Goal: Information Seeking & Learning: Learn about a topic

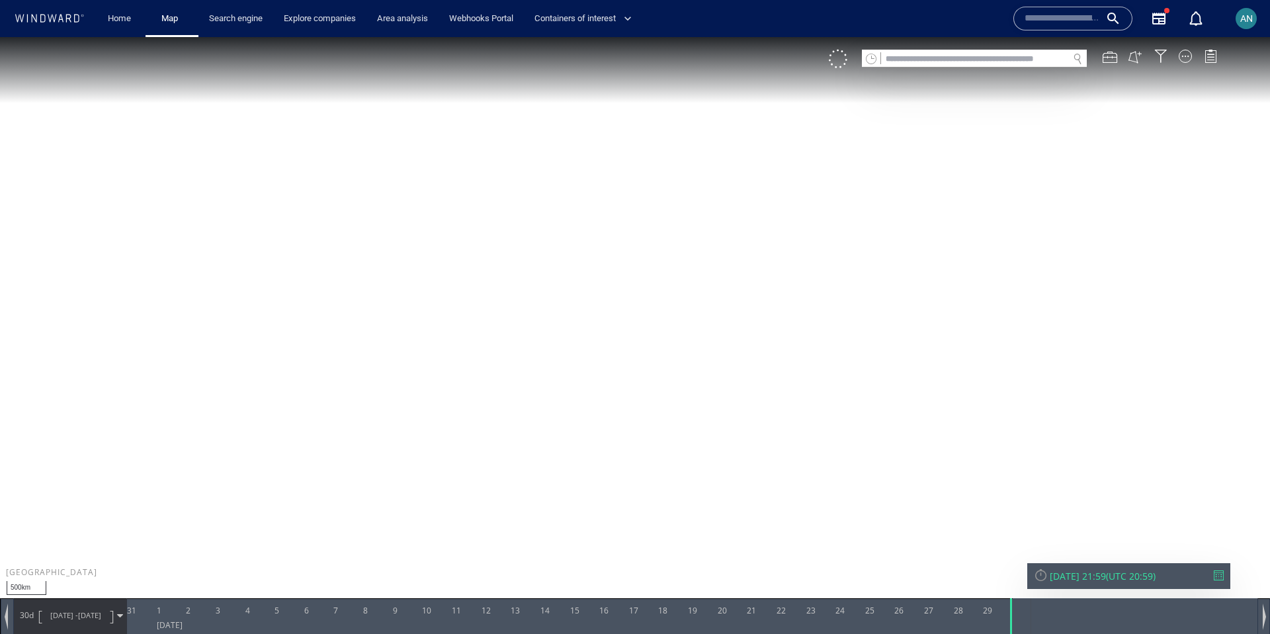
drag, startPoint x: 740, startPoint y: 338, endPoint x: 683, endPoint y: 242, distance: 111.9
click at [682, 245] on canvas "Map" at bounding box center [635, 328] width 1270 height 583
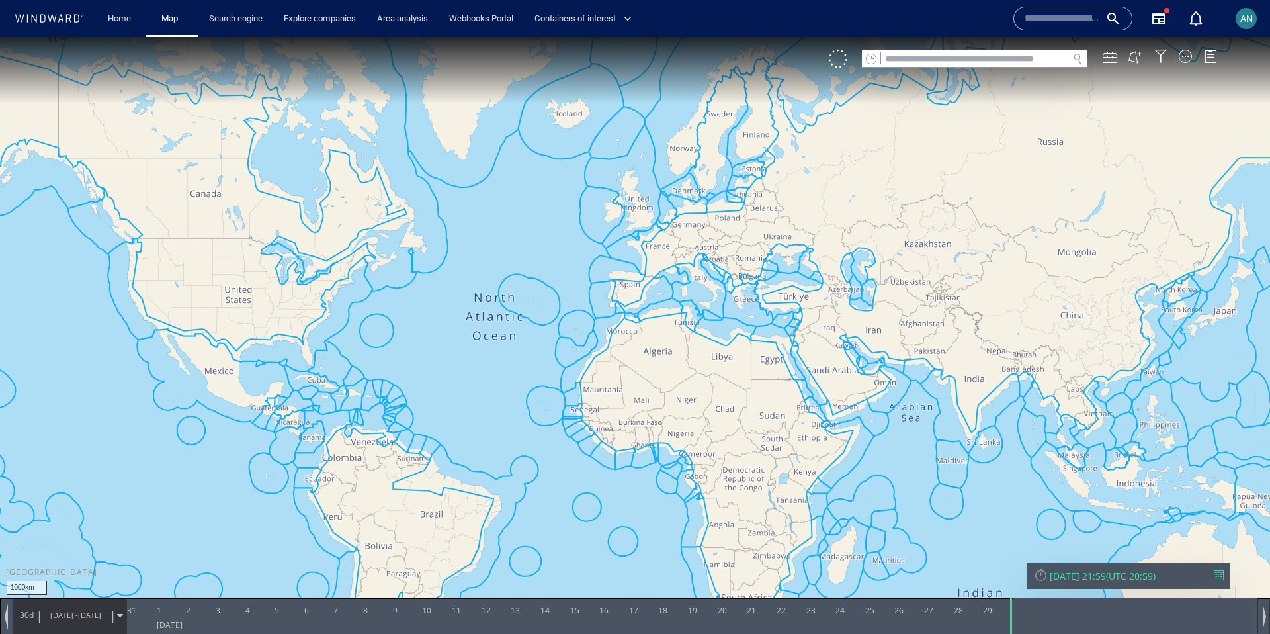
drag, startPoint x: 577, startPoint y: 318, endPoint x: 714, endPoint y: 263, distance: 147.2
click at [714, 263] on canvas "Map" at bounding box center [635, 328] width 1270 height 583
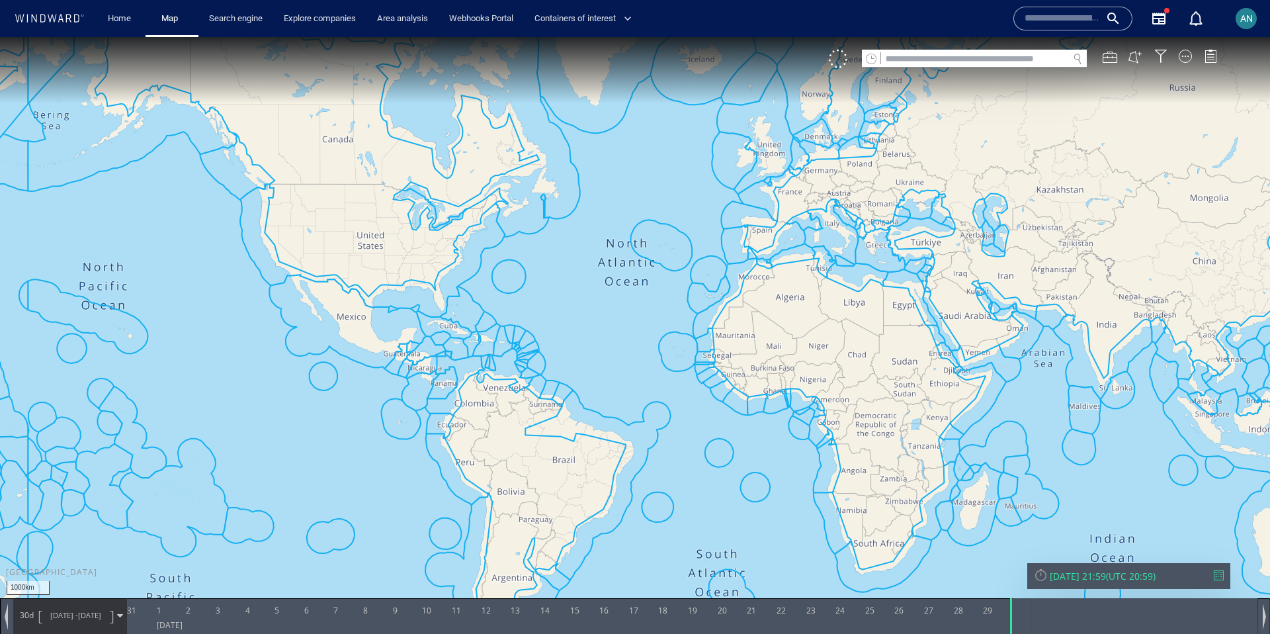
drag, startPoint x: 773, startPoint y: 329, endPoint x: 675, endPoint y: 366, distance: 104.7
click at [675, 366] on canvas "Map" at bounding box center [635, 328] width 1270 height 583
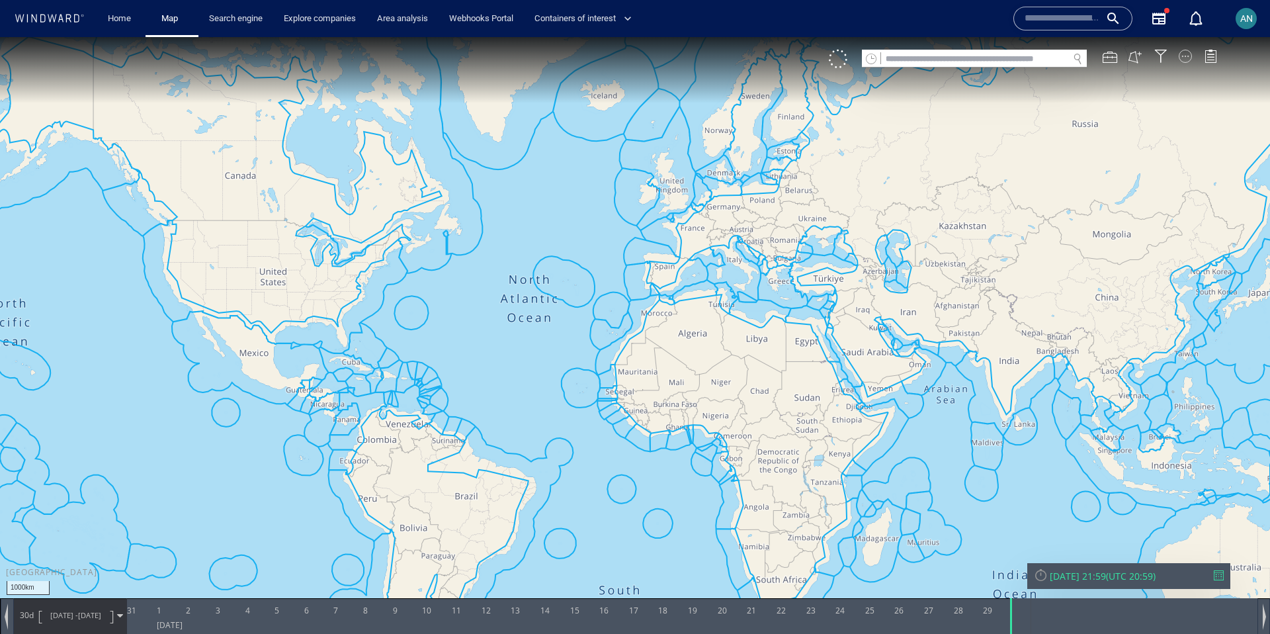
click at [1187, 57] on div at bounding box center [1185, 56] width 13 height 13
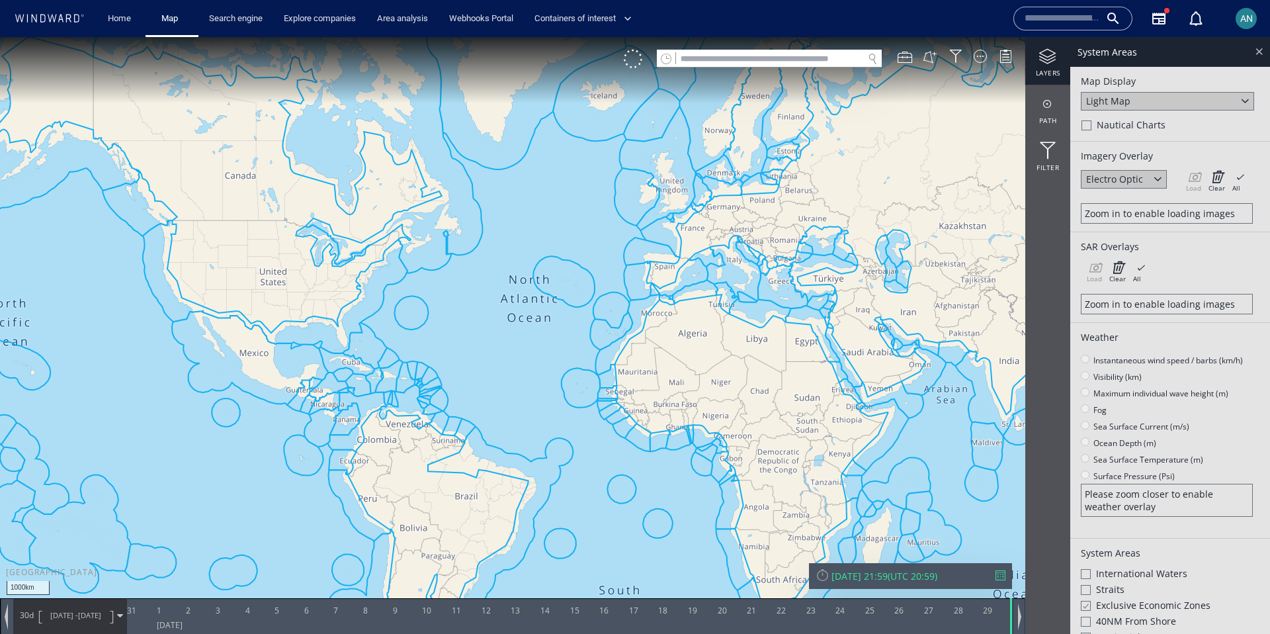
click at [1259, 52] on div at bounding box center [1259, 51] width 15 height 15
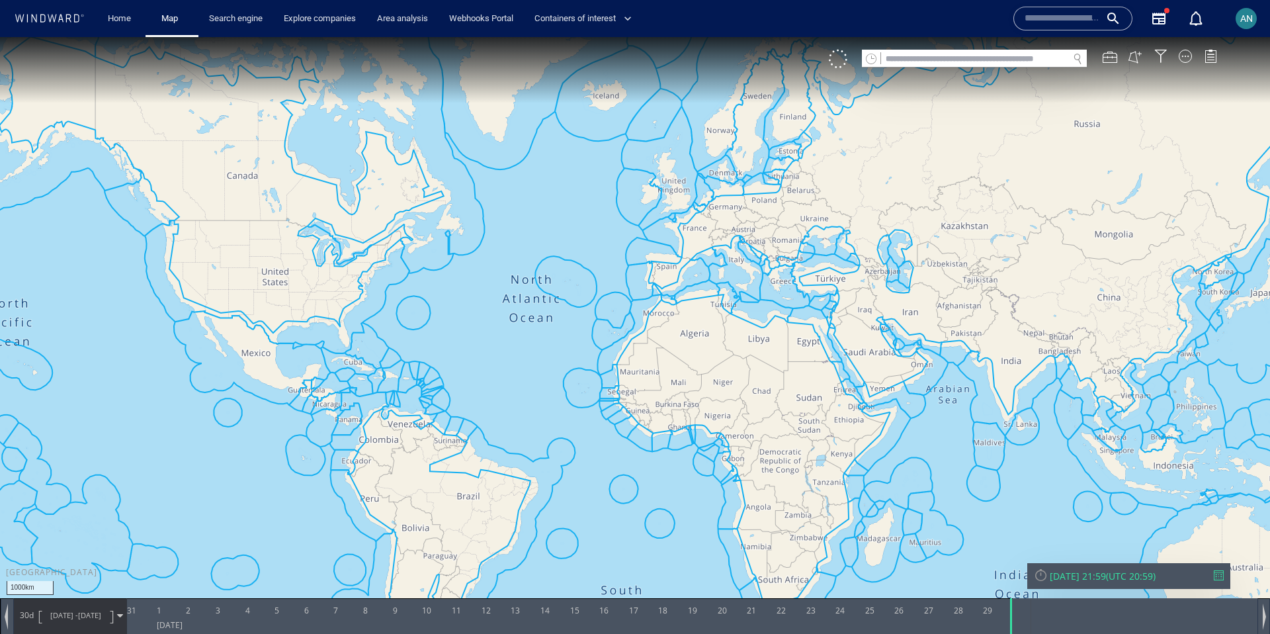
drag, startPoint x: 476, startPoint y: 355, endPoint x: 507, endPoint y: 396, distance: 51.3
click at [508, 396] on canvas "Map" at bounding box center [635, 328] width 1270 height 583
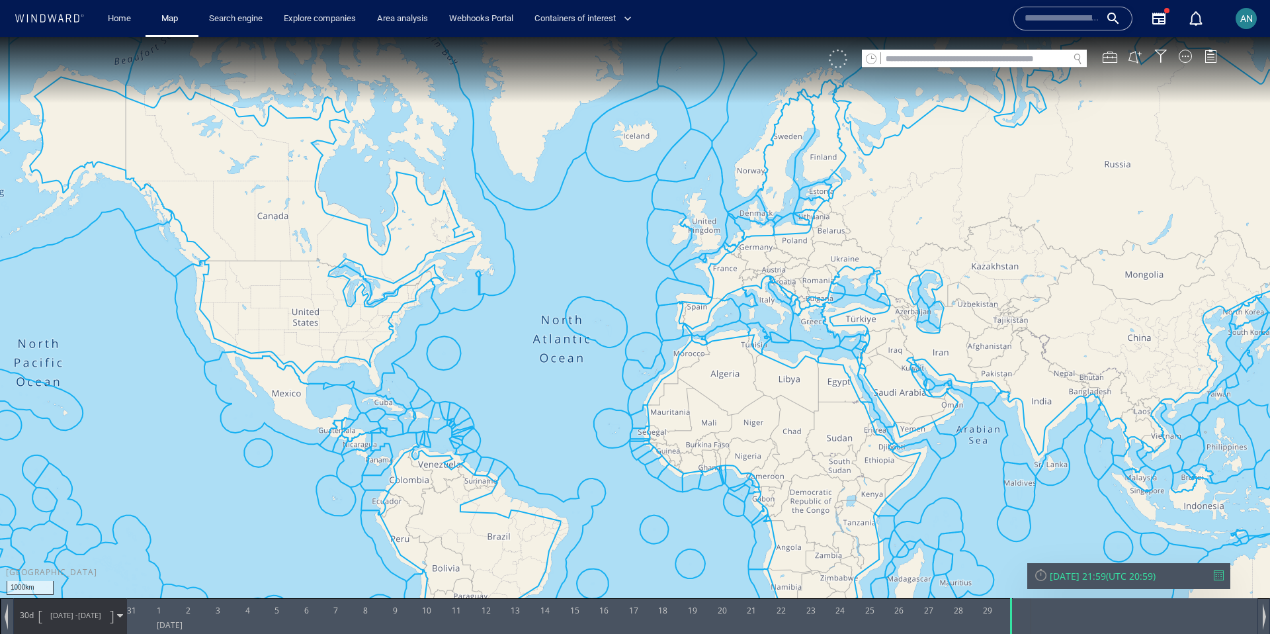
click at [832, 66] on div at bounding box center [838, 59] width 19 height 19
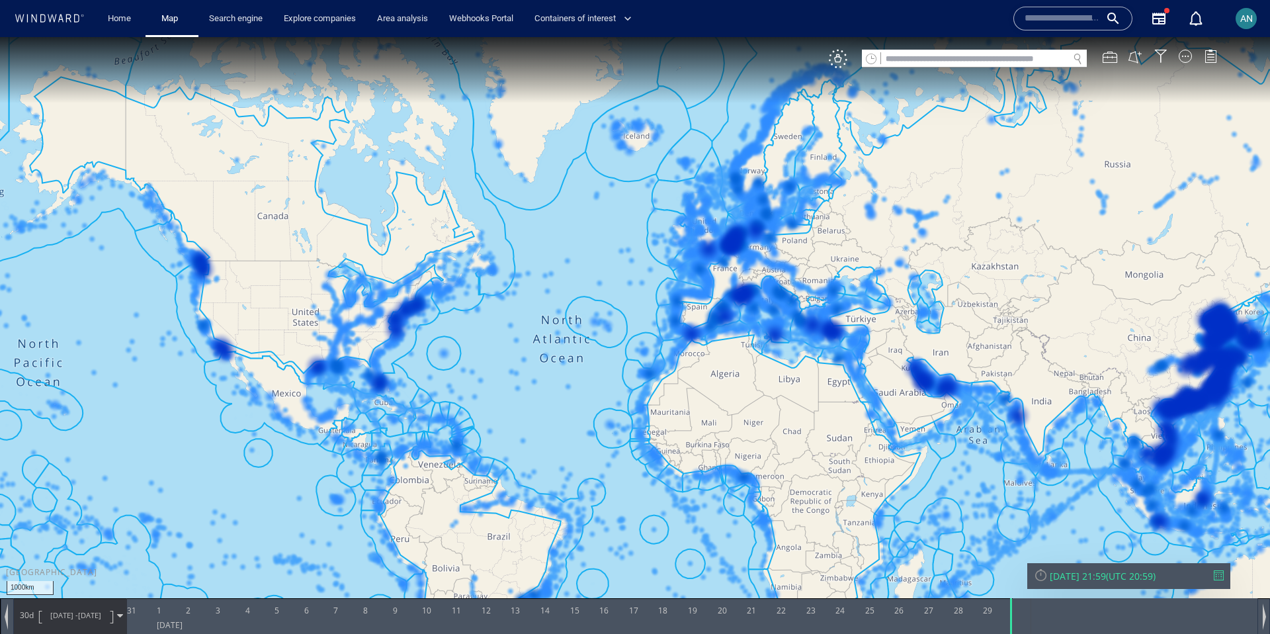
drag, startPoint x: 568, startPoint y: 350, endPoint x: 577, endPoint y: 349, distance: 9.4
click at [577, 349] on canvas "Map" at bounding box center [635, 328] width 1270 height 583
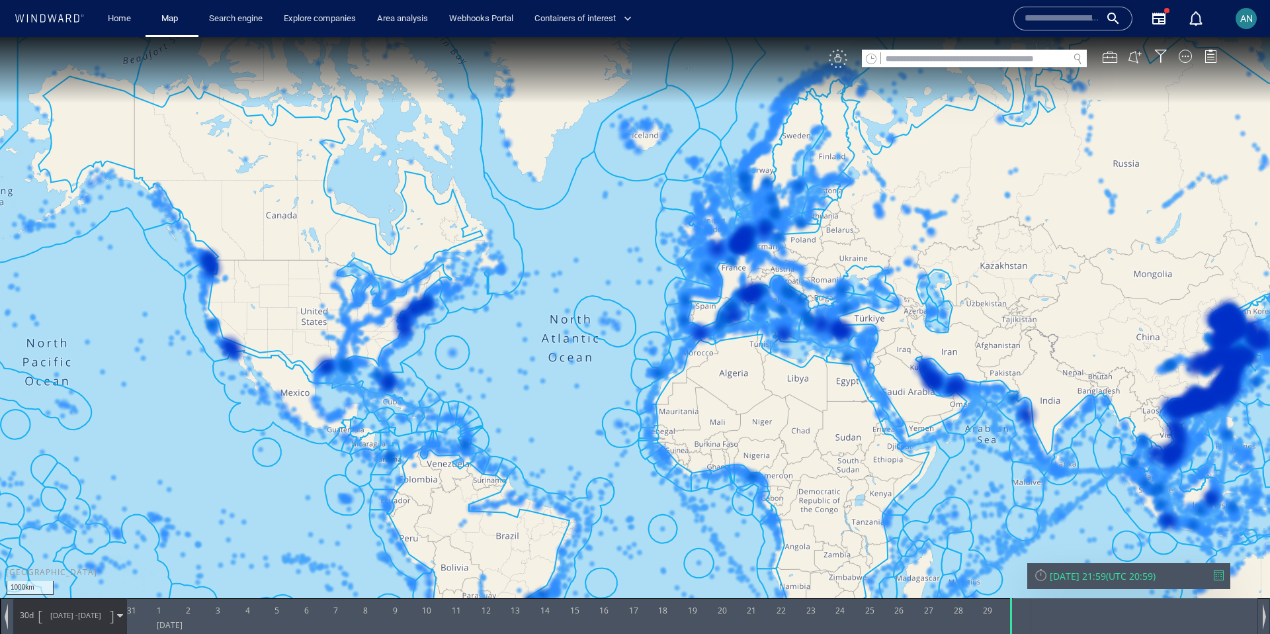
click at [839, 61] on div "VM" at bounding box center [838, 59] width 19 height 19
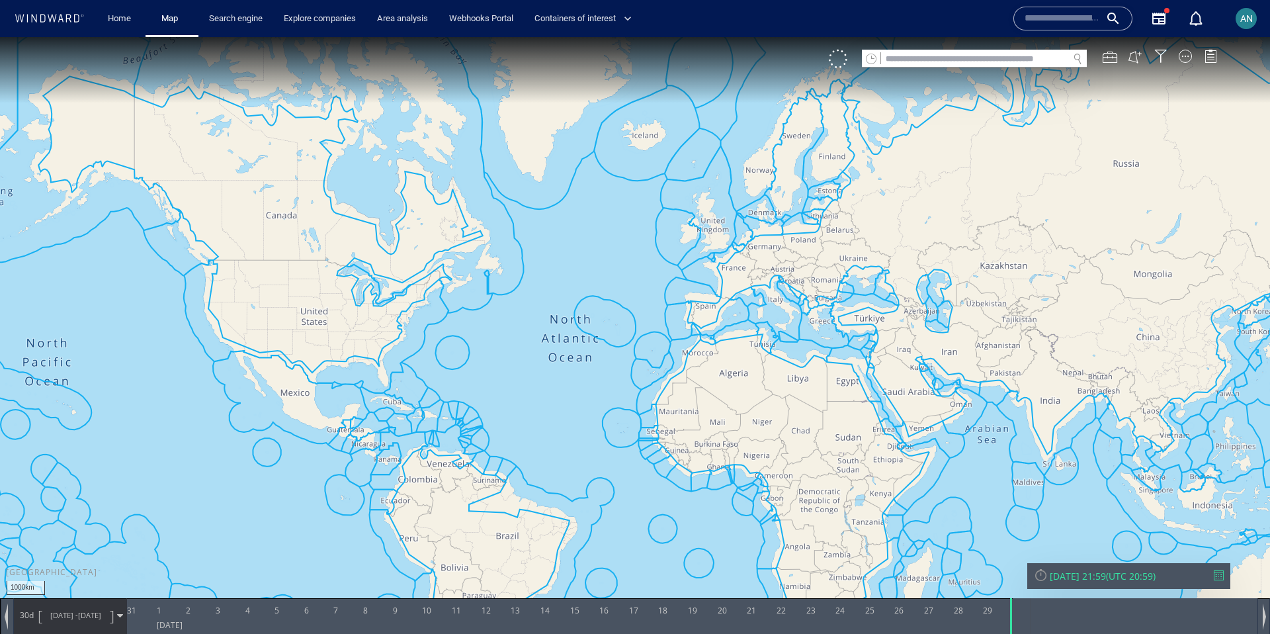
drag, startPoint x: 706, startPoint y: 321, endPoint x: 629, endPoint y: 225, distance: 122.8
click at [629, 225] on canvas "Map" at bounding box center [635, 328] width 1270 height 583
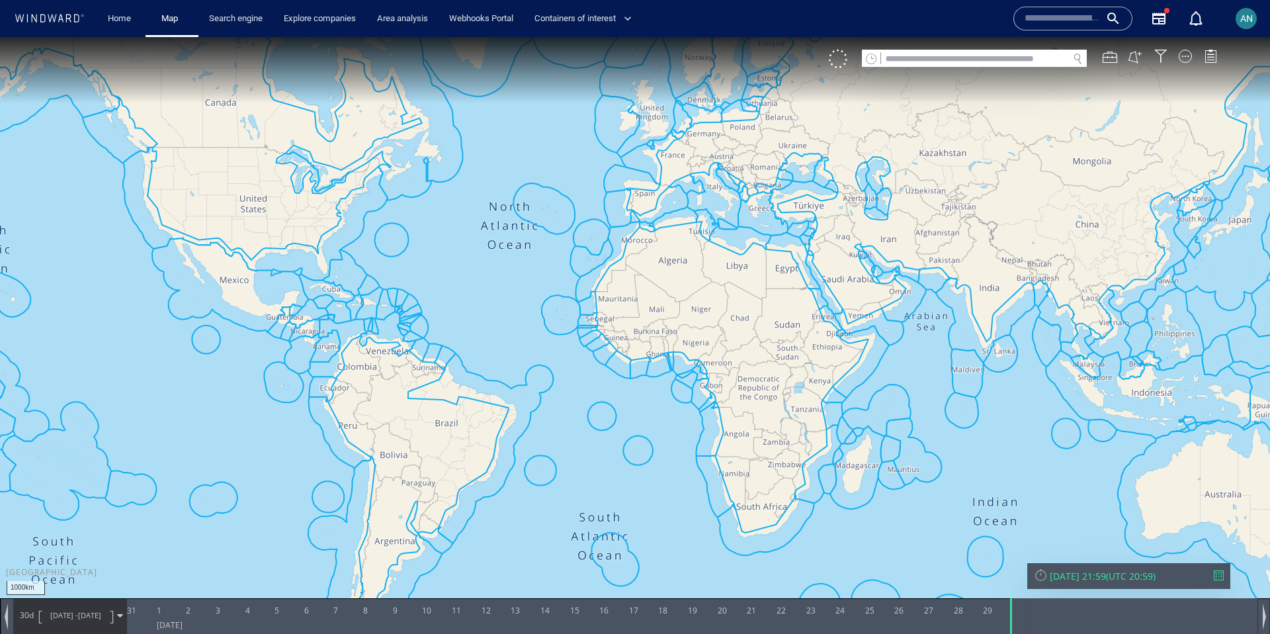
click at [1178, 60] on div "VM" at bounding box center [1030, 59] width 402 height 19
click at [1184, 59] on div at bounding box center [1185, 56] width 13 height 13
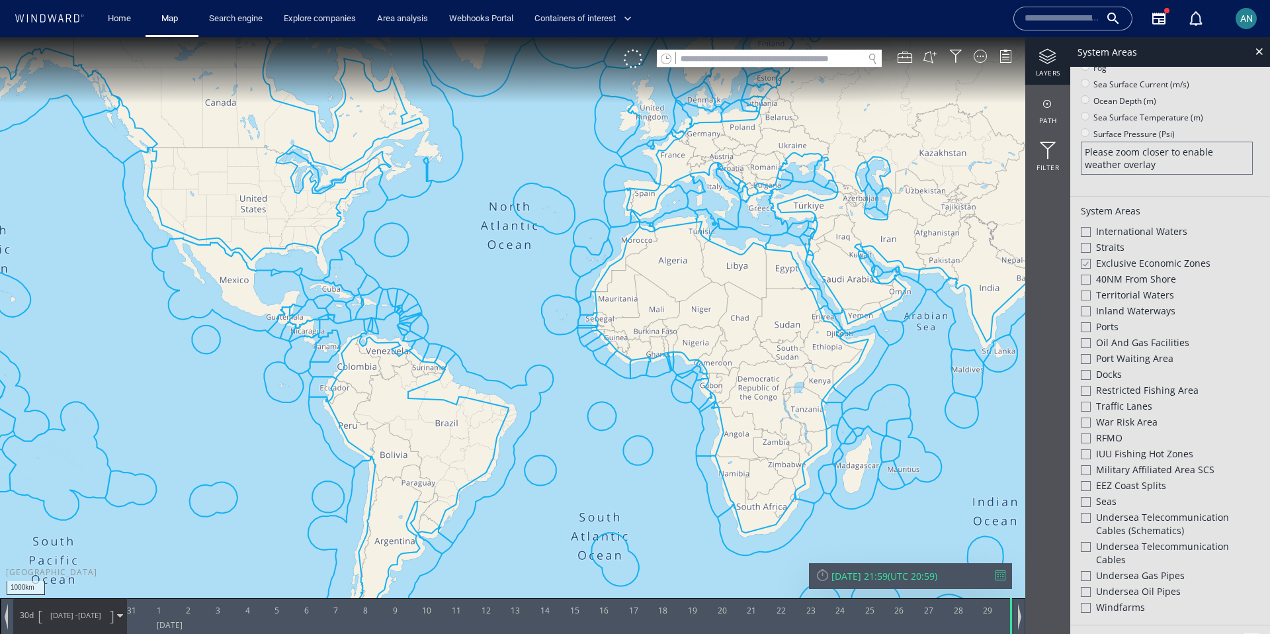
scroll to position [345, 0]
click at [1261, 54] on div at bounding box center [1259, 51] width 15 height 15
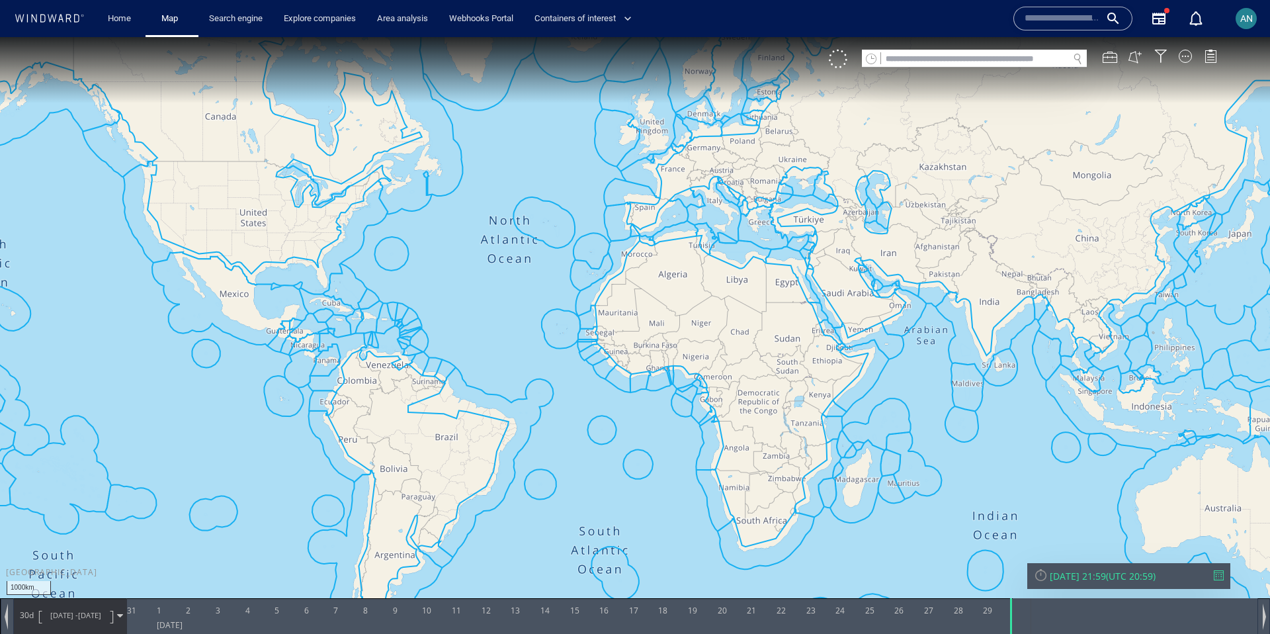
drag, startPoint x: 736, startPoint y: 261, endPoint x: 760, endPoint y: 338, distance: 81.2
click at [760, 340] on canvas "Map" at bounding box center [635, 328] width 1270 height 583
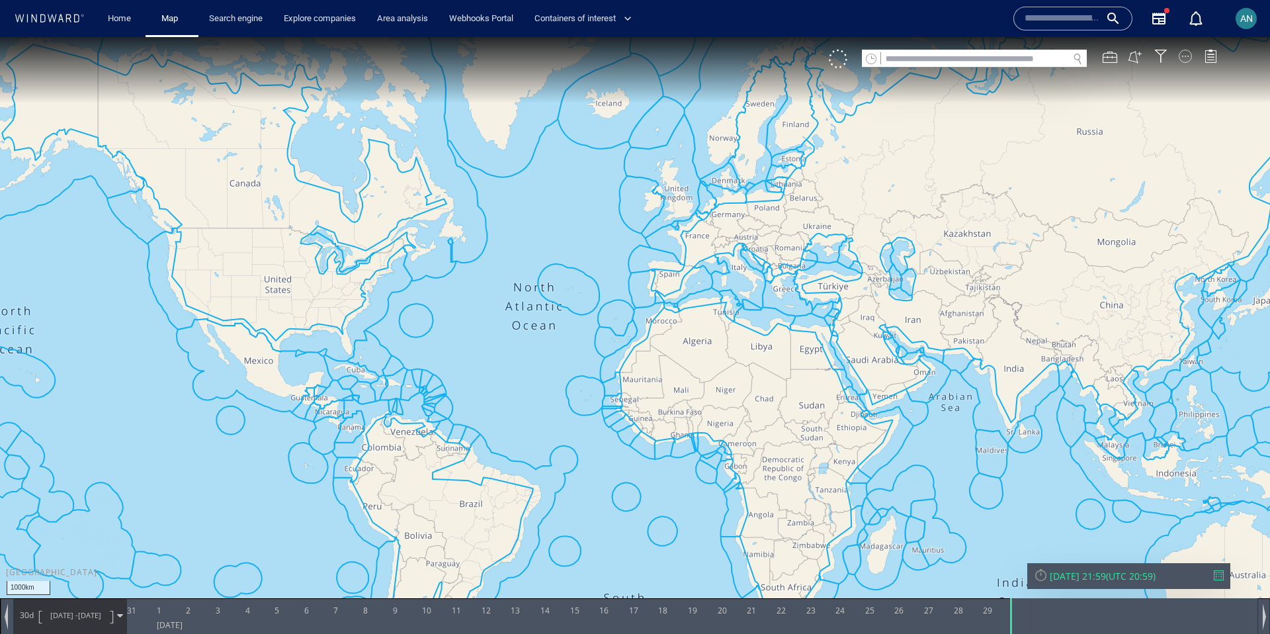
click at [1189, 60] on div at bounding box center [1185, 56] width 13 height 13
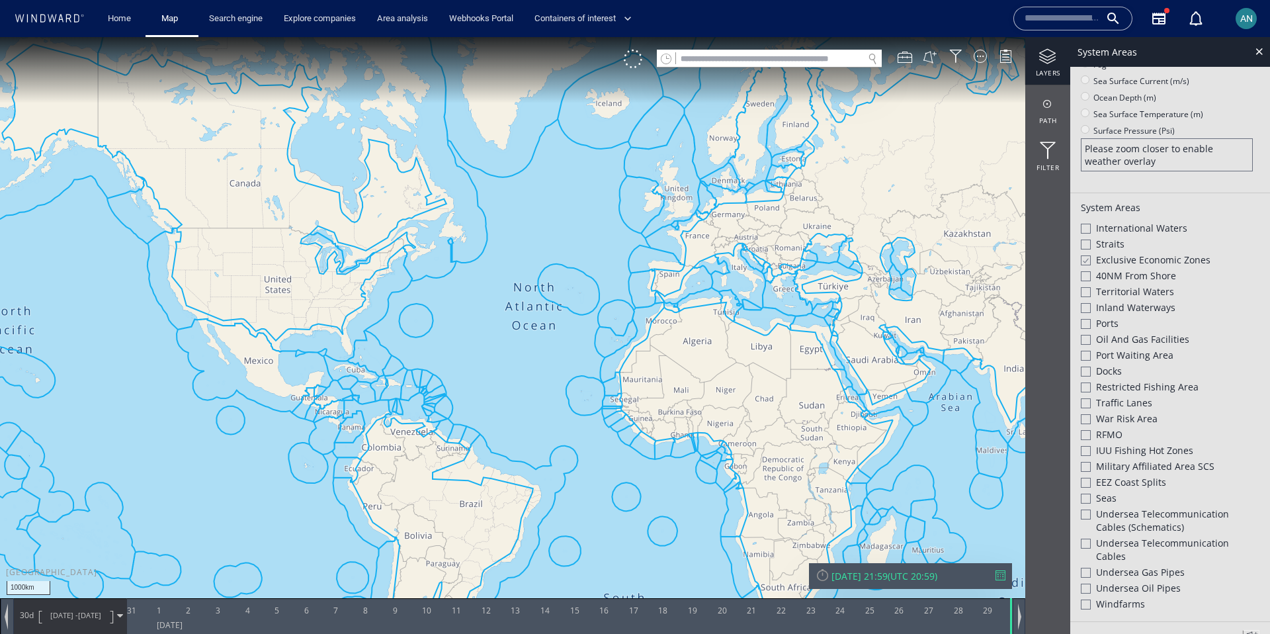
click at [1085, 449] on div at bounding box center [1086, 451] width 10 height 10
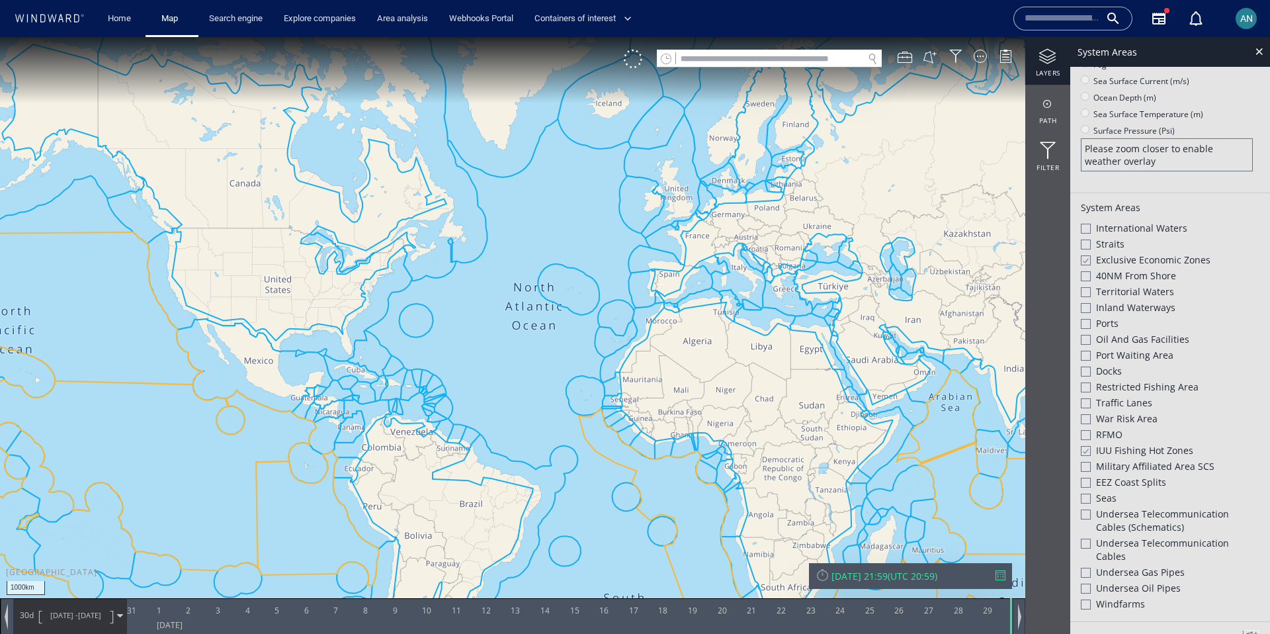
drag, startPoint x: 671, startPoint y: 396, endPoint x: 622, endPoint y: 313, distance: 96.1
click at [622, 313] on canvas "Map" at bounding box center [635, 328] width 1270 height 583
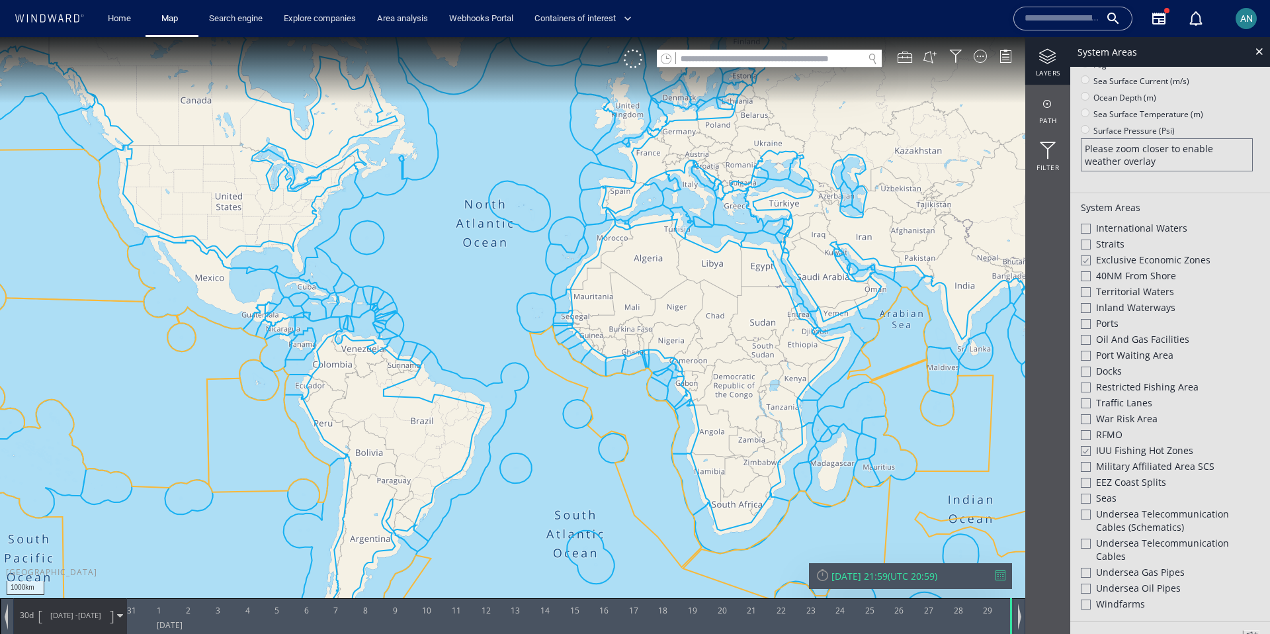
drag, startPoint x: 673, startPoint y: 402, endPoint x: 642, endPoint y: 366, distance: 47.9
click at [642, 366] on canvas "Map" at bounding box center [635, 328] width 1270 height 583
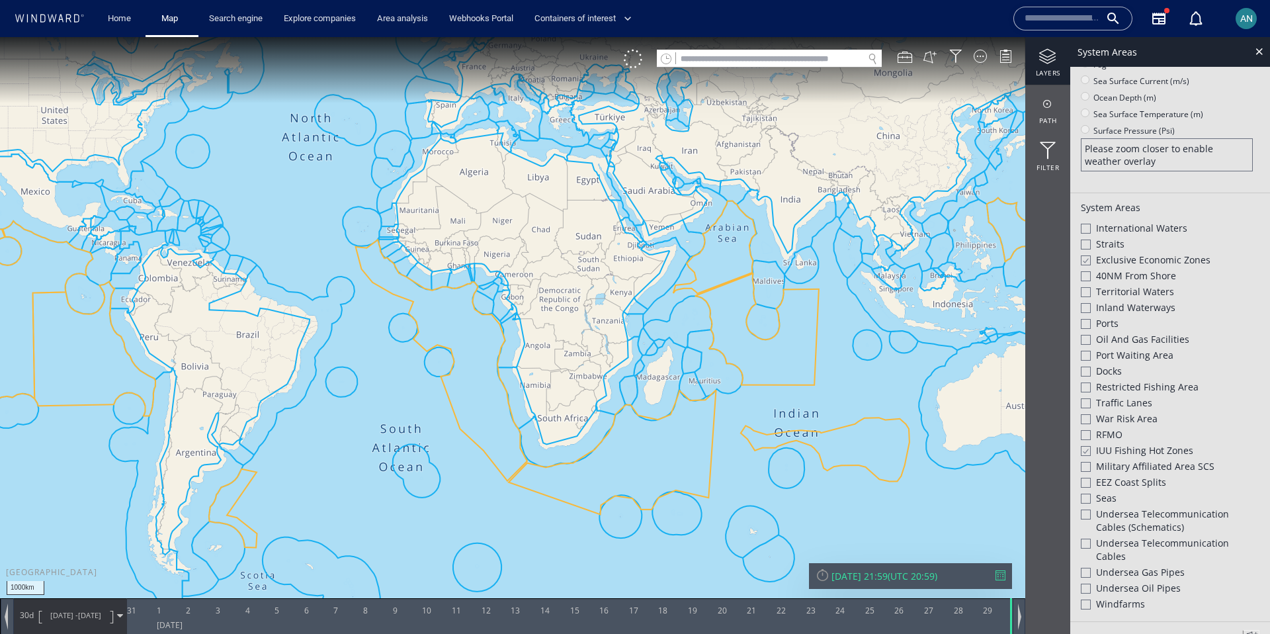
drag, startPoint x: 783, startPoint y: 406, endPoint x: 621, endPoint y: 358, distance: 168.5
click at [621, 358] on canvas "Map" at bounding box center [635, 328] width 1270 height 583
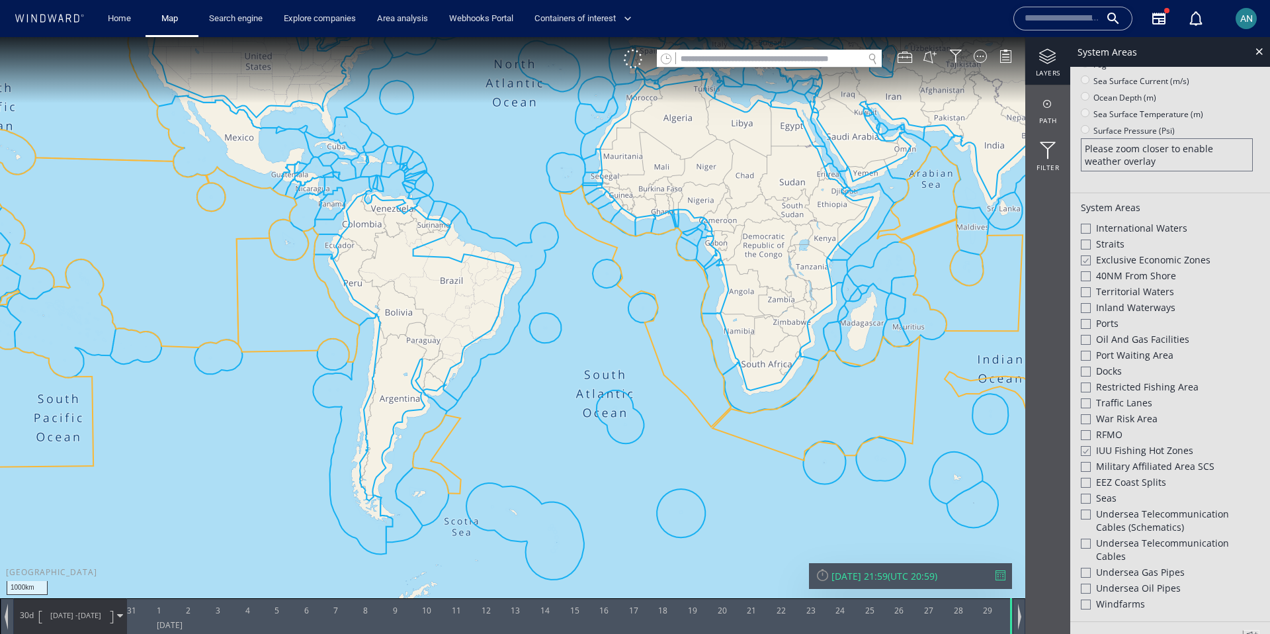
drag, startPoint x: 763, startPoint y: 425, endPoint x: 1003, endPoint y: 355, distance: 249.3
click at [1003, 355] on canvas "Map" at bounding box center [635, 328] width 1270 height 583
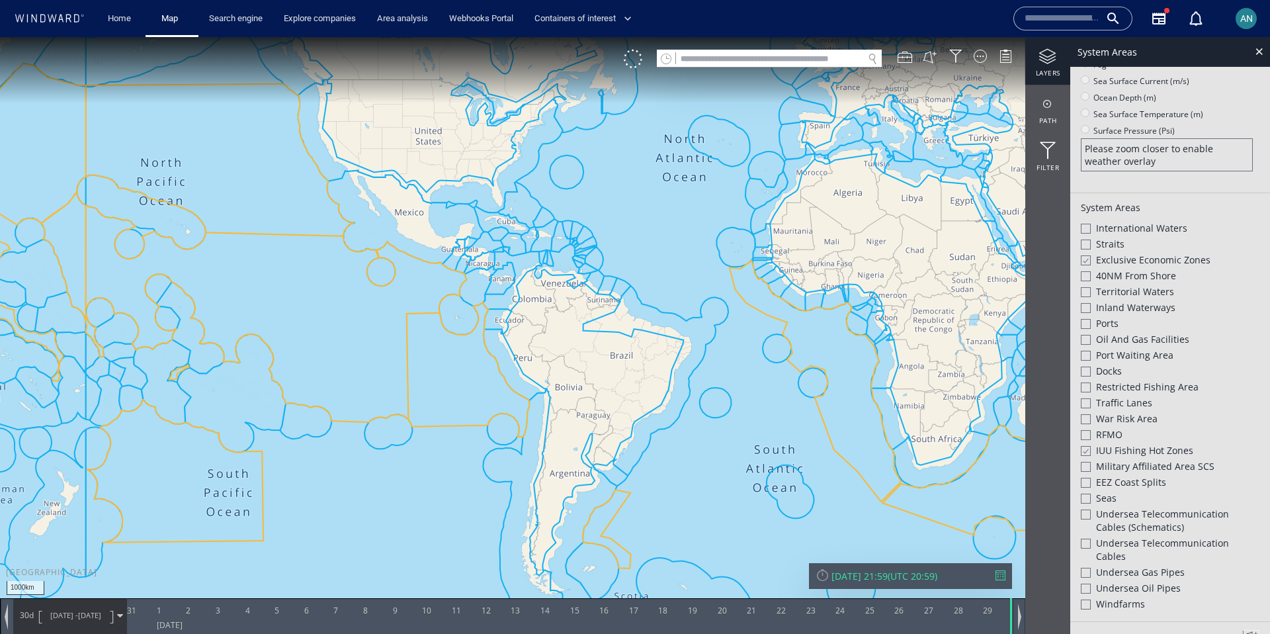
drag, startPoint x: 218, startPoint y: 336, endPoint x: 371, endPoint y: 425, distance: 177.2
click at [371, 425] on canvas "Map" at bounding box center [635, 328] width 1270 height 583
drag, startPoint x: 771, startPoint y: 418, endPoint x: 476, endPoint y: 408, distance: 295.2
click at [476, 408] on canvas "Map" at bounding box center [635, 328] width 1270 height 583
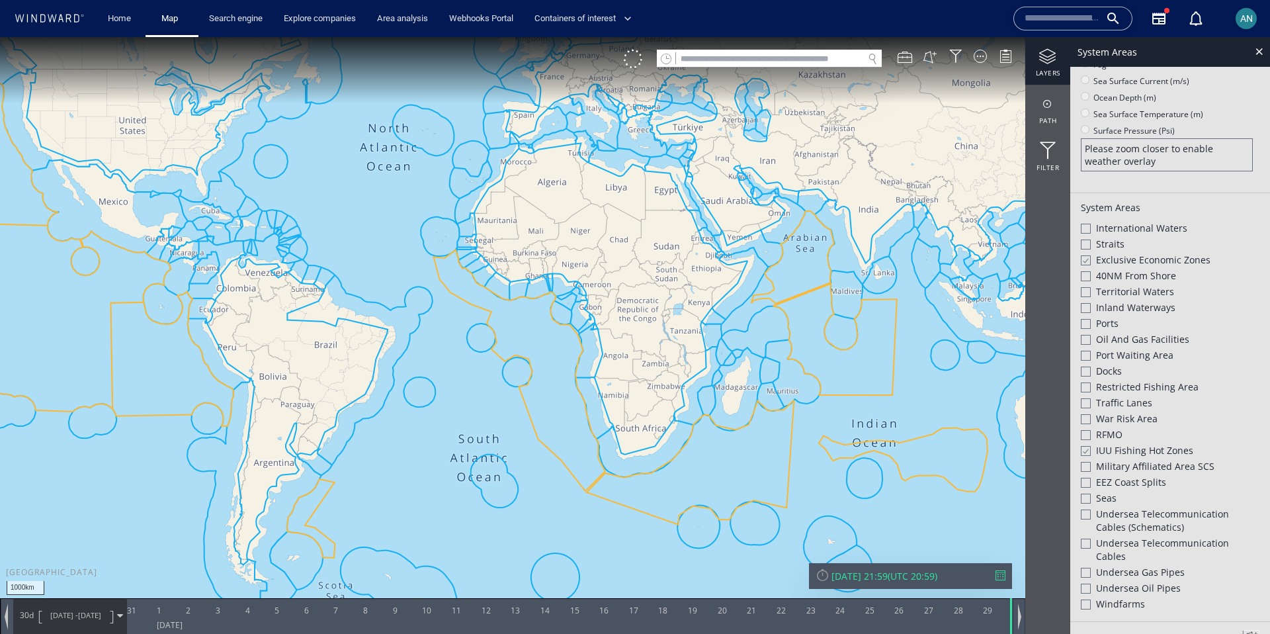
drag, startPoint x: 462, startPoint y: 463, endPoint x: 574, endPoint y: 445, distance: 113.3
click at [574, 445] on canvas "Map" at bounding box center [635, 328] width 1270 height 583
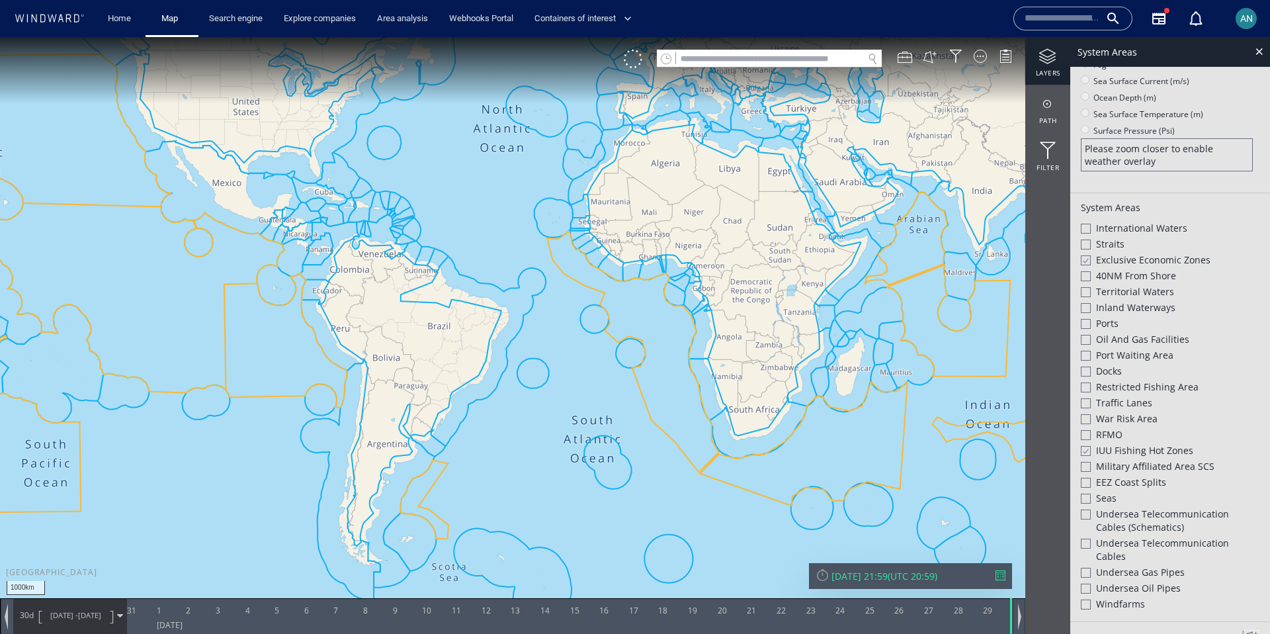
click at [1082, 450] on div at bounding box center [1085, 450] width 10 height 11
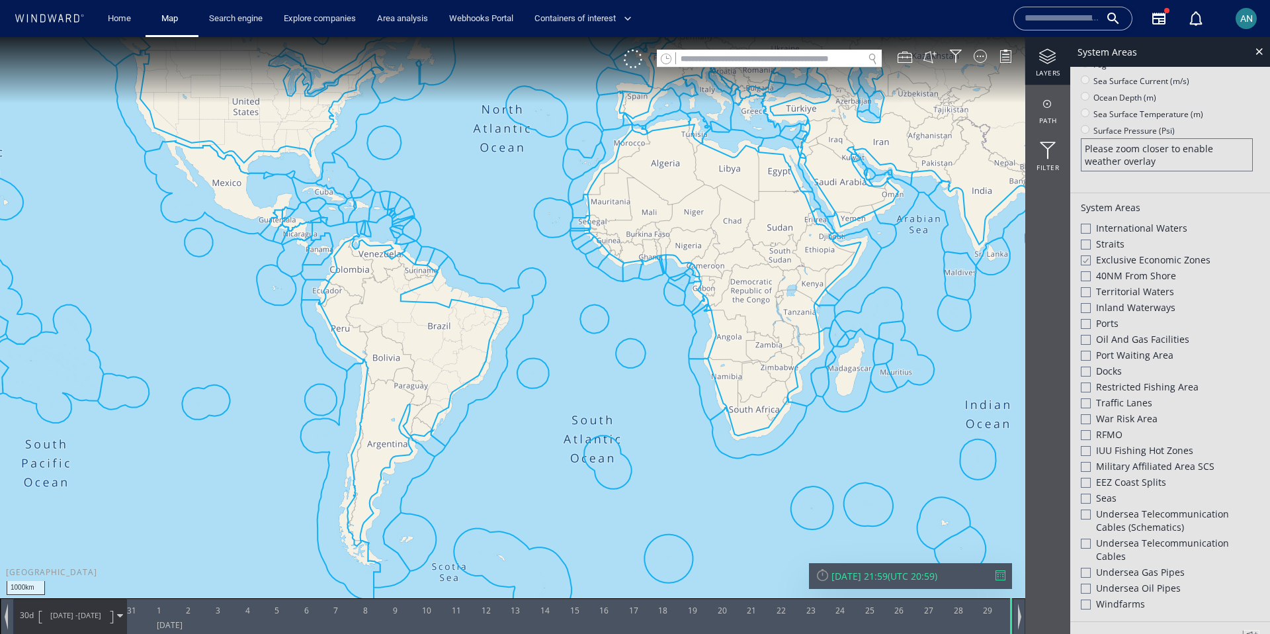
click at [1091, 605] on div "Windfarms" at bounding box center [1170, 605] width 179 height 16
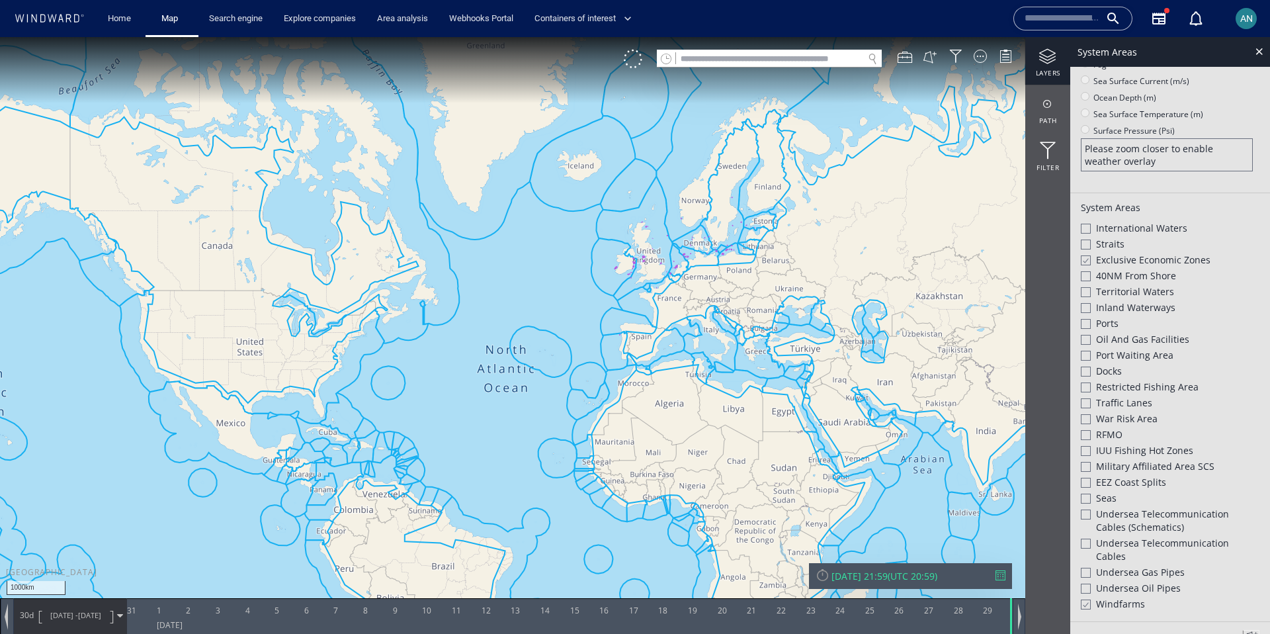
drag, startPoint x: 740, startPoint y: 245, endPoint x: 660, endPoint y: 530, distance: 295.5
click at [660, 530] on canvas "Map" at bounding box center [635, 328] width 1270 height 583
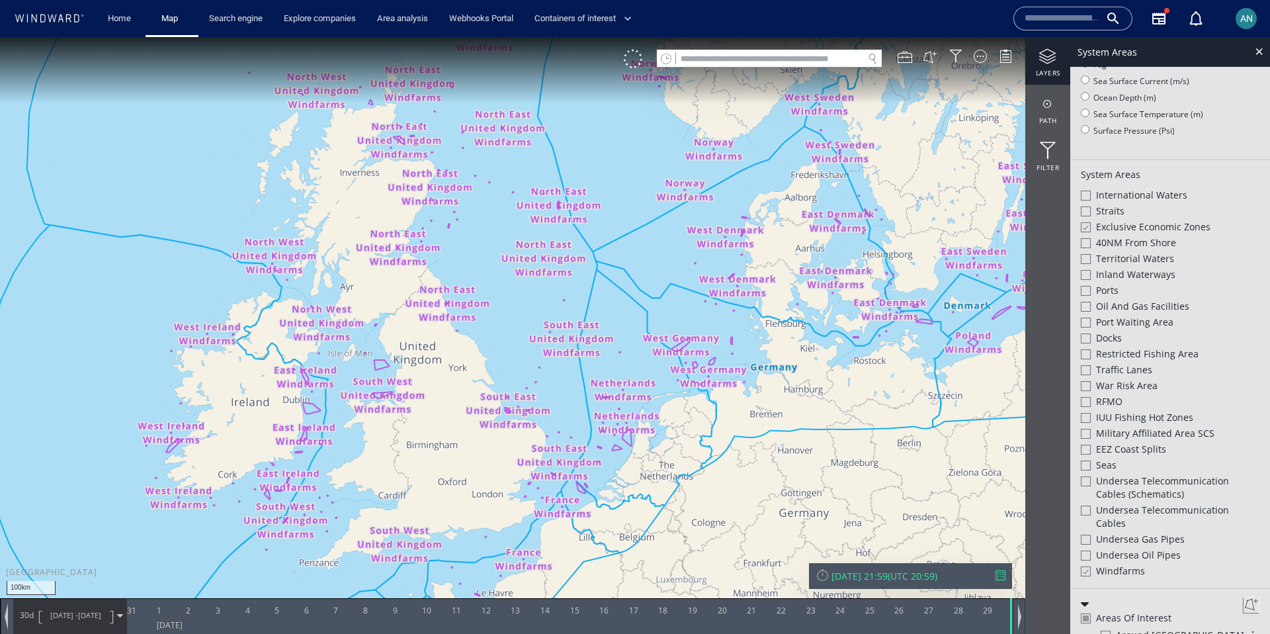
drag, startPoint x: 596, startPoint y: 284, endPoint x: 563, endPoint y: 399, distance: 119.8
click at [563, 400] on canvas "Map" at bounding box center [635, 328] width 1270 height 583
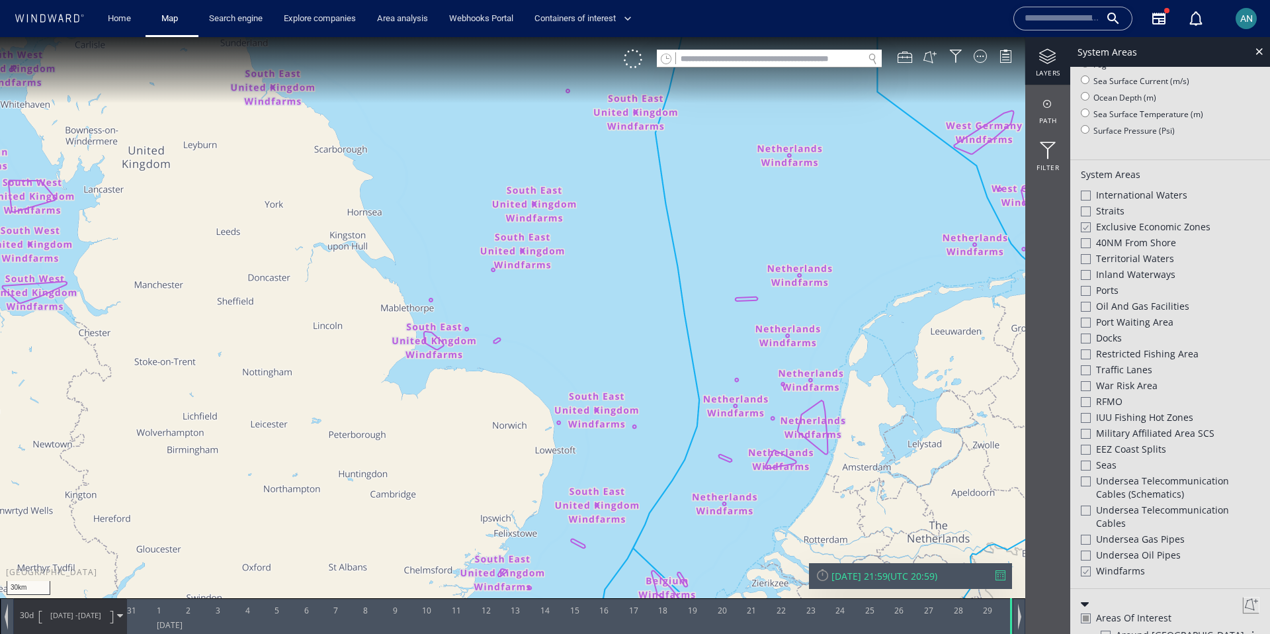
drag, startPoint x: 586, startPoint y: 509, endPoint x: 464, endPoint y: 361, distance: 191.8
click at [464, 361] on canvas "Map" at bounding box center [635, 328] width 1270 height 583
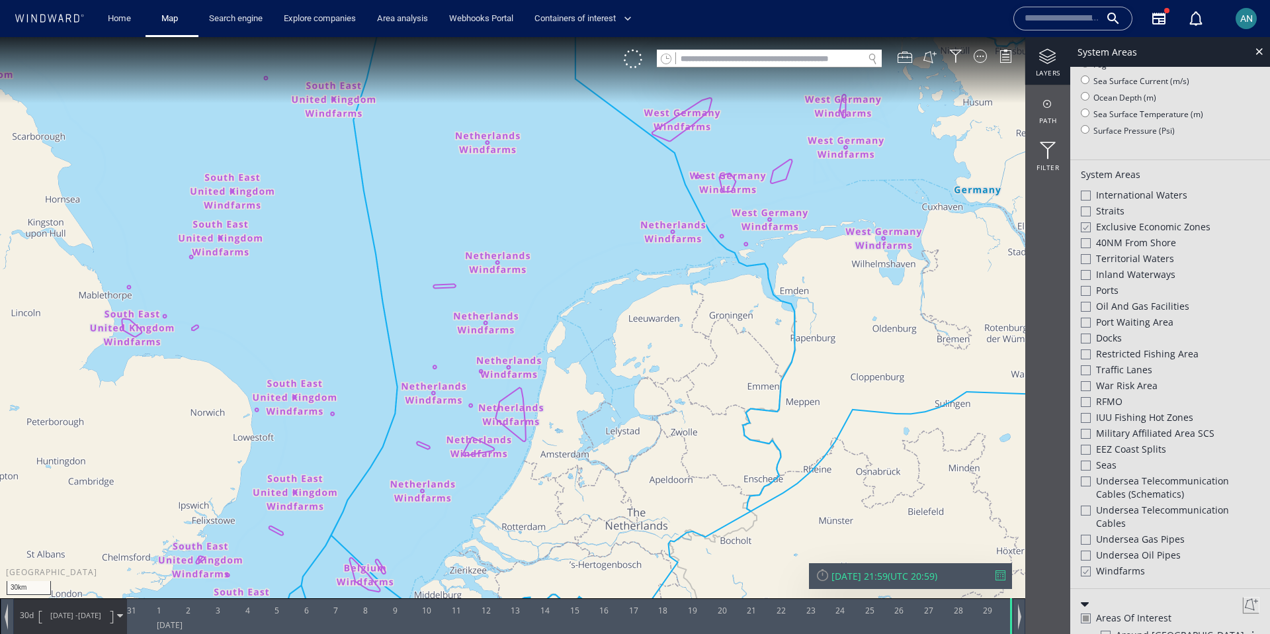
drag, startPoint x: 720, startPoint y: 288, endPoint x: 540, endPoint y: 423, distance: 224.9
click at [540, 423] on canvas "Map" at bounding box center [635, 328] width 1270 height 583
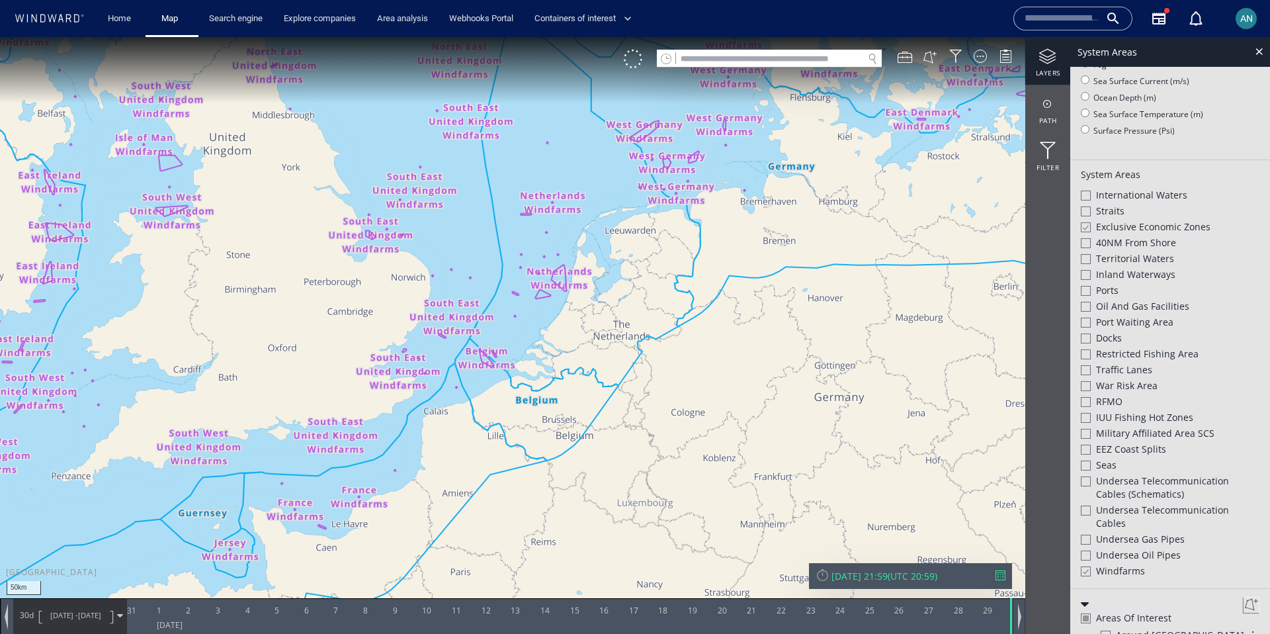
drag, startPoint x: 443, startPoint y: 534, endPoint x: 647, endPoint y: 238, distance: 359.5
click at [647, 238] on canvas "Map" at bounding box center [635, 328] width 1270 height 583
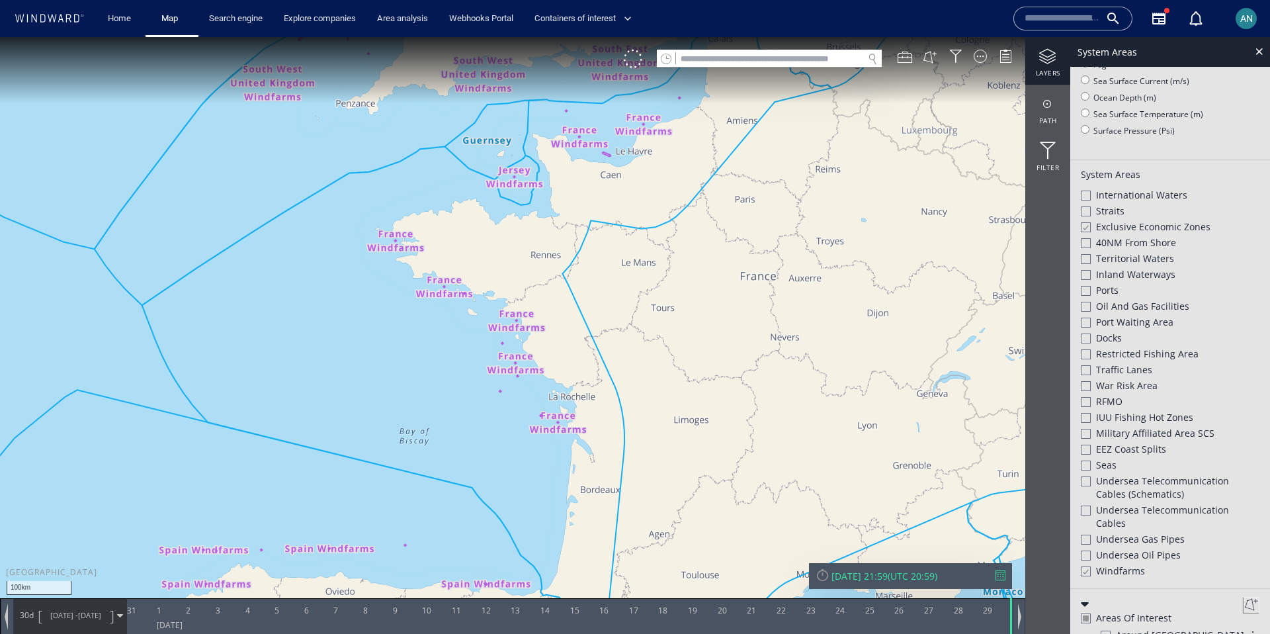
drag, startPoint x: 468, startPoint y: 490, endPoint x: 584, endPoint y: 213, distance: 300.0
click at [583, 213] on canvas "Map" at bounding box center [635, 328] width 1270 height 583
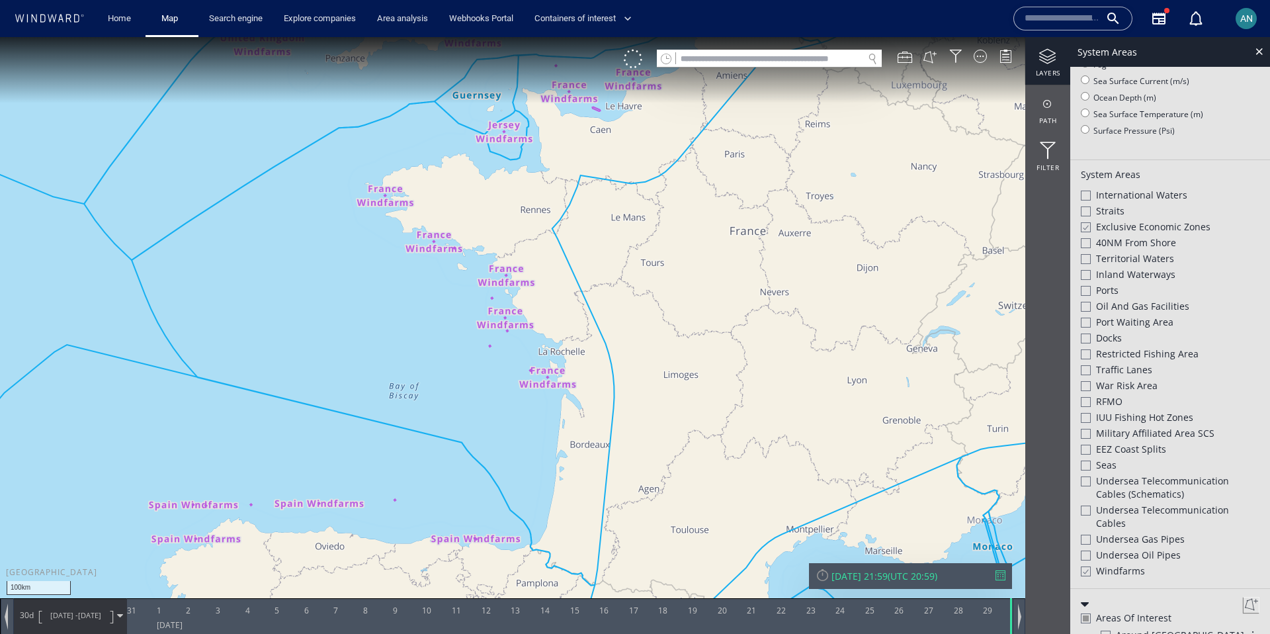
drag, startPoint x: 423, startPoint y: 452, endPoint x: 455, endPoint y: 384, distance: 75.5
click at [455, 384] on canvas "Map" at bounding box center [635, 328] width 1270 height 583
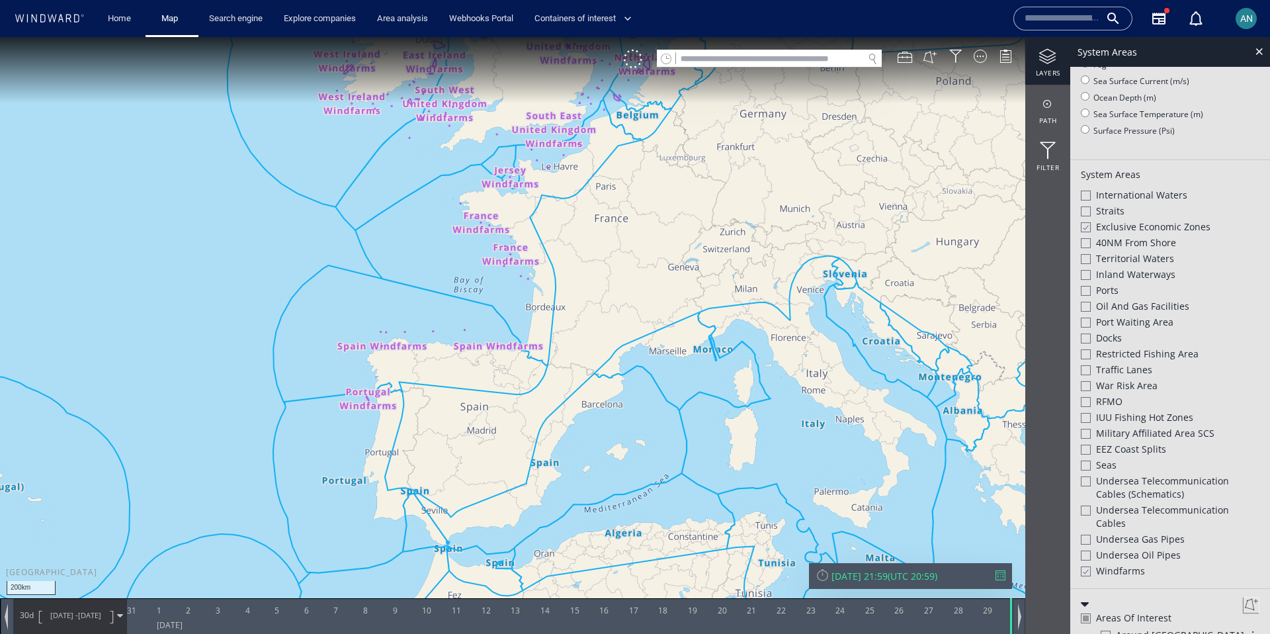
drag, startPoint x: 397, startPoint y: 493, endPoint x: 462, endPoint y: 337, distance: 169.3
click at [462, 337] on canvas "Map" at bounding box center [635, 328] width 1270 height 583
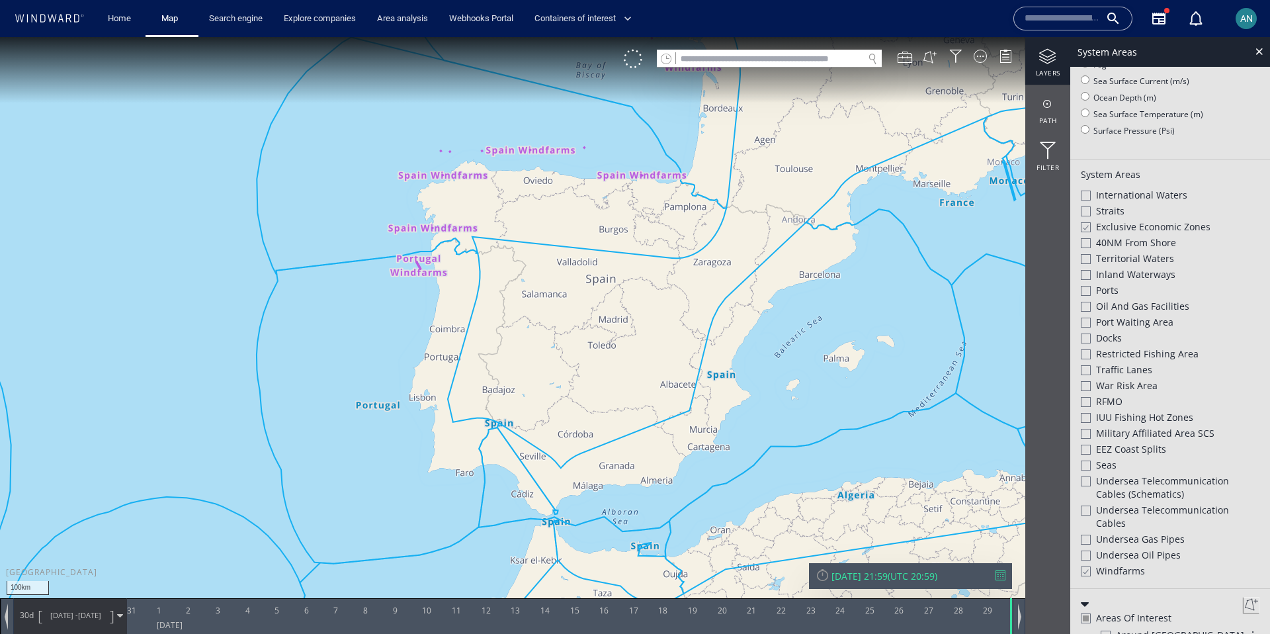
drag, startPoint x: 411, startPoint y: 362, endPoint x: 446, endPoint y: 437, distance: 83.2
click at [445, 437] on canvas "Map" at bounding box center [635, 328] width 1270 height 583
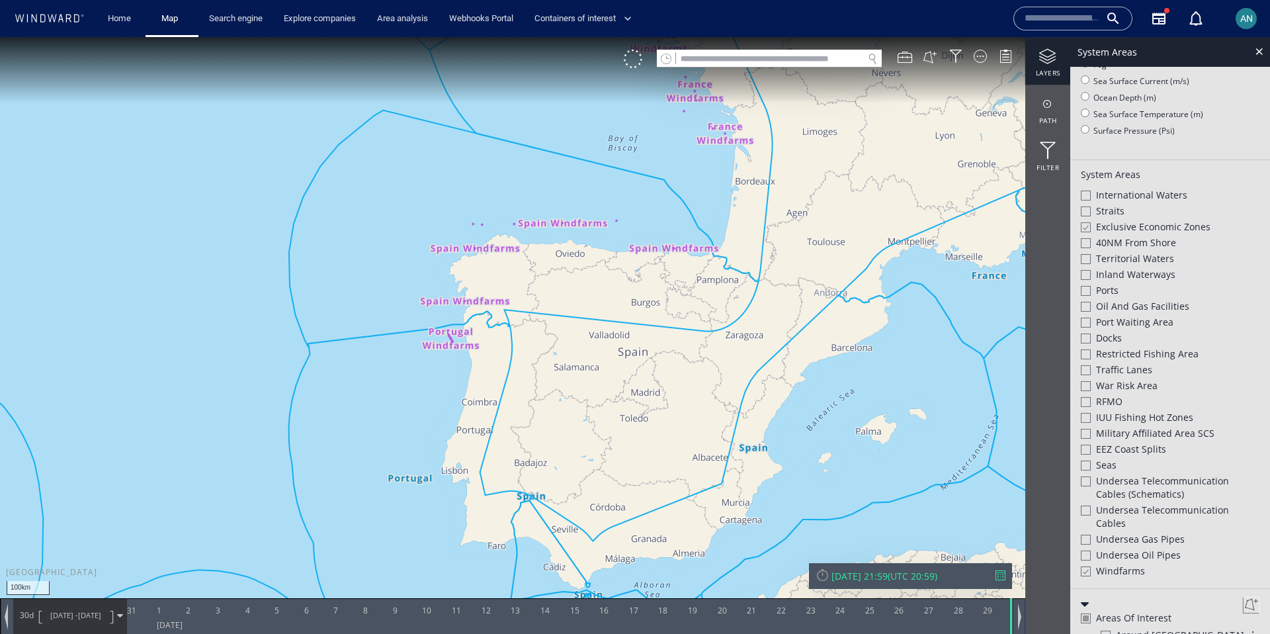
drag, startPoint x: 599, startPoint y: 253, endPoint x: 529, endPoint y: 425, distance: 186.1
click at [530, 425] on canvas "Map" at bounding box center [635, 328] width 1270 height 583
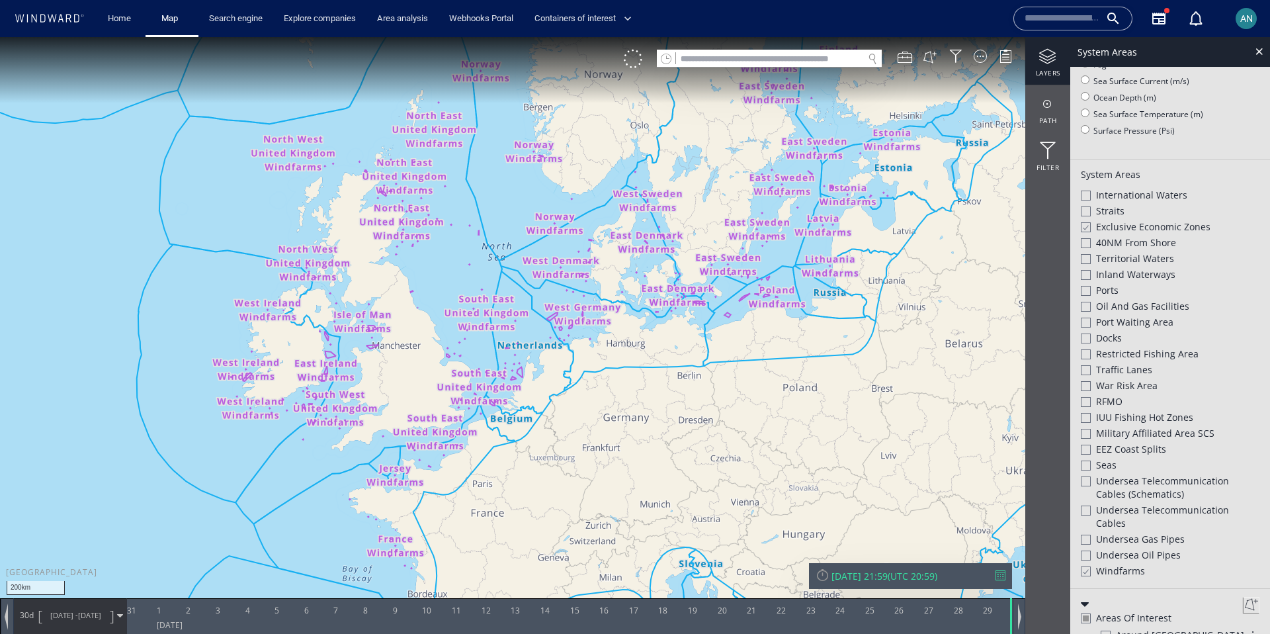
drag, startPoint x: 648, startPoint y: 212, endPoint x: 460, endPoint y: 423, distance: 282.5
click at [459, 423] on canvas "Map" at bounding box center [635, 328] width 1270 height 583
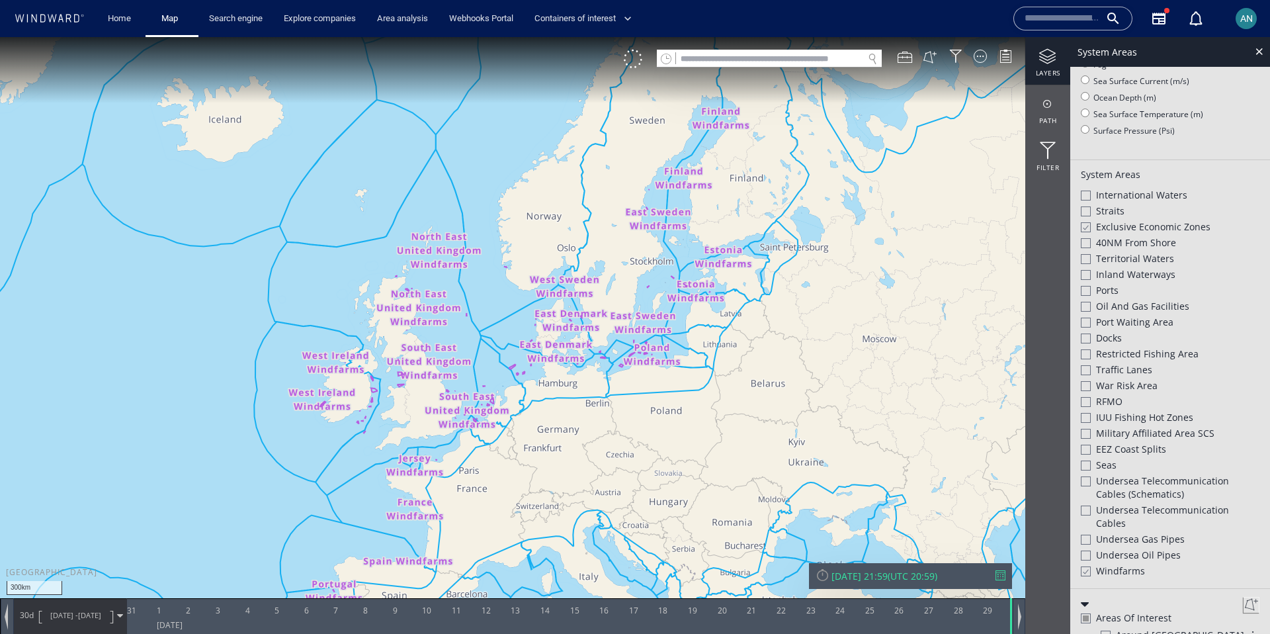
drag, startPoint x: 345, startPoint y: 531, endPoint x: 636, endPoint y: 277, distance: 385.9
click at [634, 278] on canvas "Map" at bounding box center [635, 328] width 1270 height 583
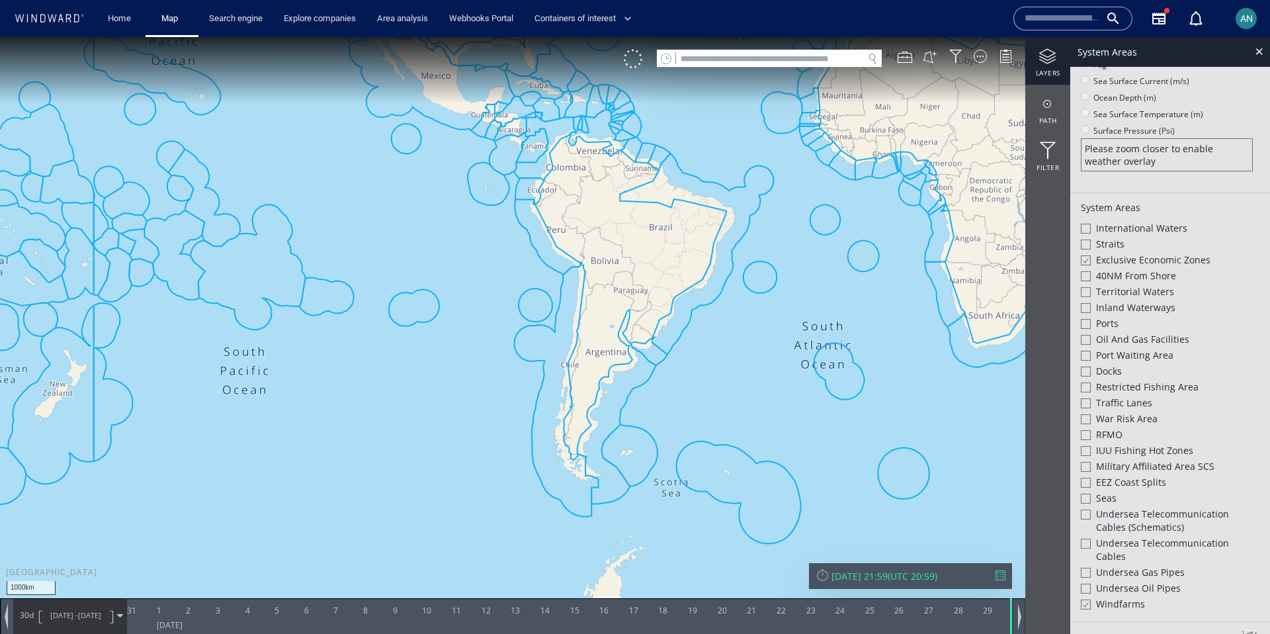
drag, startPoint x: 523, startPoint y: 397, endPoint x: 355, endPoint y: 436, distance: 173.1
click at [355, 436] on canvas "Map" at bounding box center [635, 328] width 1270 height 583
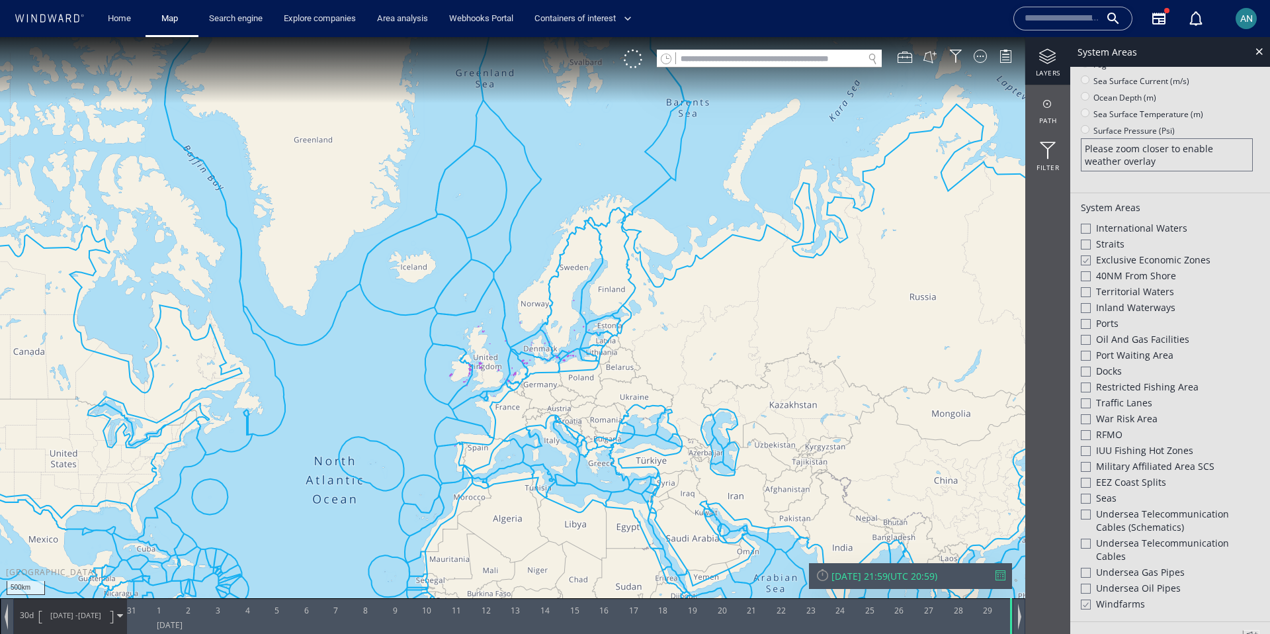
drag, startPoint x: 554, startPoint y: 263, endPoint x: 495, endPoint y: 413, distance: 161.1
click at [495, 413] on canvas "Map" at bounding box center [635, 328] width 1270 height 583
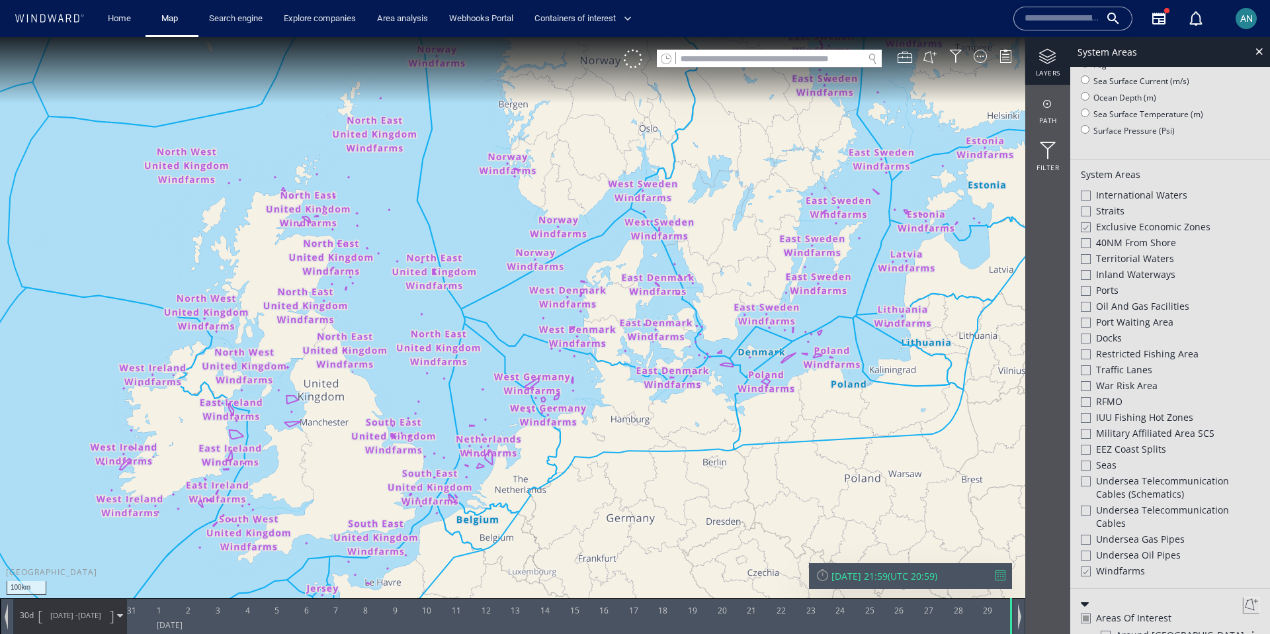
drag, startPoint x: 553, startPoint y: 335, endPoint x: 443, endPoint y: 411, distance: 134.5
click at [443, 411] on canvas "Map" at bounding box center [635, 328] width 1270 height 583
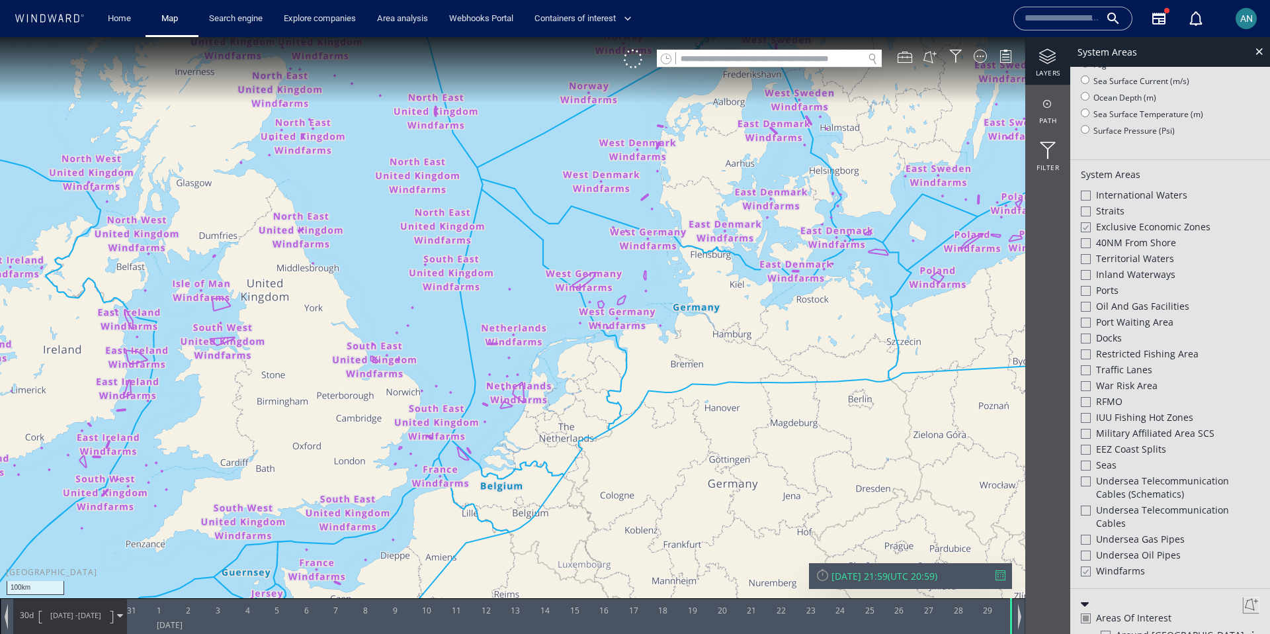
drag, startPoint x: 624, startPoint y: 509, endPoint x: 648, endPoint y: 411, distance: 101.2
click at [648, 411] on canvas "Map" at bounding box center [635, 328] width 1270 height 583
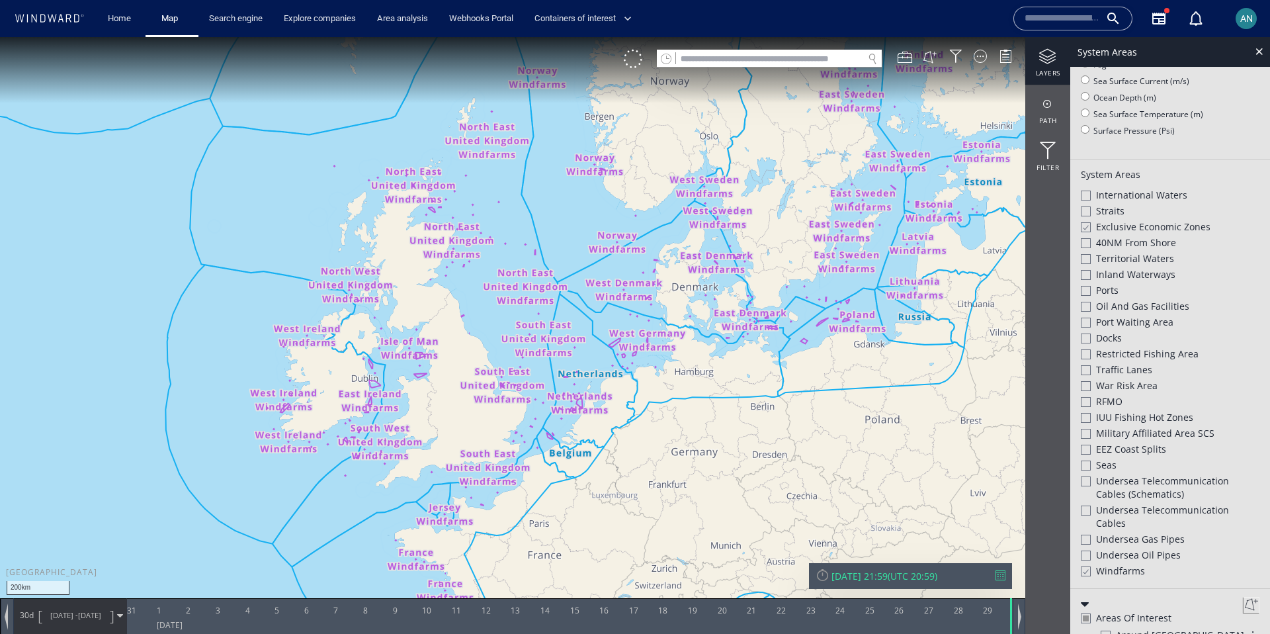
click at [1085, 566] on div at bounding box center [1085, 571] width 10 height 11
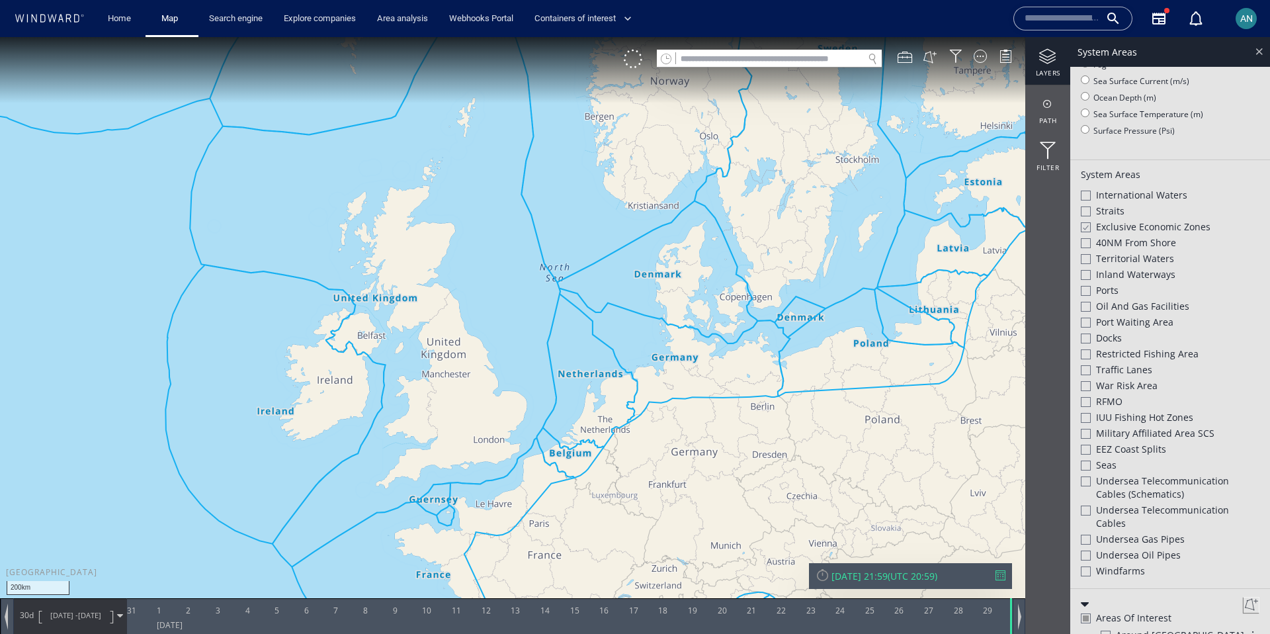
click at [1256, 54] on div at bounding box center [1259, 51] width 15 height 15
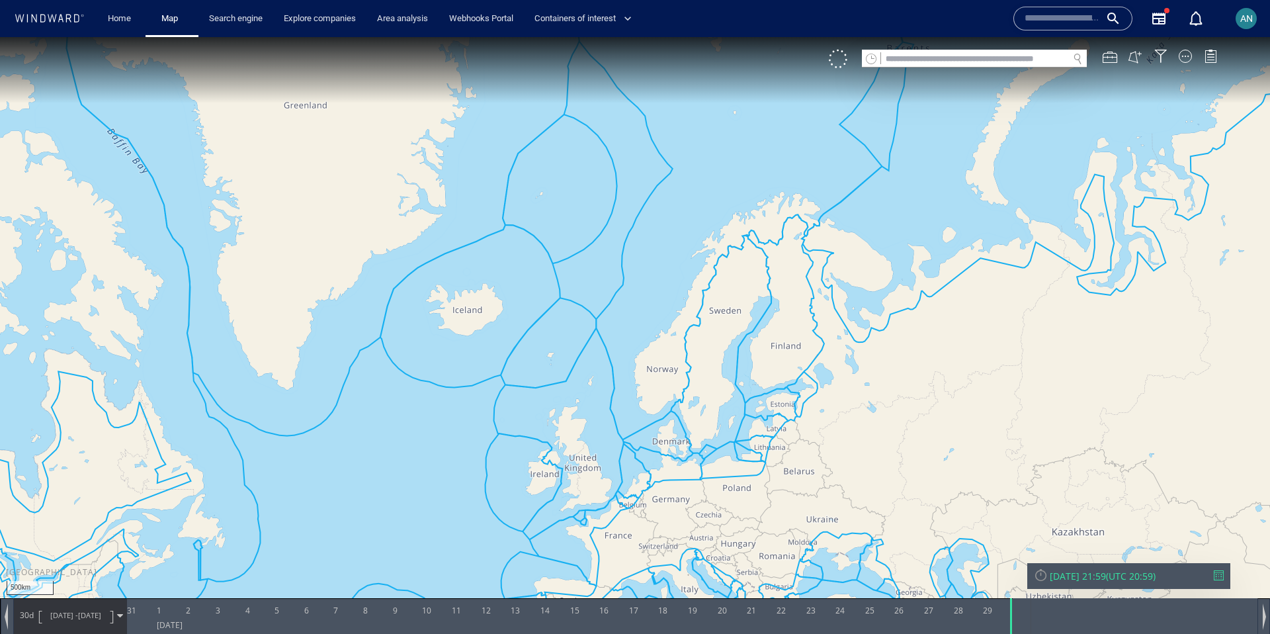
drag, startPoint x: 619, startPoint y: 568, endPoint x: 751, endPoint y: 317, distance: 284.1
click at [751, 317] on canvas "Map" at bounding box center [635, 328] width 1270 height 583
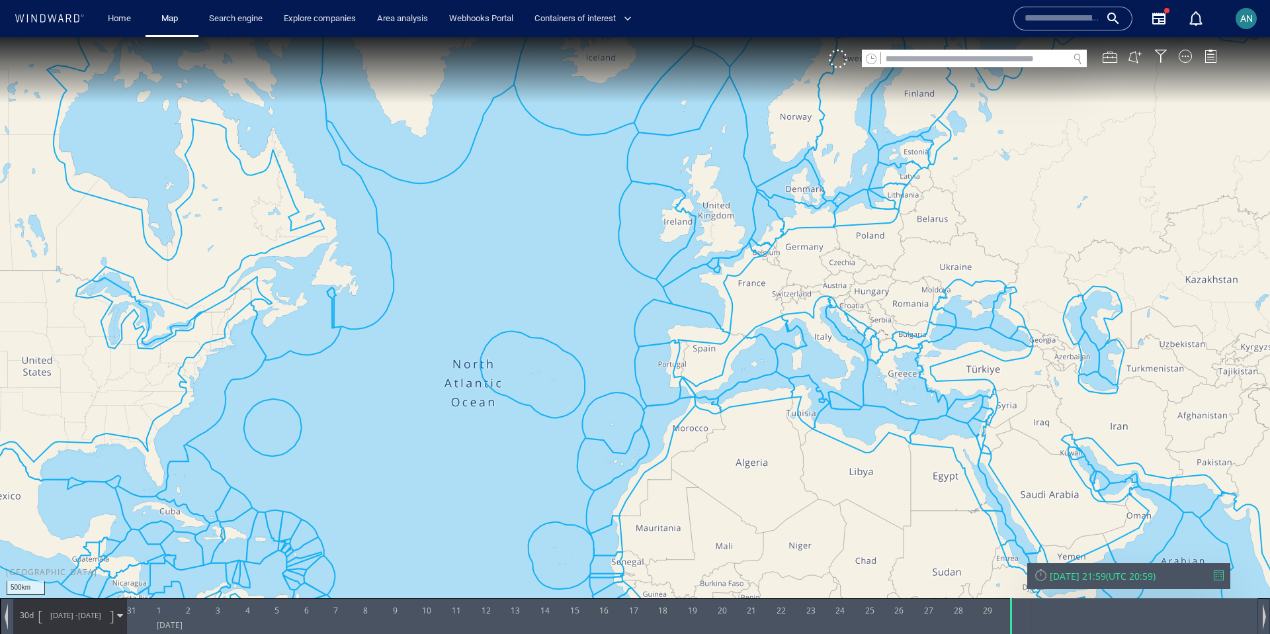
drag, startPoint x: 602, startPoint y: 491, endPoint x: 727, endPoint y: 378, distance: 168.2
click at [727, 378] on canvas "Map" at bounding box center [635, 328] width 1270 height 583
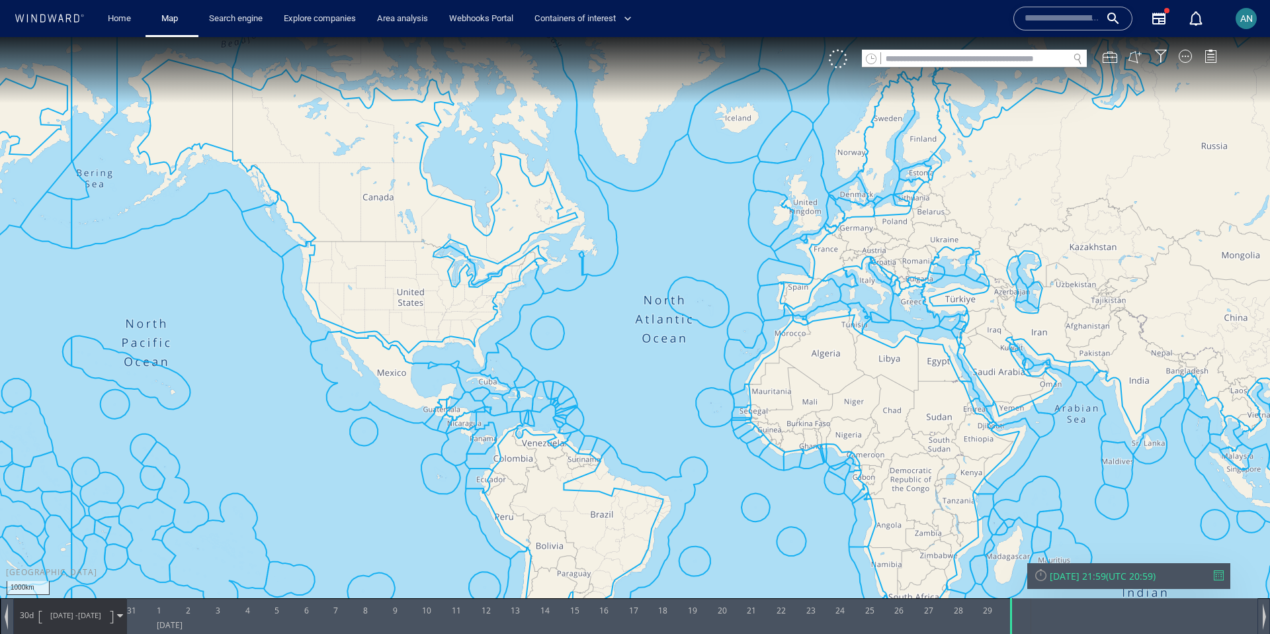
drag, startPoint x: 787, startPoint y: 441, endPoint x: 648, endPoint y: 403, distance: 143.9
click at [648, 403] on canvas "Map" at bounding box center [635, 328] width 1270 height 583
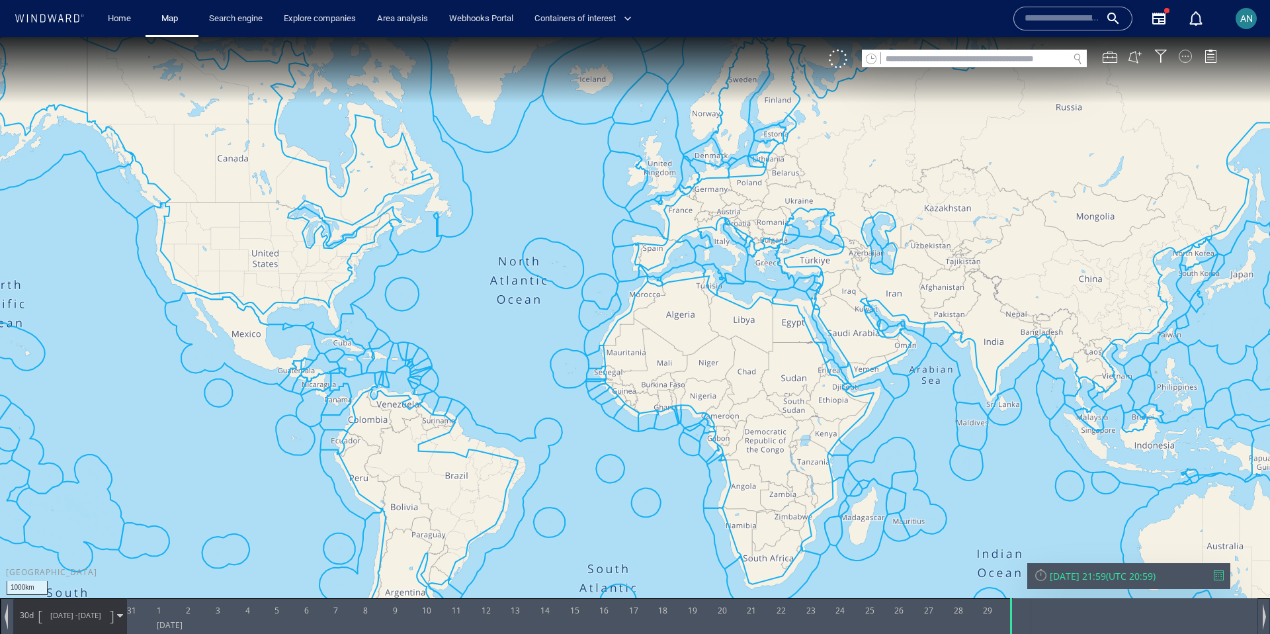
click at [1187, 59] on div at bounding box center [1185, 56] width 13 height 13
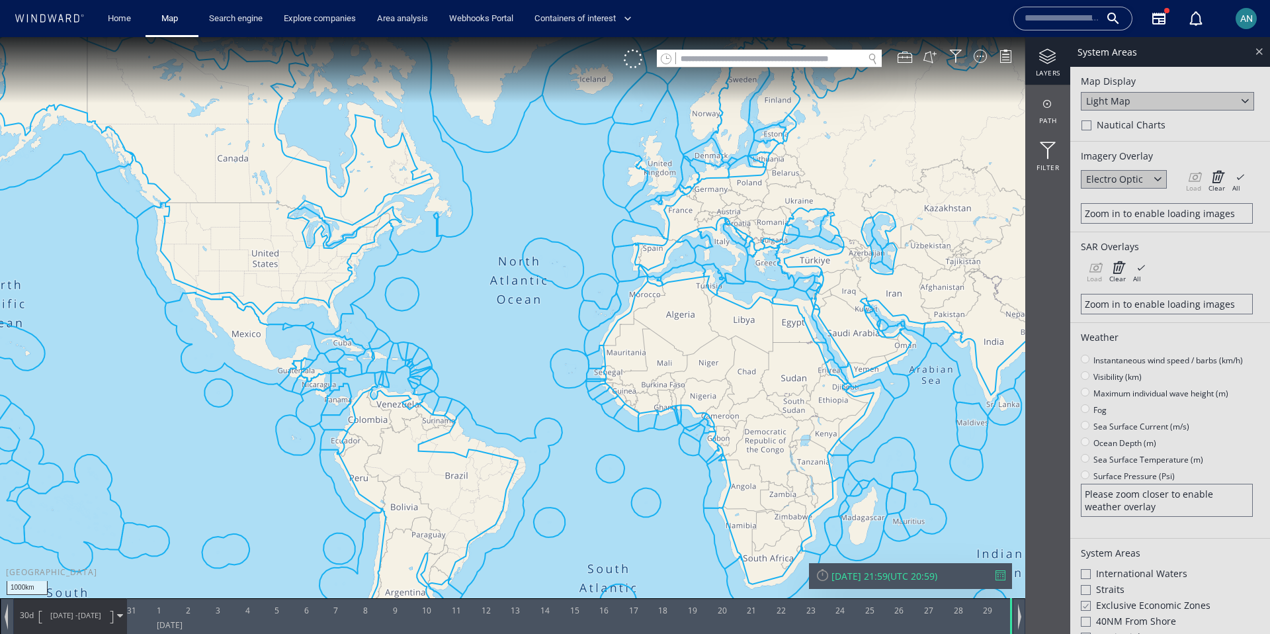
click at [1260, 49] on div at bounding box center [1259, 51] width 15 height 15
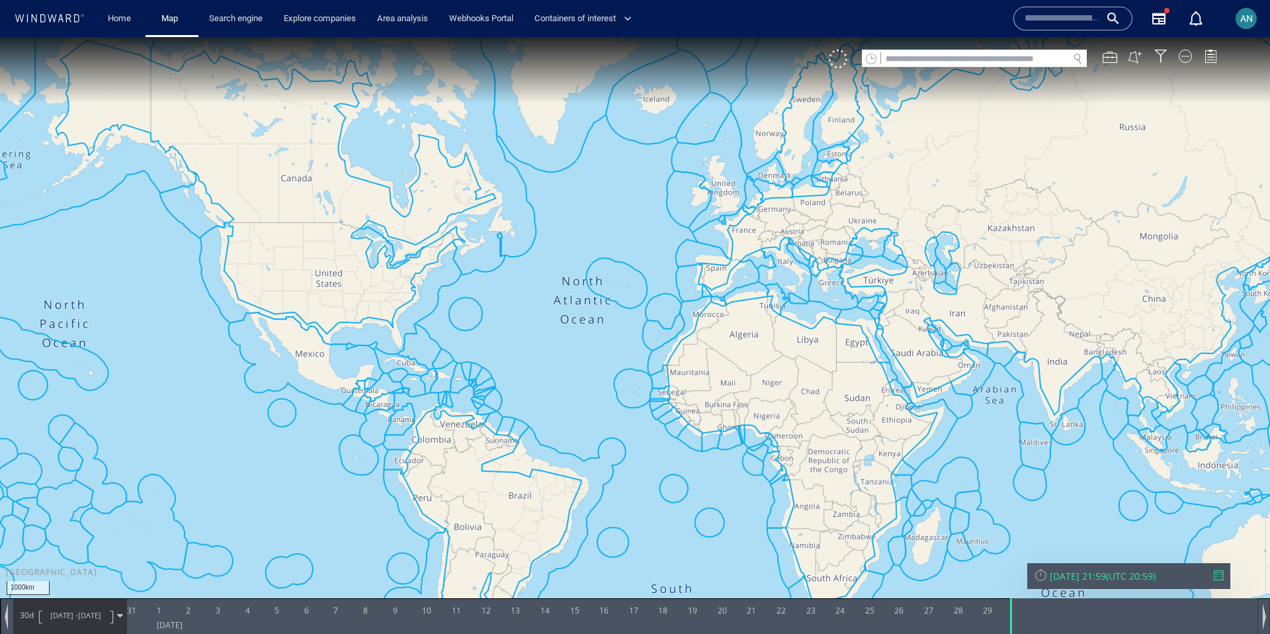
drag, startPoint x: 648, startPoint y: 360, endPoint x: 724, endPoint y: 384, distance: 80.5
click at [724, 384] on canvas "Map" at bounding box center [635, 328] width 1270 height 583
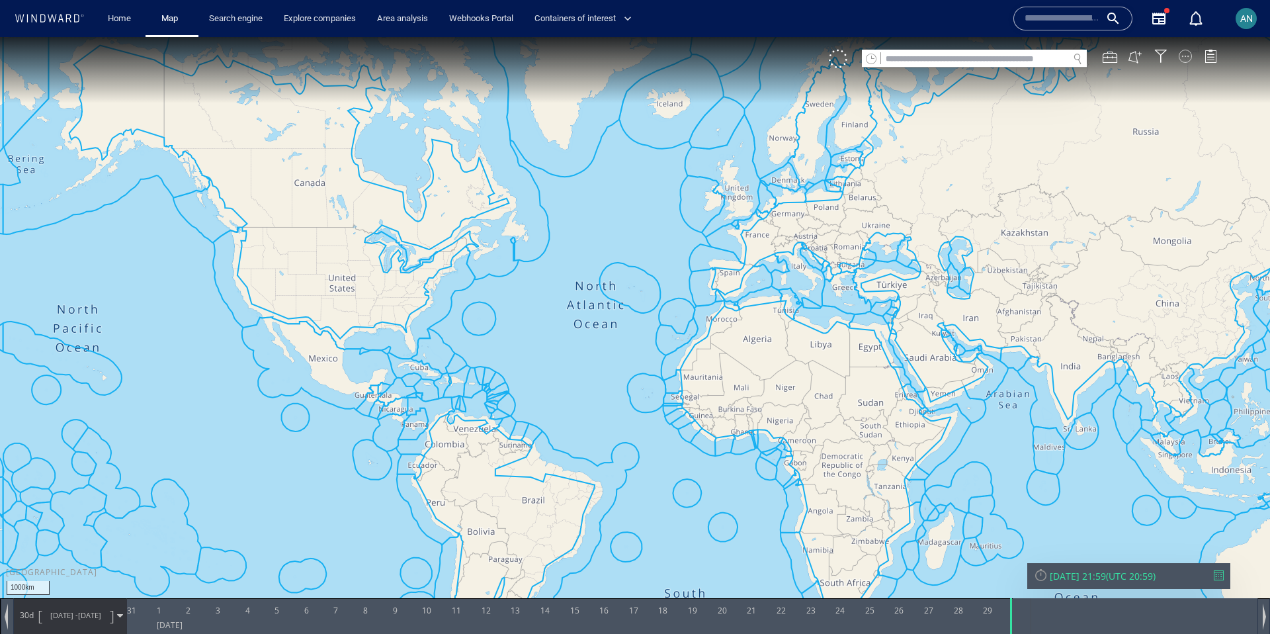
click at [1181, 59] on div at bounding box center [1185, 56] width 13 height 13
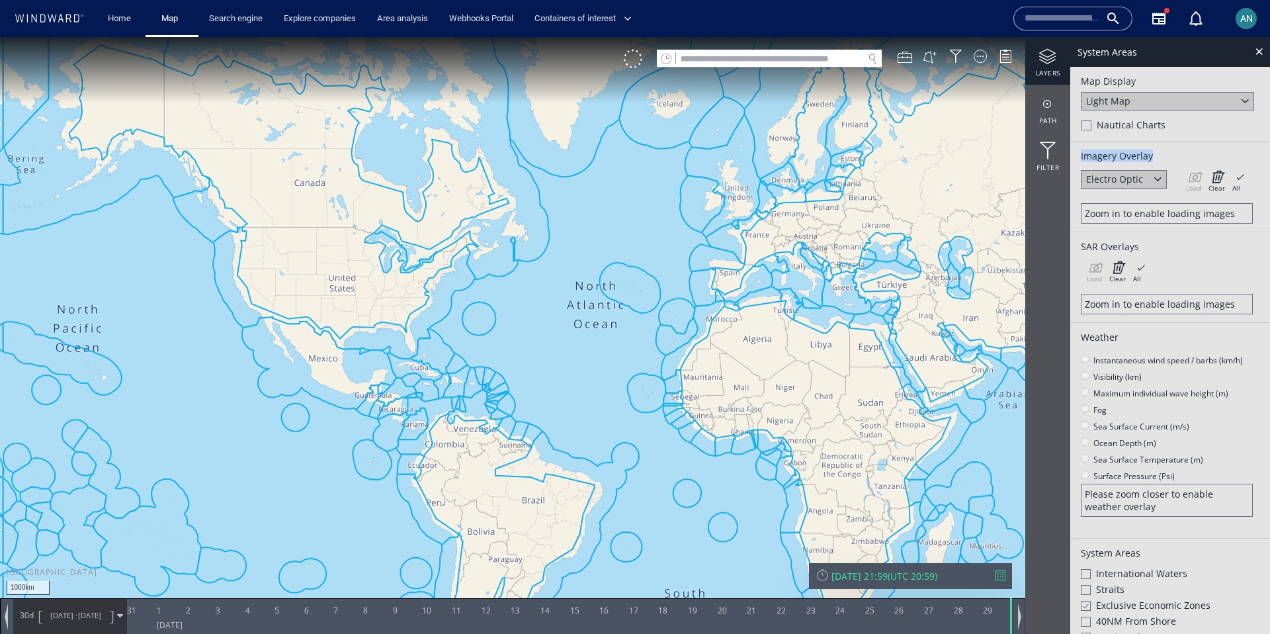
drag, startPoint x: 1078, startPoint y: 153, endPoint x: 1166, endPoint y: 151, distance: 87.3
click at [1166, 151] on div "Imagery Overlay Electro Optic Load Clear All × Loading all overlays might take …" at bounding box center [1170, 187] width 200 height 91
click at [1154, 179] on div at bounding box center [1157, 178] width 15 height 15
click at [1157, 179] on div at bounding box center [1157, 178] width 15 height 15
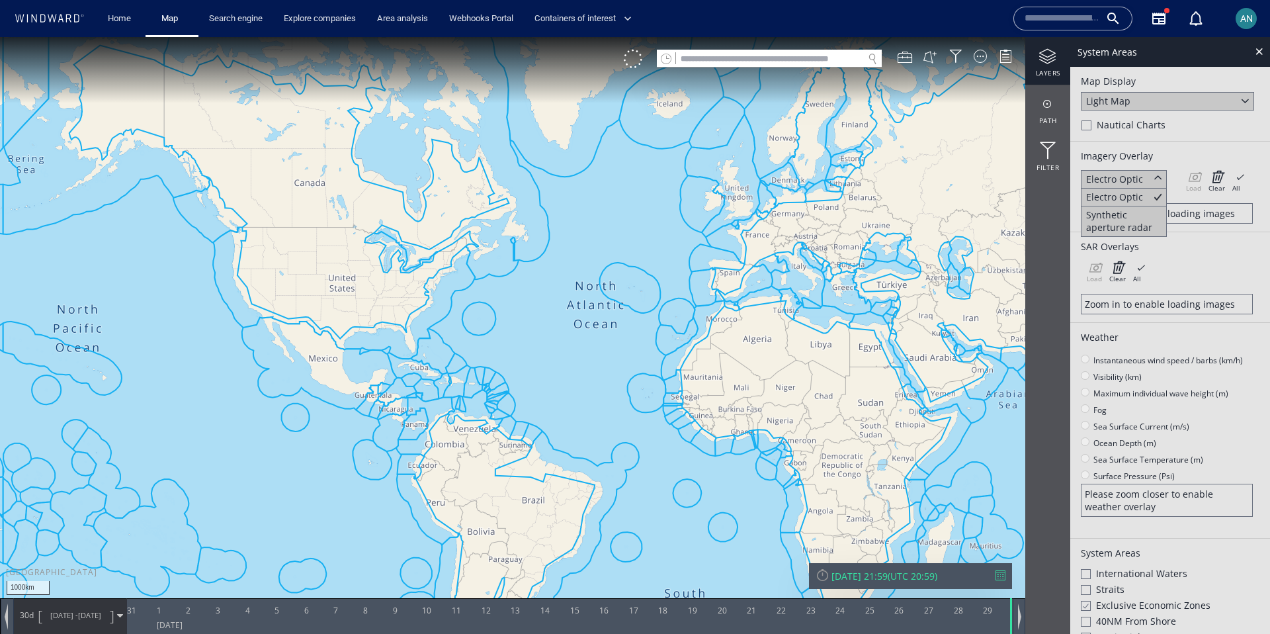
click at [1150, 177] on div "Electro Optic" at bounding box center [1124, 179] width 86 height 19
click at [1265, 54] on div at bounding box center [1259, 51] width 15 height 15
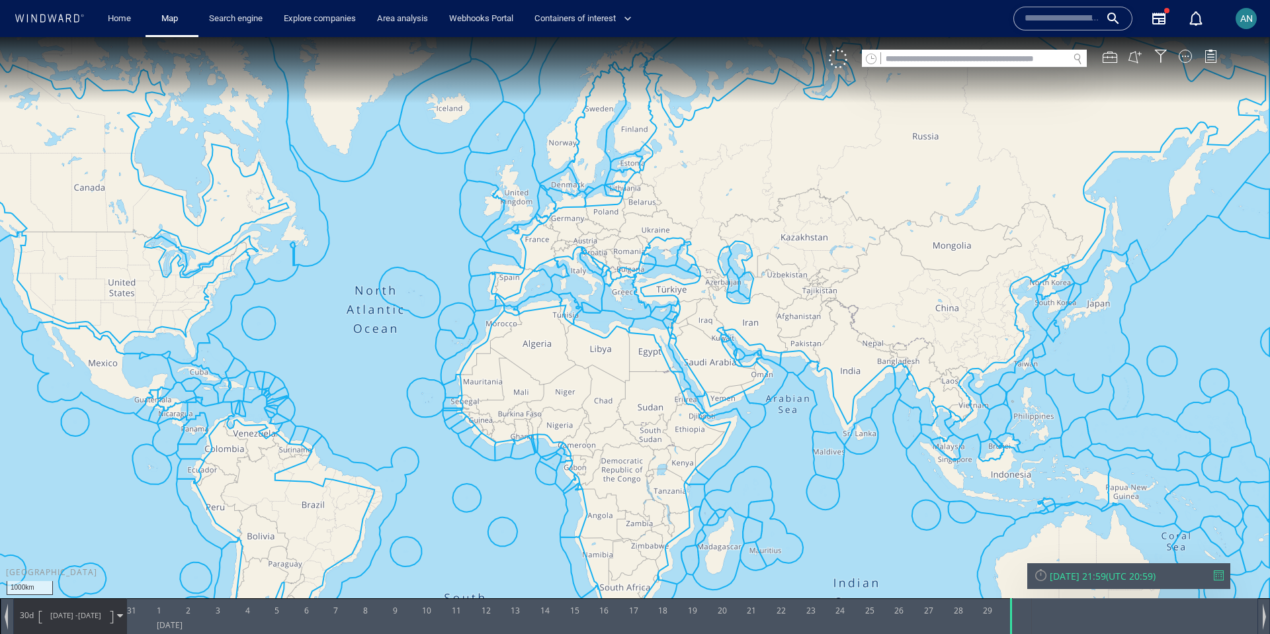
drag, startPoint x: 751, startPoint y: 332, endPoint x: 609, endPoint y: 364, distance: 145.1
click at [608, 365] on canvas "Map" at bounding box center [635, 328] width 1270 height 583
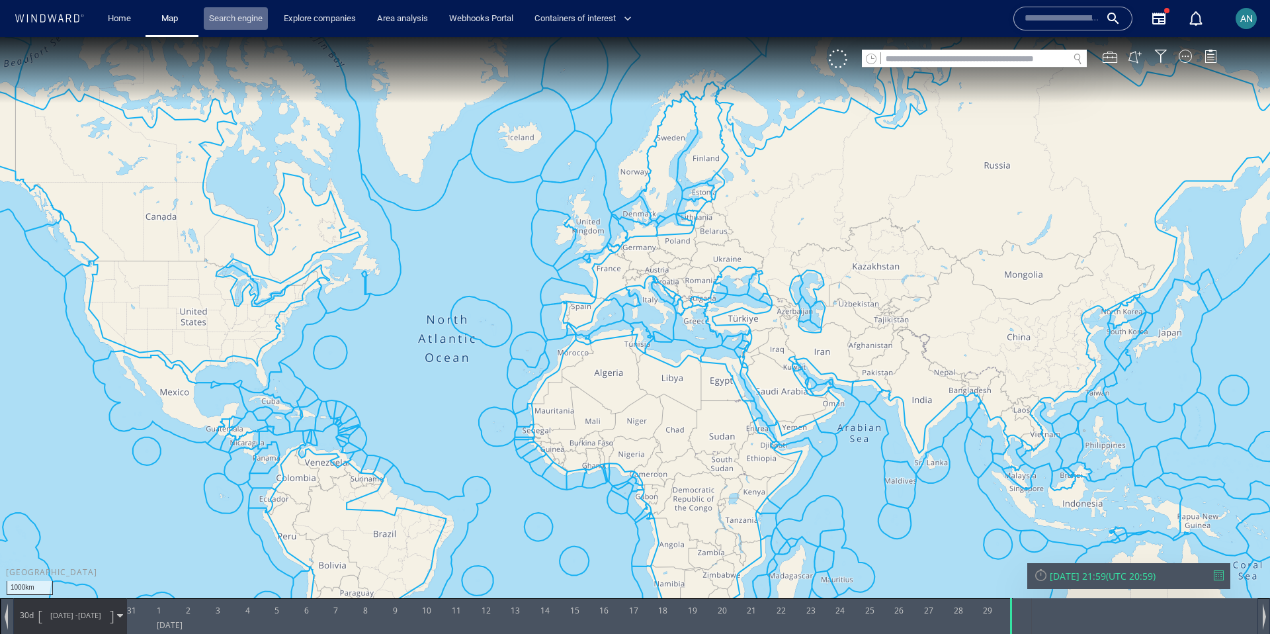
click at [248, 15] on link "Search engine" at bounding box center [236, 18] width 64 height 23
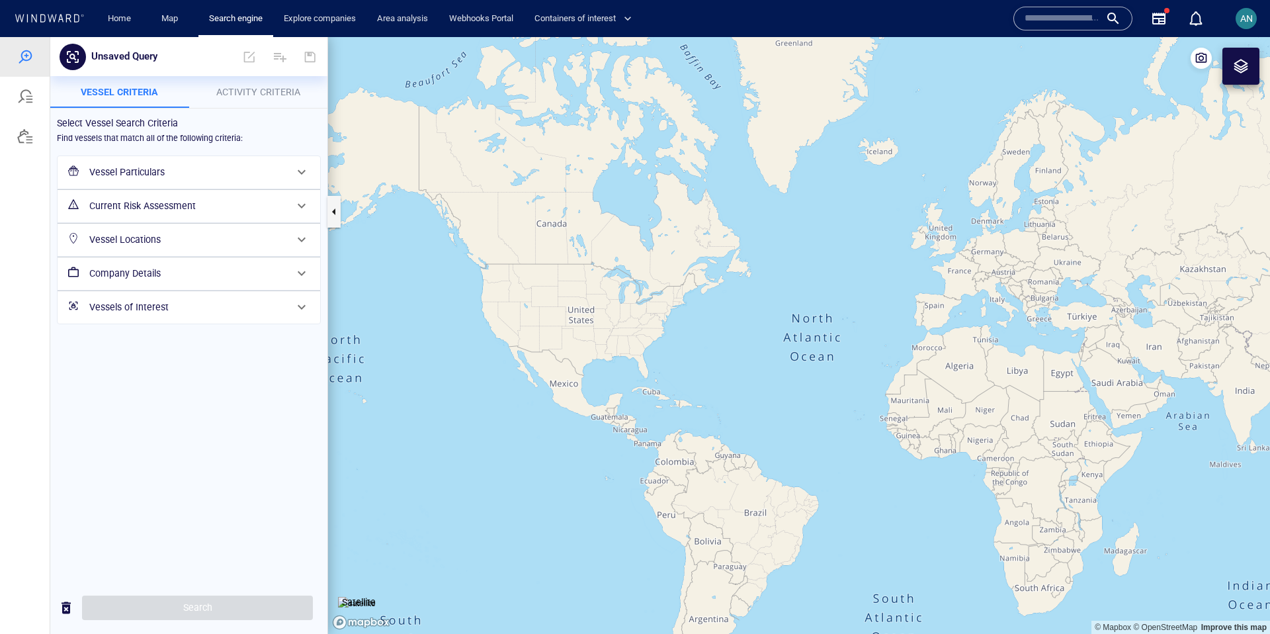
drag, startPoint x: 791, startPoint y: 336, endPoint x: 684, endPoint y: 361, distance: 109.4
click at [684, 361] on canvas "Map" at bounding box center [799, 335] width 942 height 597
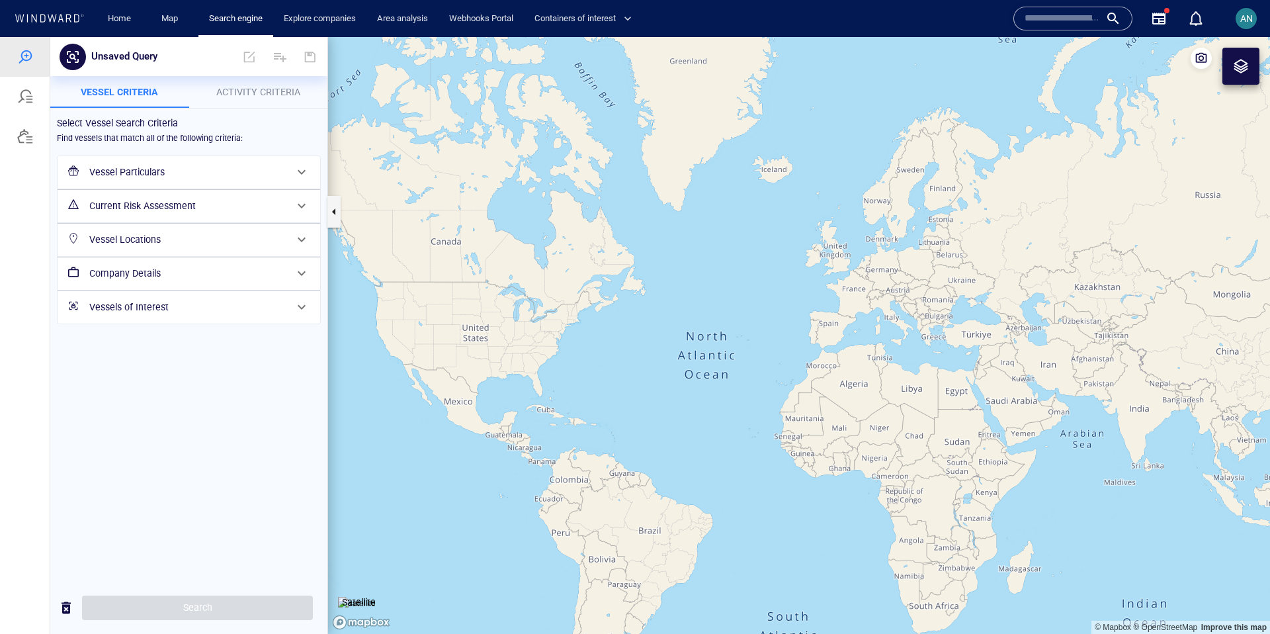
drag, startPoint x: 663, startPoint y: 483, endPoint x: 650, endPoint y: 455, distance: 31.1
click at [650, 455] on canvas "Map" at bounding box center [799, 335] width 942 height 597
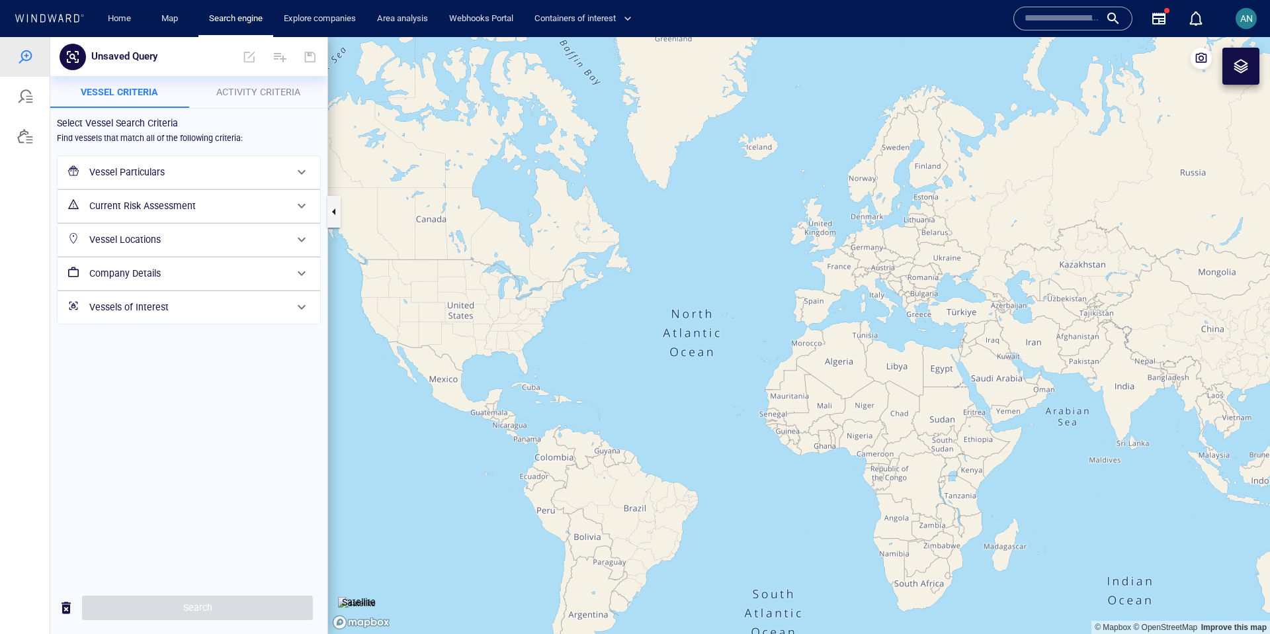
click at [282, 91] on span "Activity Criteria" at bounding box center [258, 92] width 84 height 11
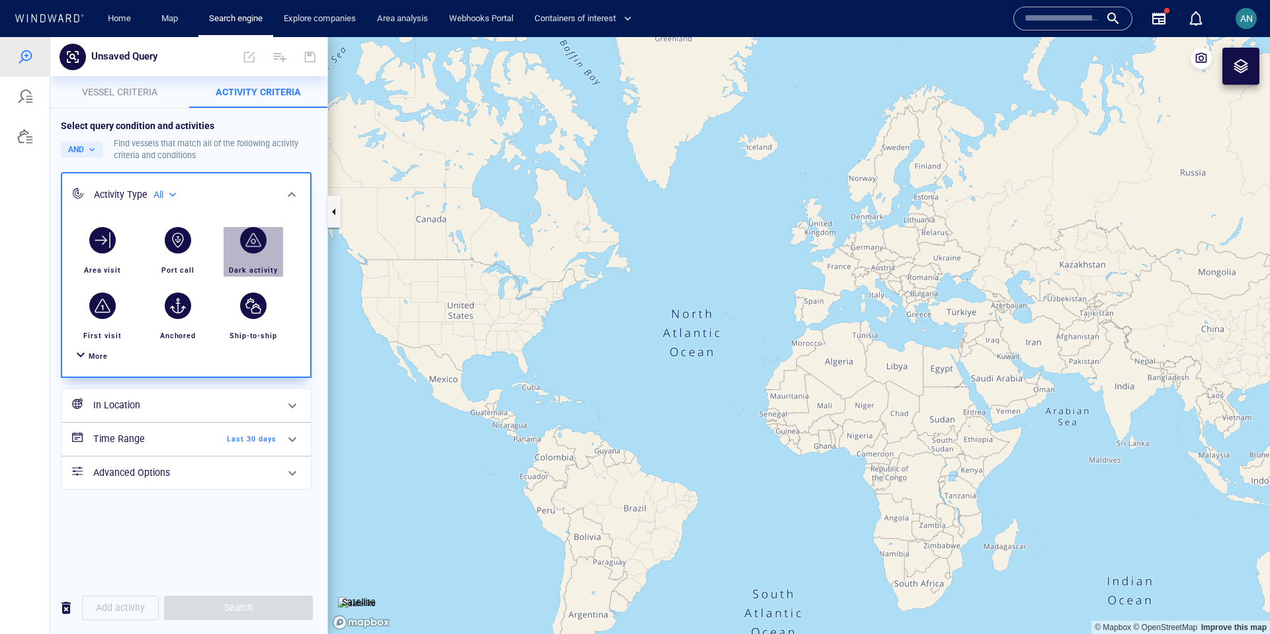
click at [274, 236] on div "Dark activity" at bounding box center [253, 252] width 70 height 60
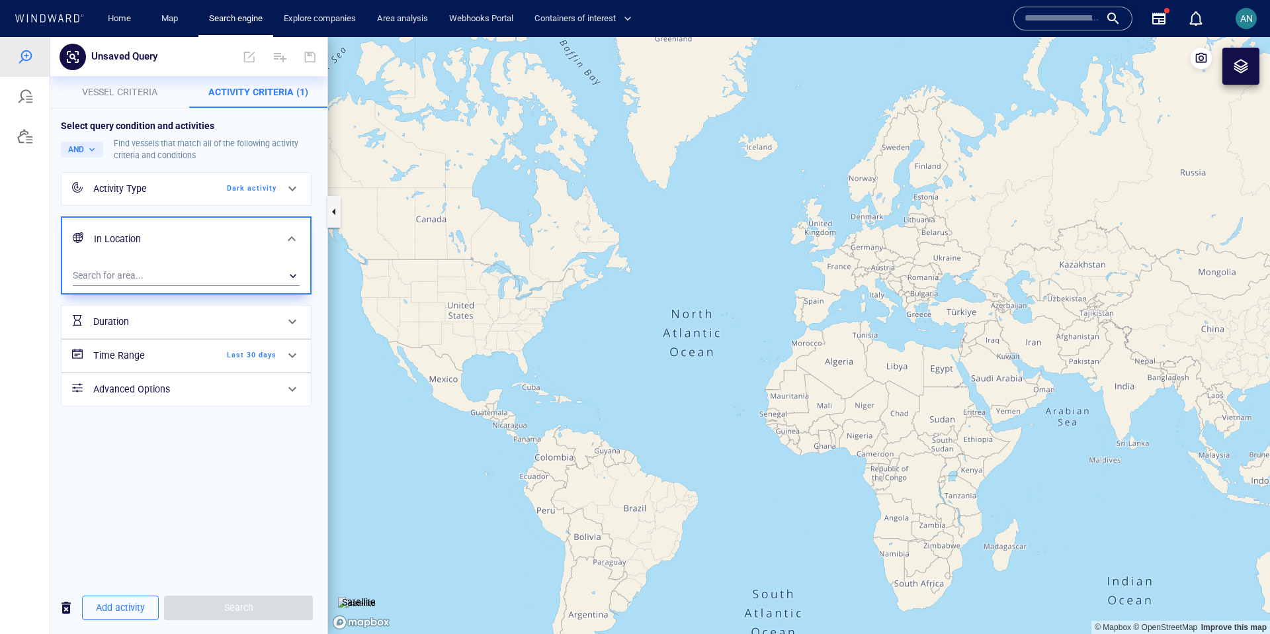
click at [118, 97] on span "Vessel criteria" at bounding box center [119, 92] width 75 height 11
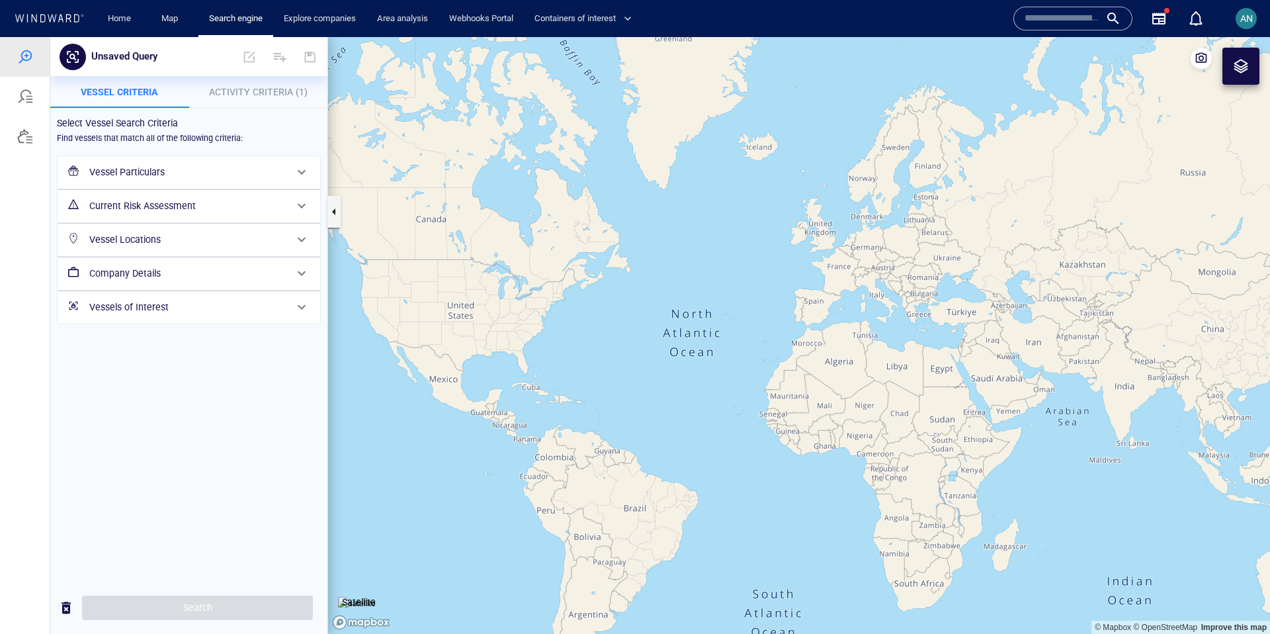
drag, startPoint x: 950, startPoint y: 449, endPoint x: 765, endPoint y: 421, distance: 186.6
click at [765, 421] on canvas "Map" at bounding box center [799, 335] width 942 height 597
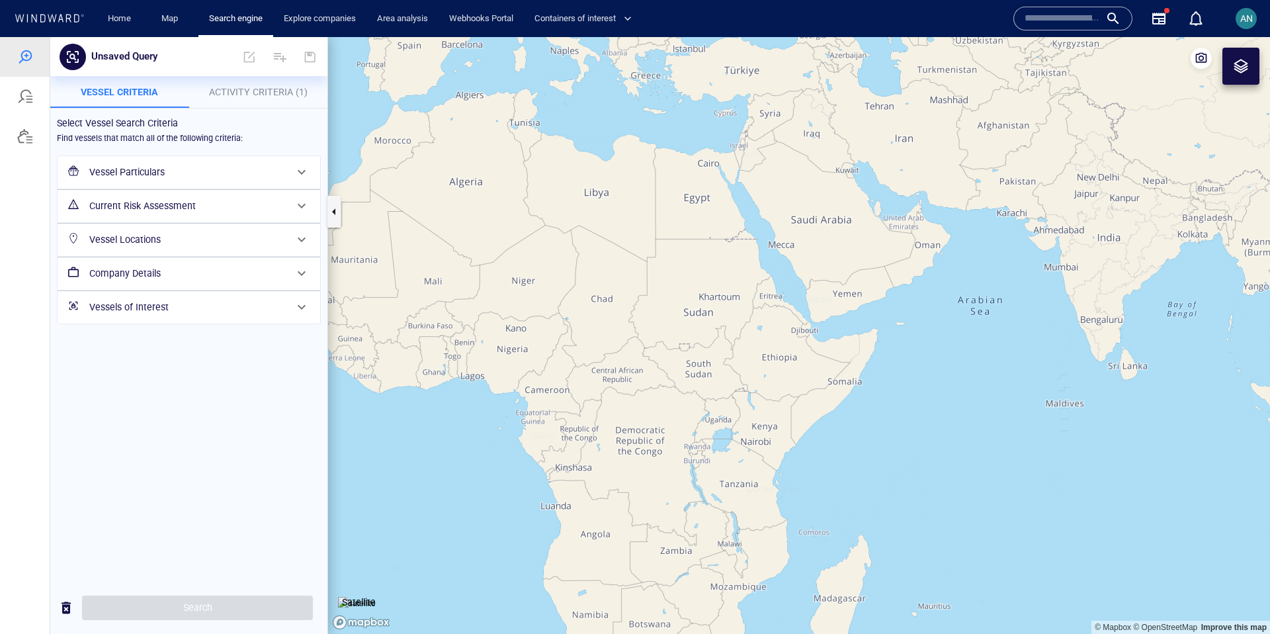
drag, startPoint x: 851, startPoint y: 394, endPoint x: 816, endPoint y: 394, distance: 34.4
click at [816, 394] on canvas "Map" at bounding box center [799, 335] width 942 height 597
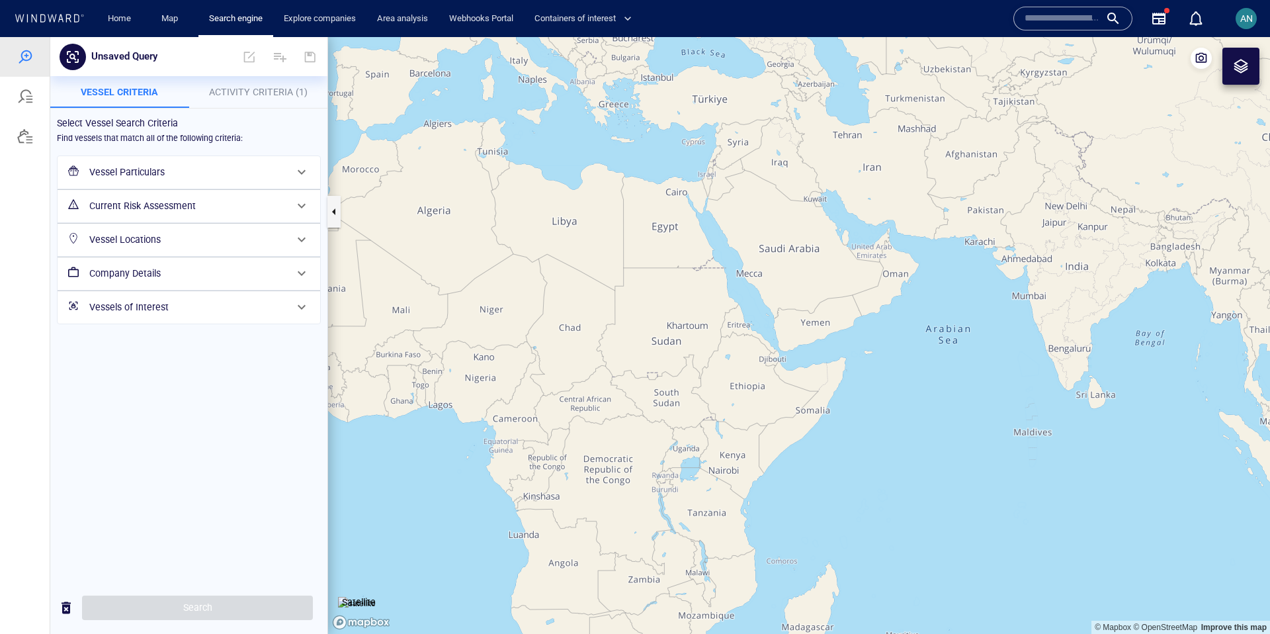
drag, startPoint x: 742, startPoint y: 364, endPoint x: 757, endPoint y: 413, distance: 51.3
click at [757, 413] on canvas "Map" at bounding box center [799, 335] width 942 height 597
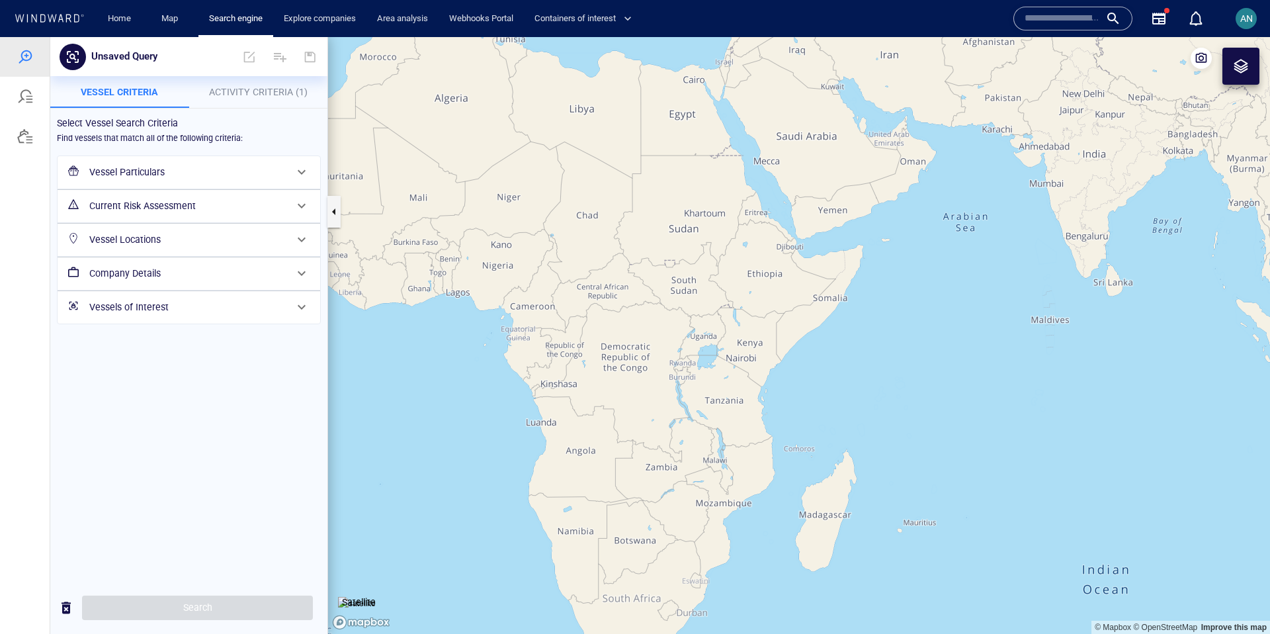
drag, startPoint x: 806, startPoint y: 595, endPoint x: 812, endPoint y: 456, distance: 138.4
click at [812, 456] on canvas "Map" at bounding box center [799, 335] width 942 height 597
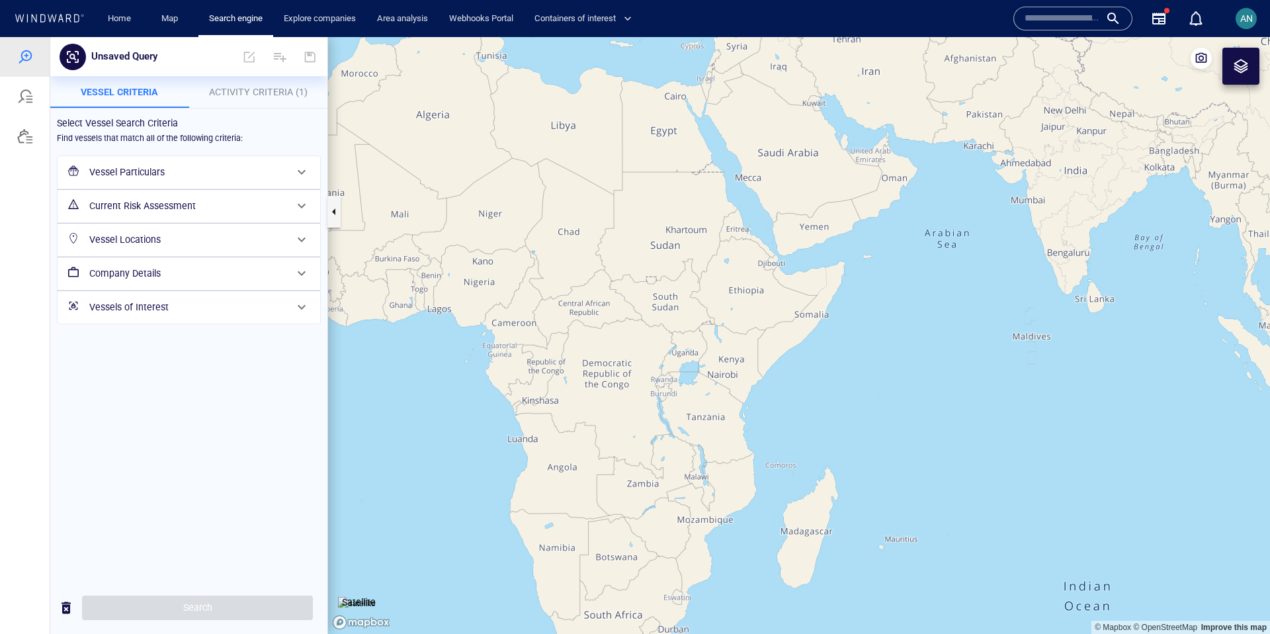
drag, startPoint x: 851, startPoint y: 345, endPoint x: 765, endPoint y: 484, distance: 163.4
click at [765, 484] on canvas "Map" at bounding box center [799, 335] width 942 height 597
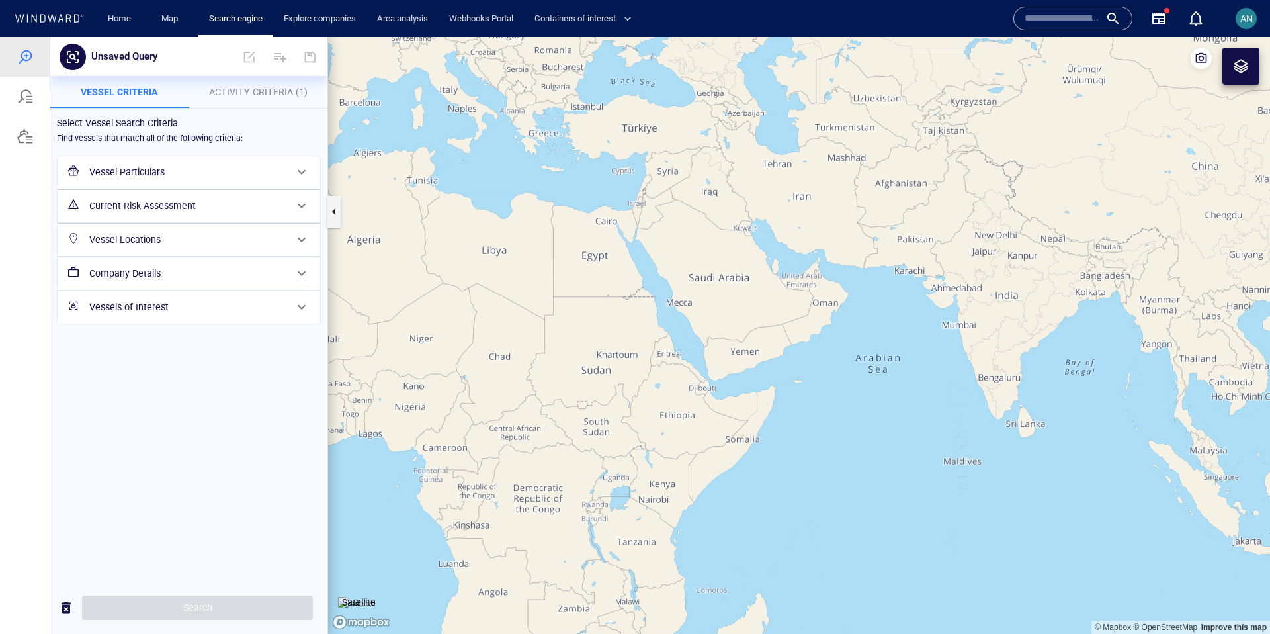
drag, startPoint x: 744, startPoint y: 548, endPoint x: 744, endPoint y: 467, distance: 80.7
click at [744, 467] on canvas "Map" at bounding box center [799, 335] width 942 height 597
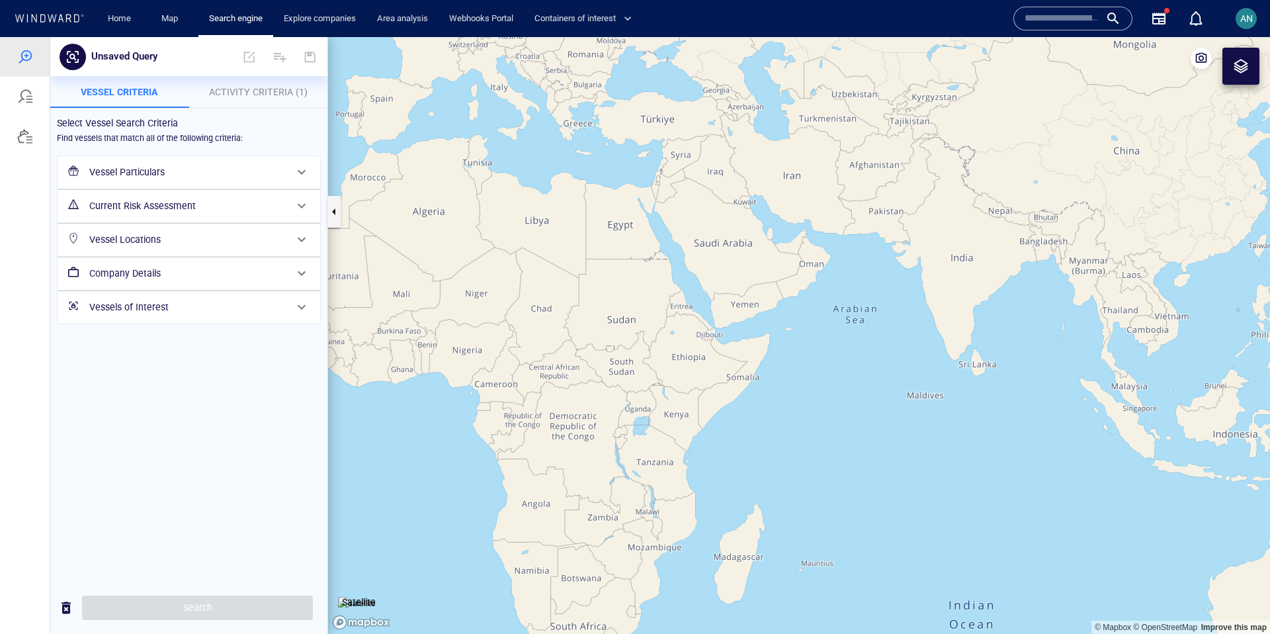
drag, startPoint x: 650, startPoint y: 469, endPoint x: 767, endPoint y: 470, distance: 117.1
click at [770, 472] on canvas "Map" at bounding box center [799, 335] width 942 height 597
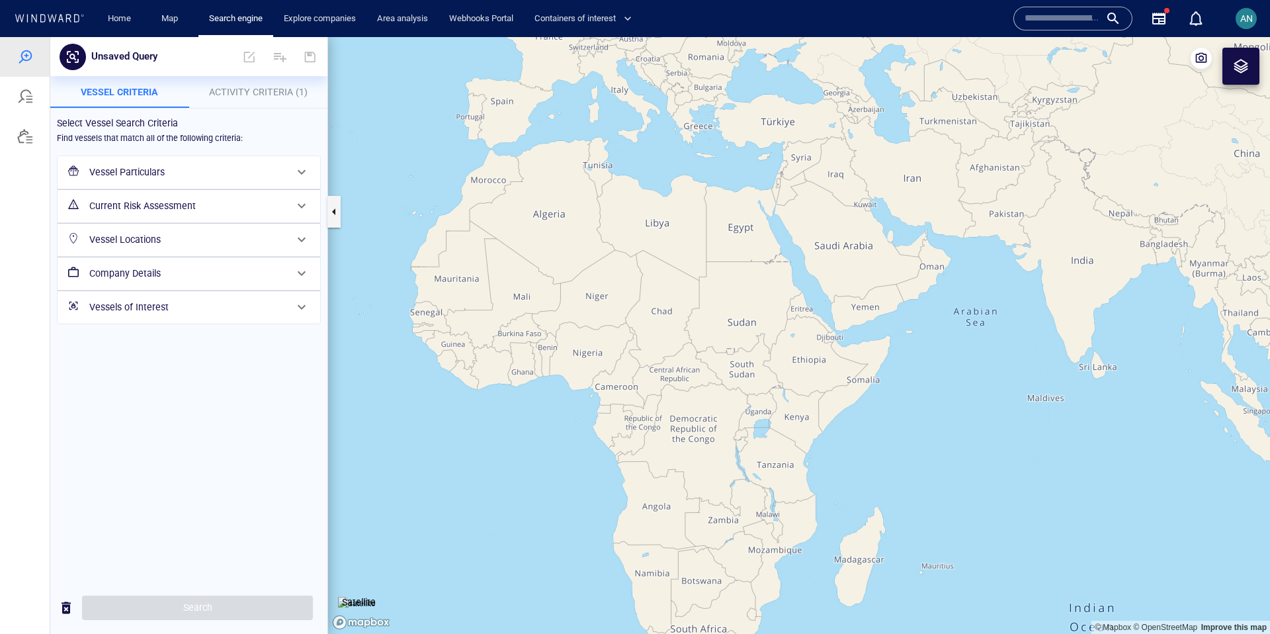
drag, startPoint x: 775, startPoint y: 401, endPoint x: 700, endPoint y: 425, distance: 79.3
click at [700, 425] on canvas "Map" at bounding box center [799, 335] width 942 height 597
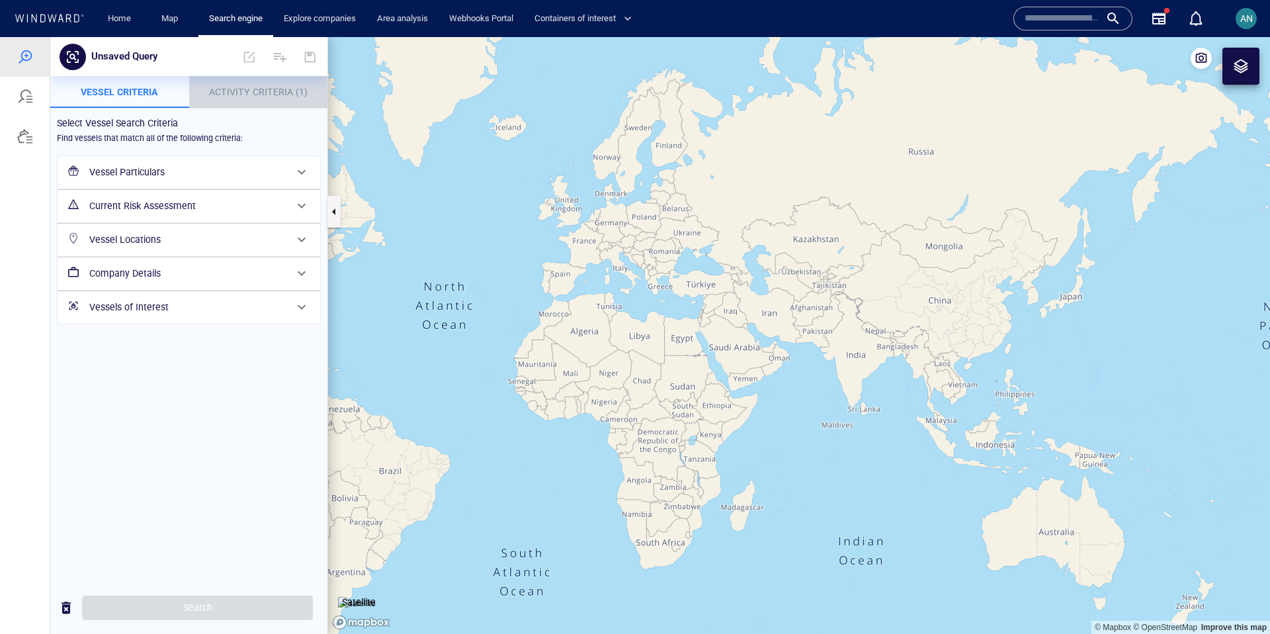
click at [270, 89] on span "Activity Criteria (1)" at bounding box center [258, 92] width 99 height 11
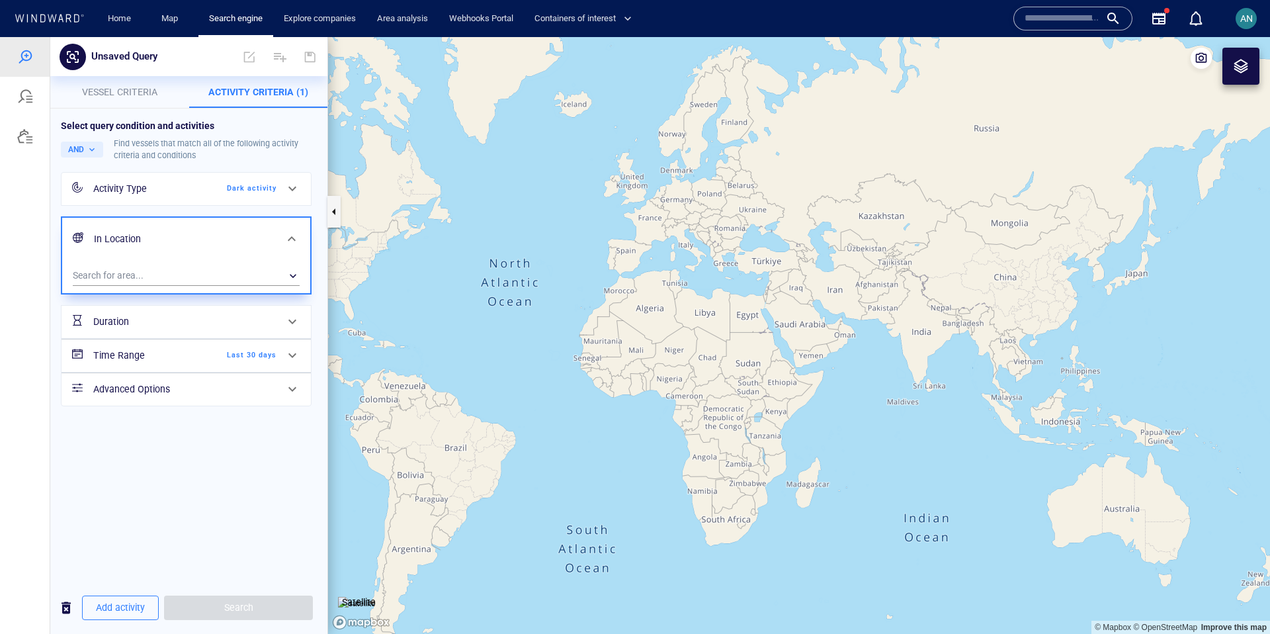
drag, startPoint x: 576, startPoint y: 519, endPoint x: 693, endPoint y: 482, distance: 122.8
click at [693, 482] on canvas "Map" at bounding box center [799, 335] width 942 height 597
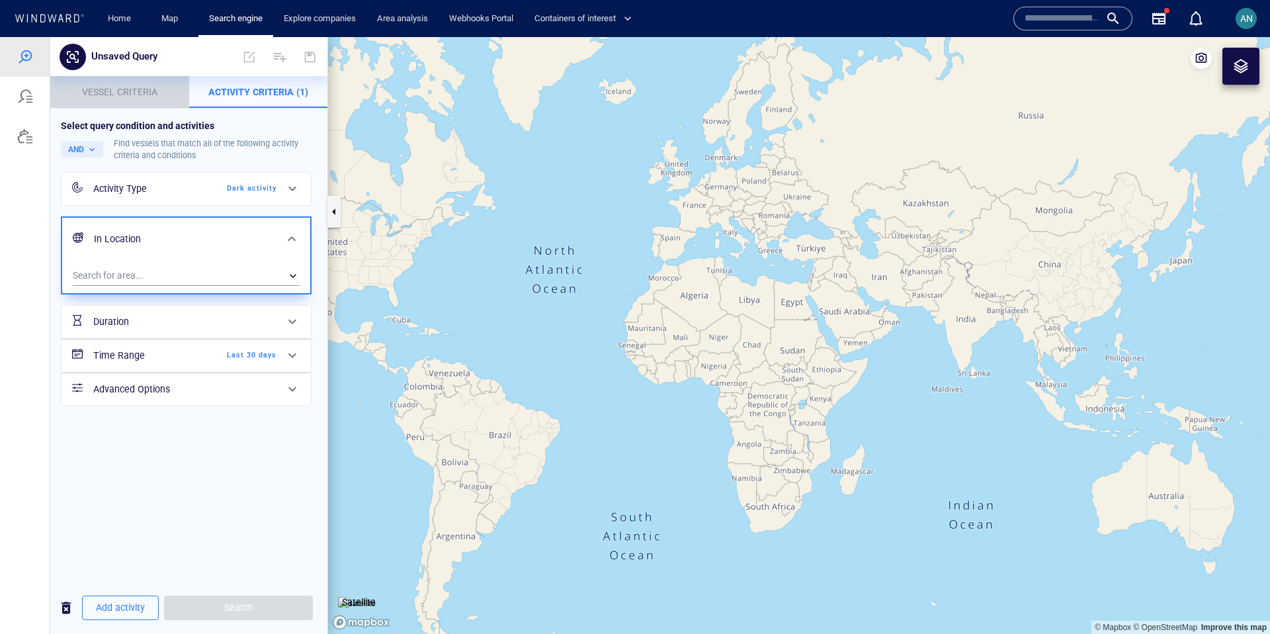
click at [122, 101] on button "Vessel criteria" at bounding box center [119, 92] width 139 height 32
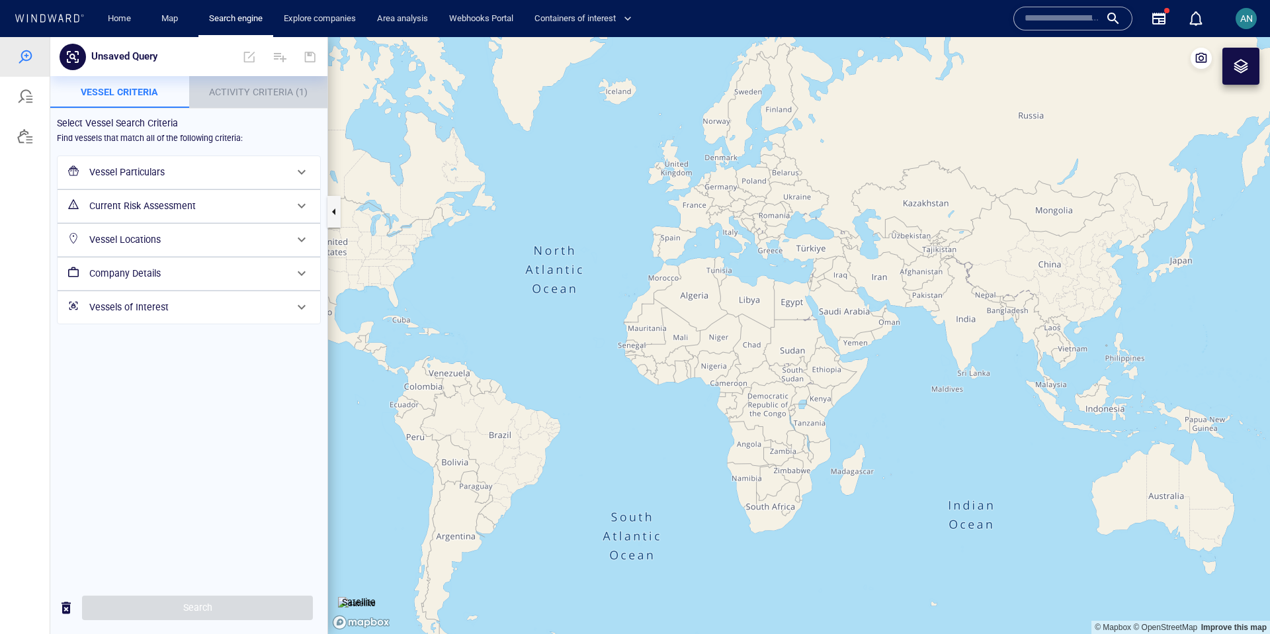
click at [270, 96] on span "Activity Criteria (1)" at bounding box center [258, 92] width 99 height 11
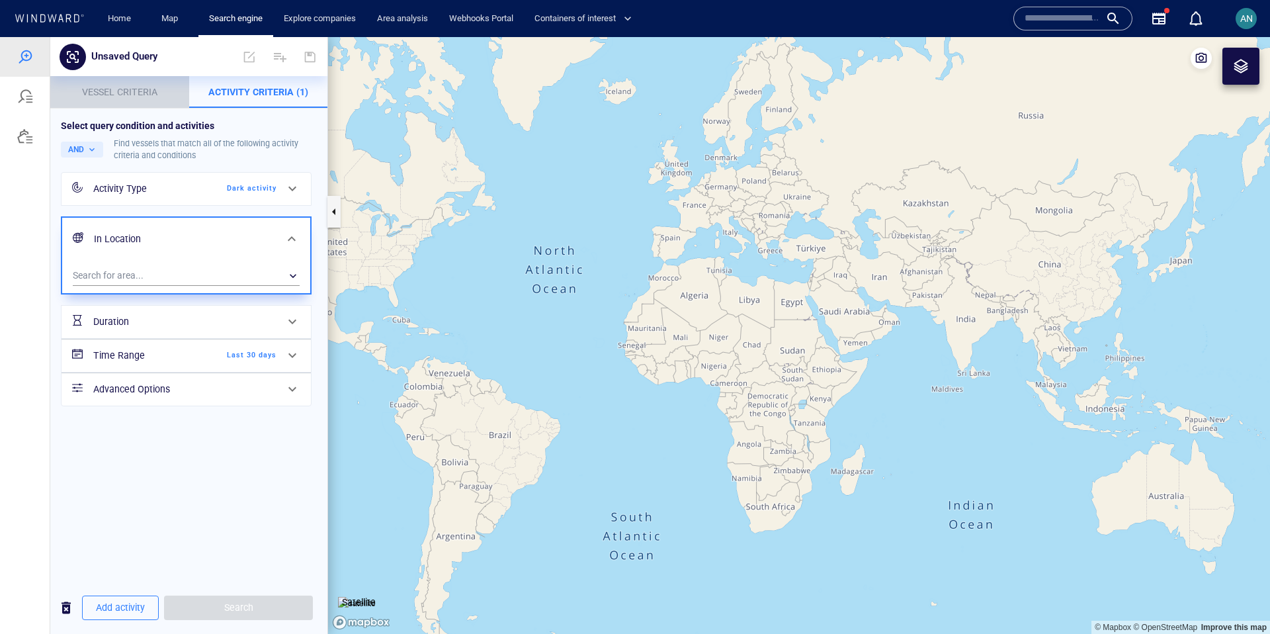
click at [130, 107] on button "Vessel criteria" at bounding box center [119, 92] width 139 height 32
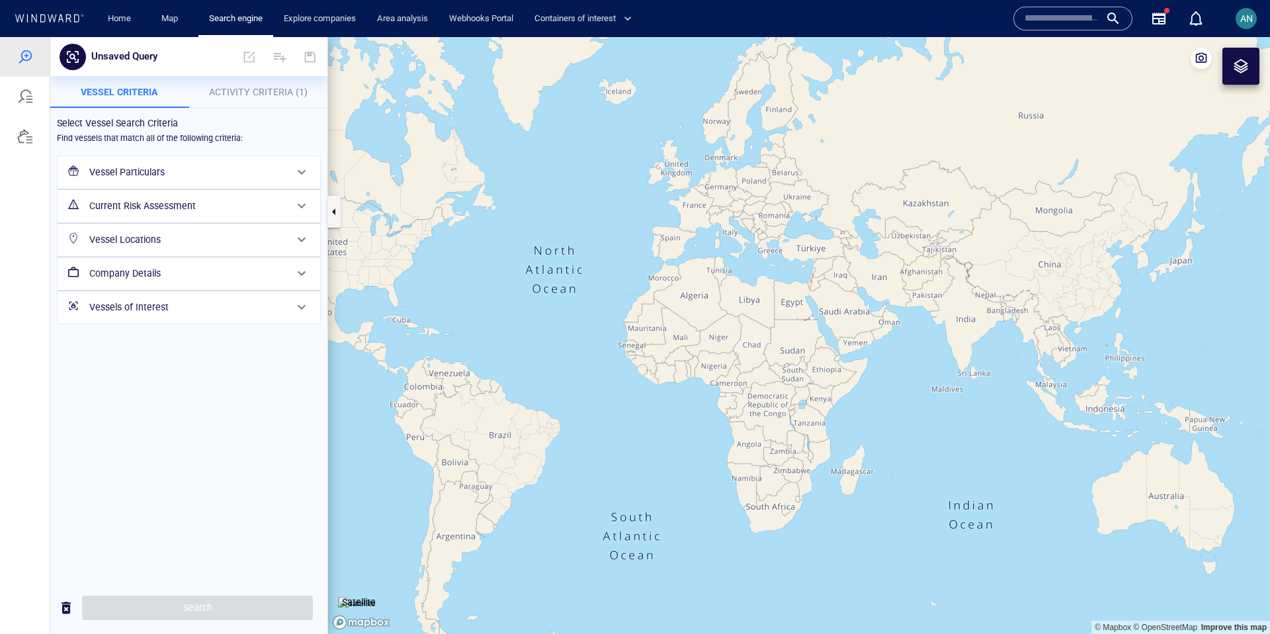
click at [188, 185] on div "Vessel Particulars" at bounding box center [187, 172] width 207 height 27
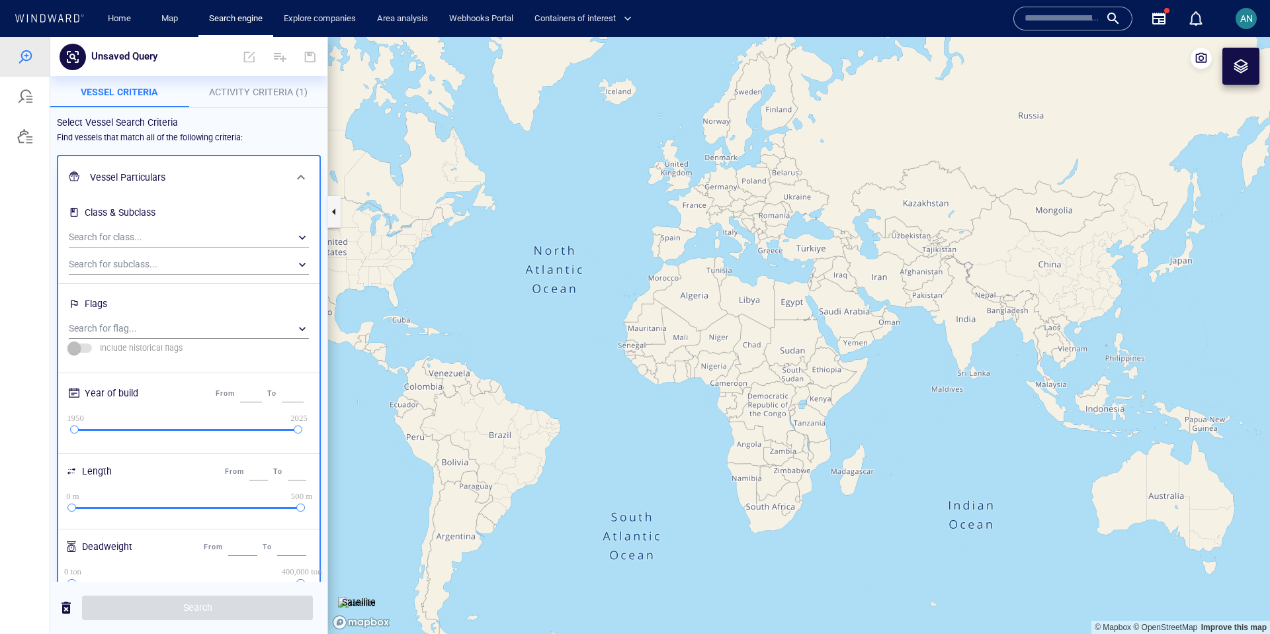
click at [288, 179] on div at bounding box center [301, 177] width 32 height 32
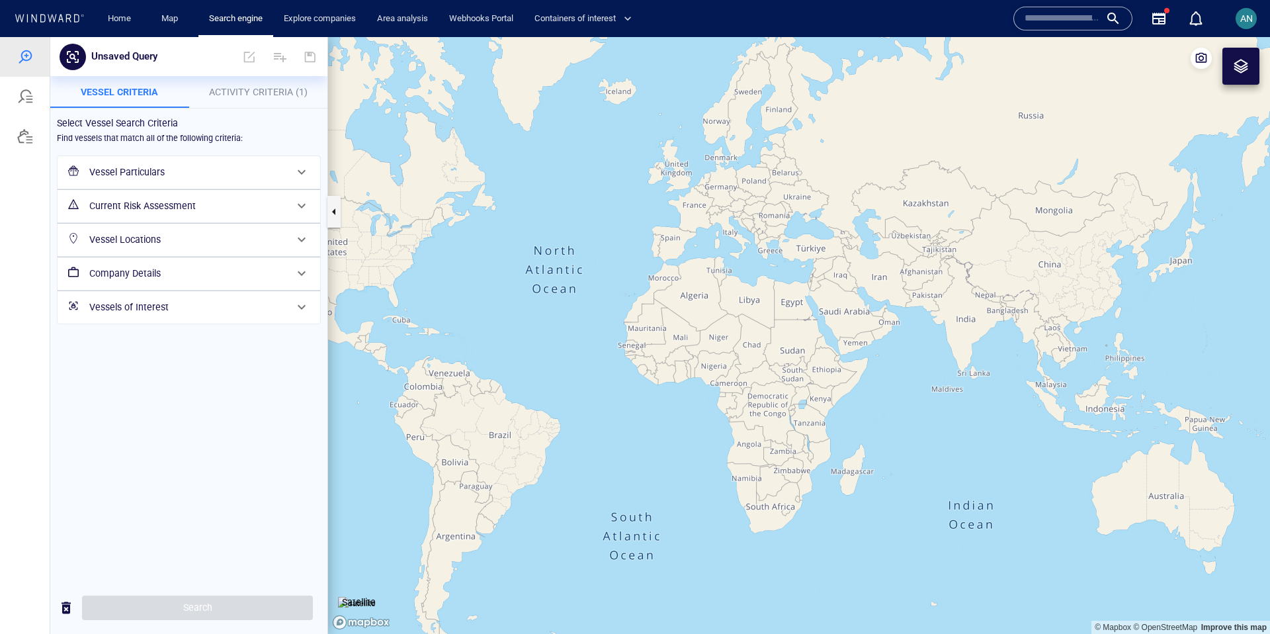
click at [162, 224] on div "Vessel Locations" at bounding box center [189, 240] width 263 height 32
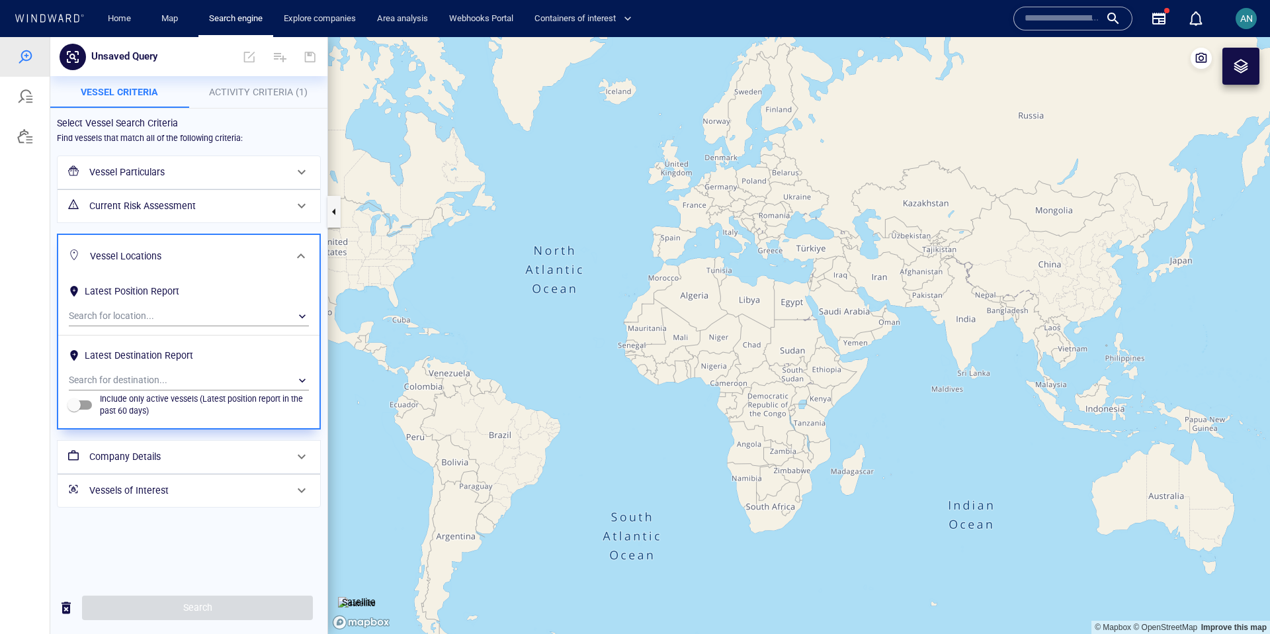
click at [173, 213] on h6 "Current Risk Assessment" at bounding box center [187, 206] width 196 height 17
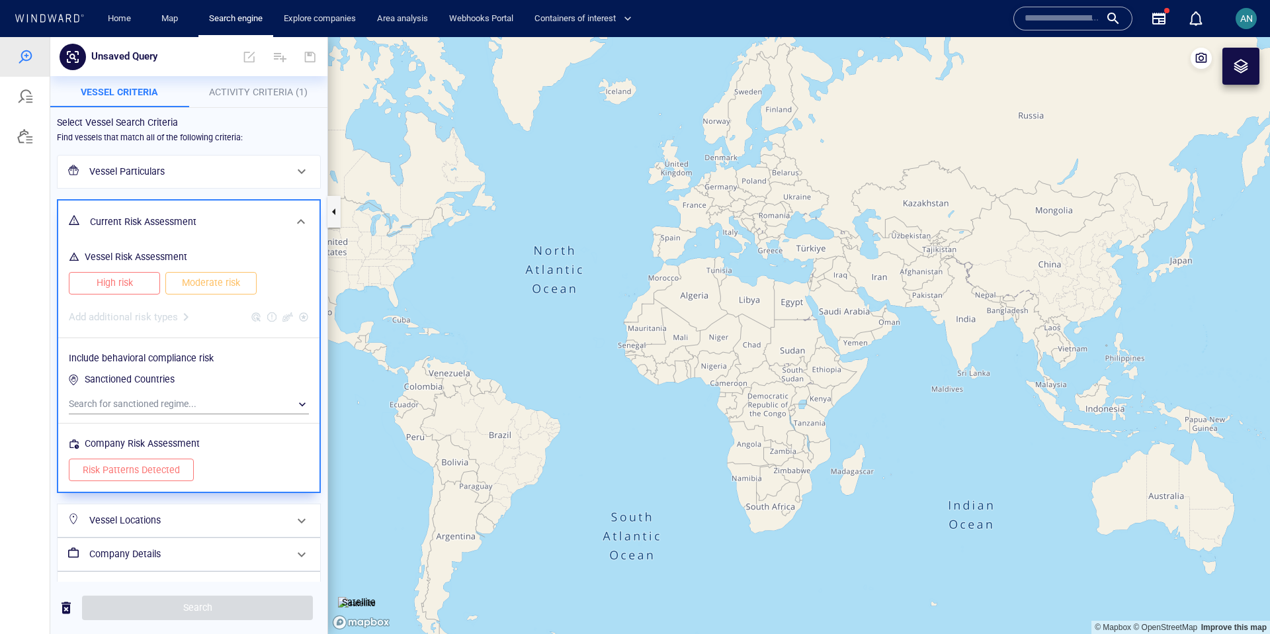
click at [133, 287] on span "High risk" at bounding box center [115, 283] width 64 height 17
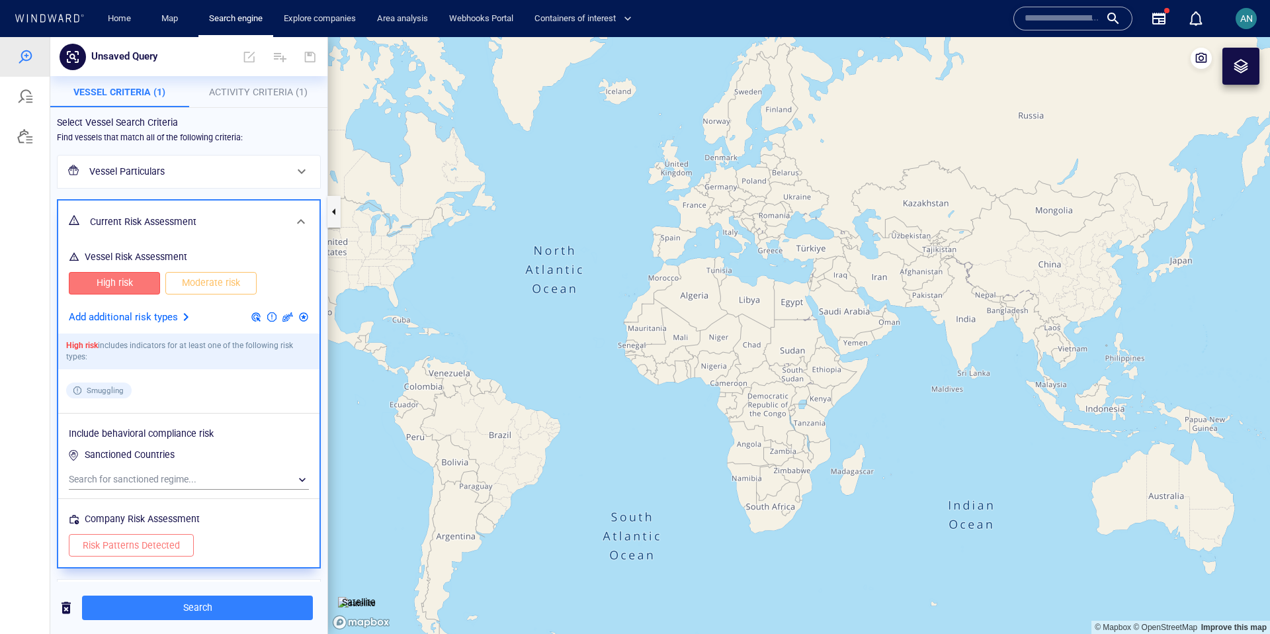
click at [143, 313] on p "Add additional risk types" at bounding box center [123, 317] width 109 height 17
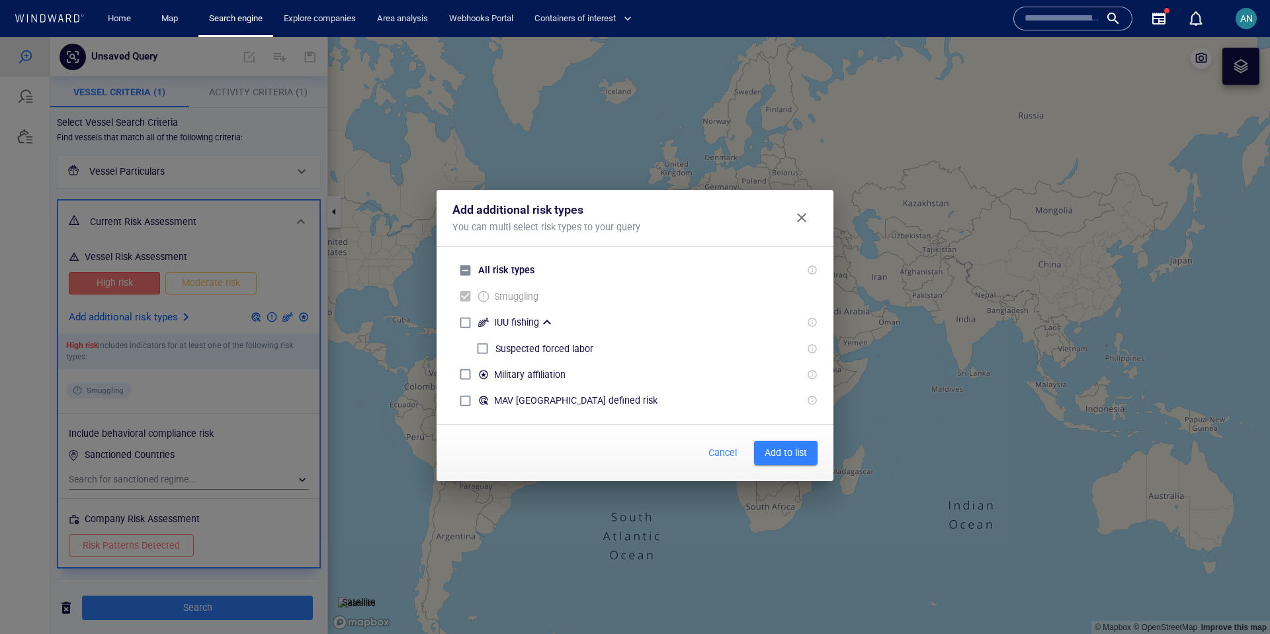
click at [804, 230] on button "Close" at bounding box center [802, 218] width 32 height 32
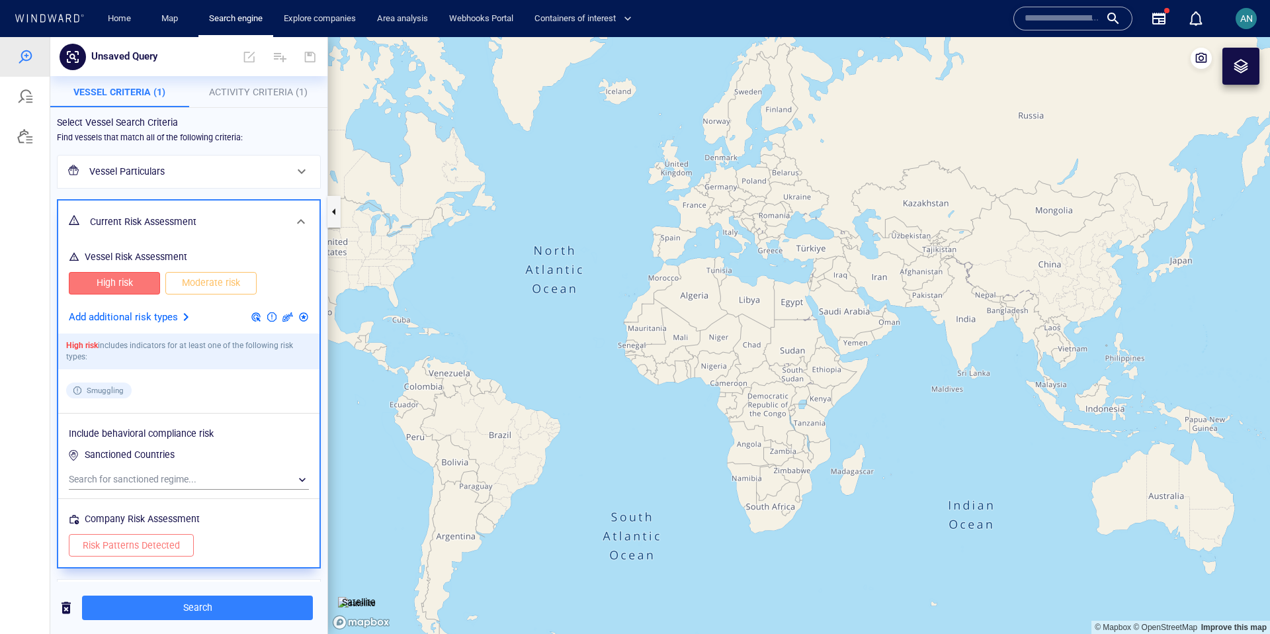
click at [1236, 27] on span "AN" at bounding box center [1246, 18] width 21 height 21
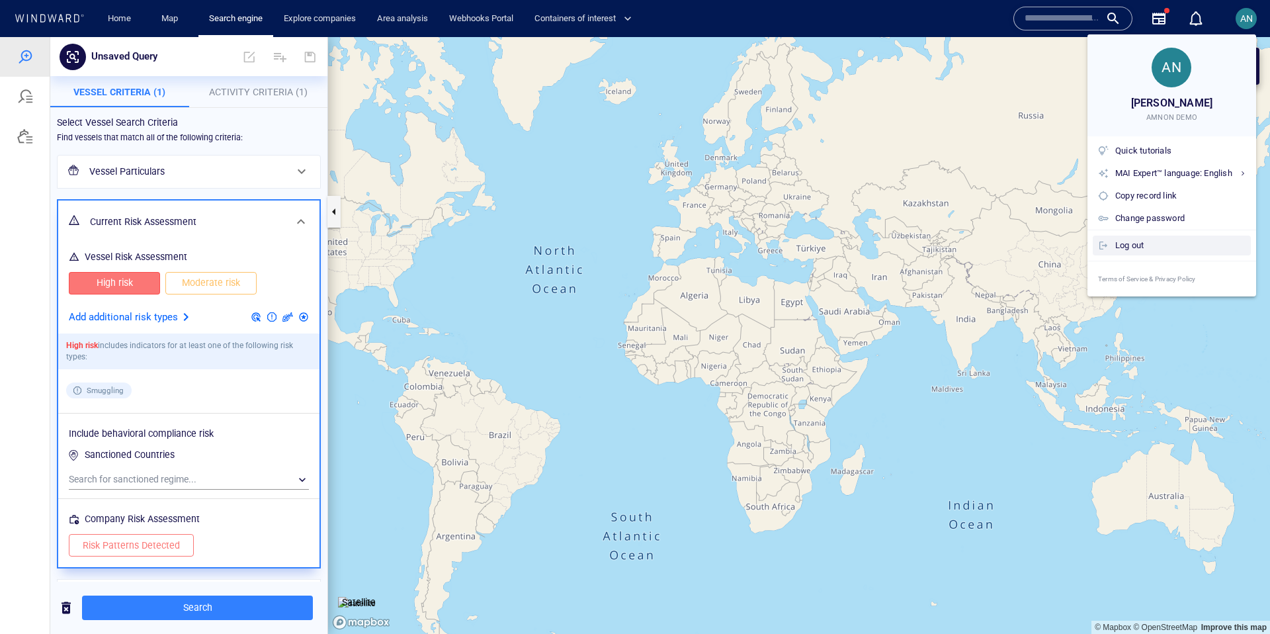
click at [1146, 241] on div "Log out" at bounding box center [1180, 245] width 130 height 15
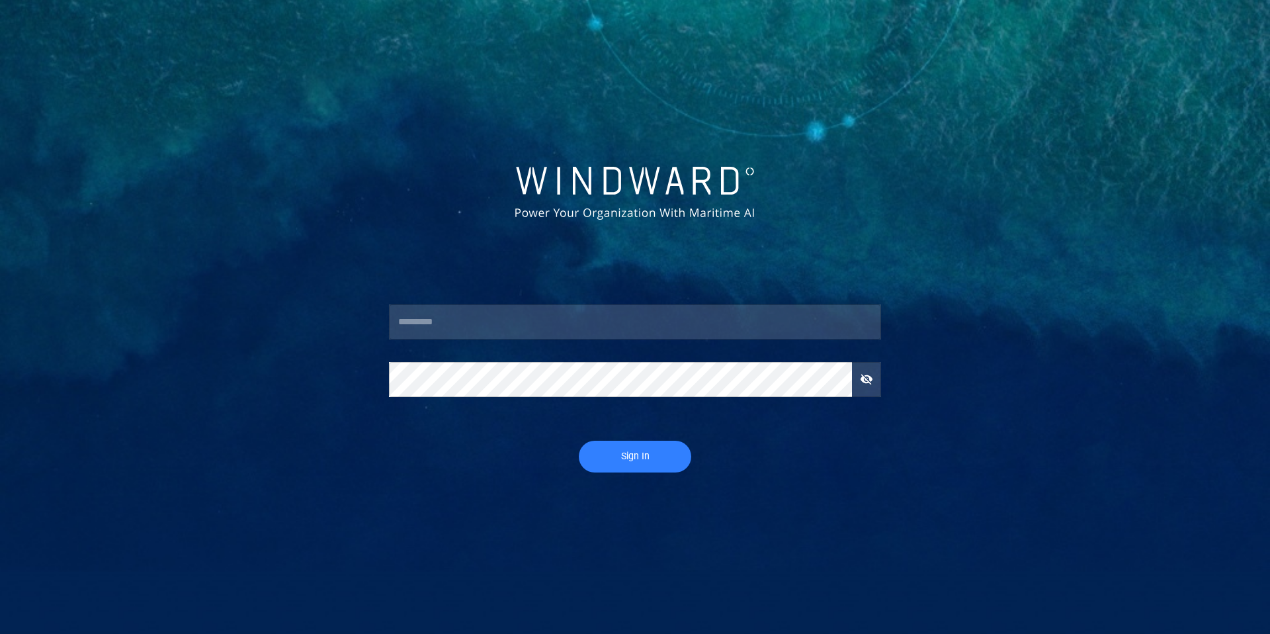
type input "****"
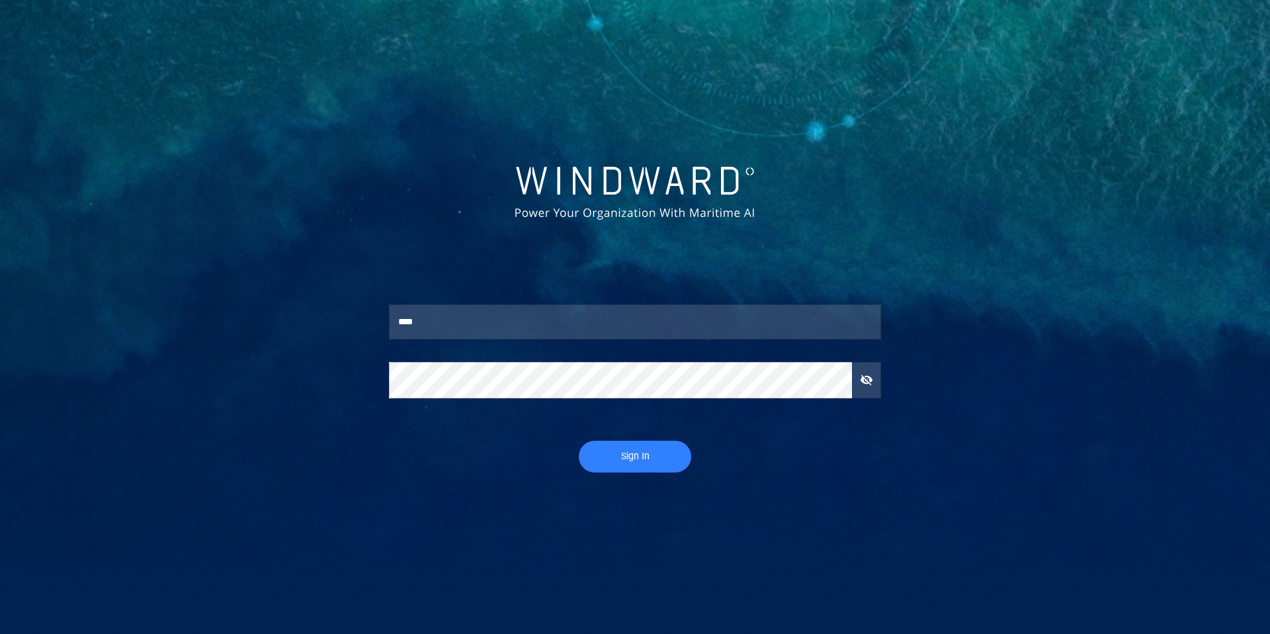
click at [636, 466] on button "Sign In" at bounding box center [635, 457] width 112 height 32
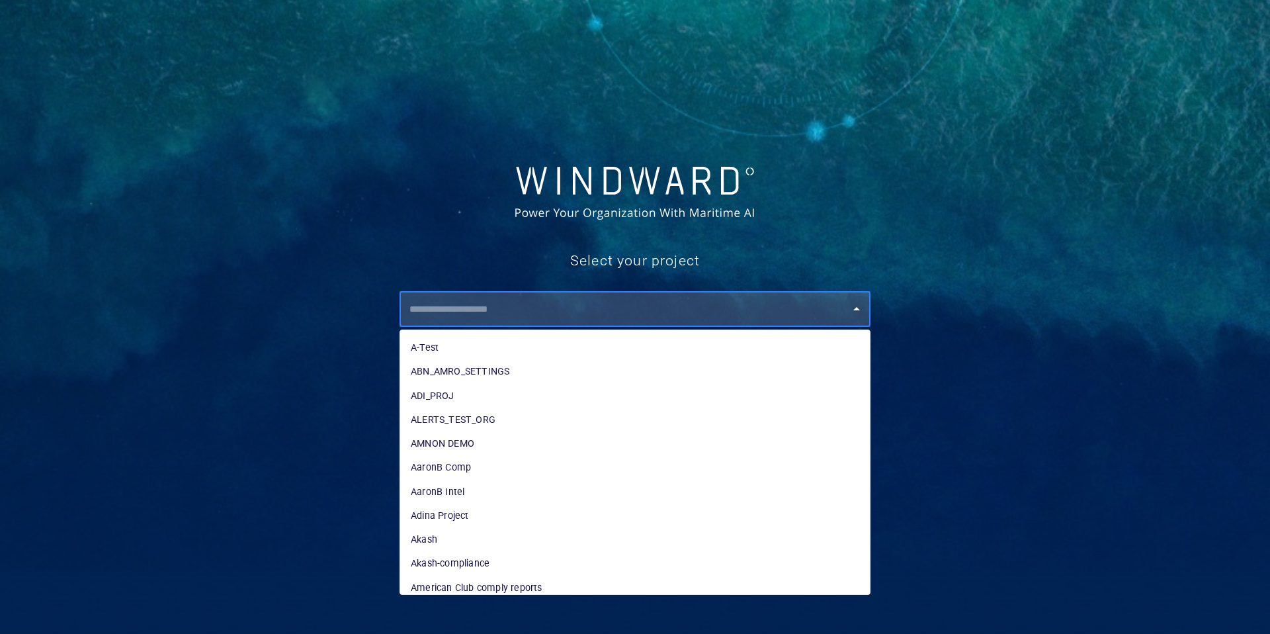
click at [519, 315] on input "text" at bounding box center [638, 309] width 465 height 24
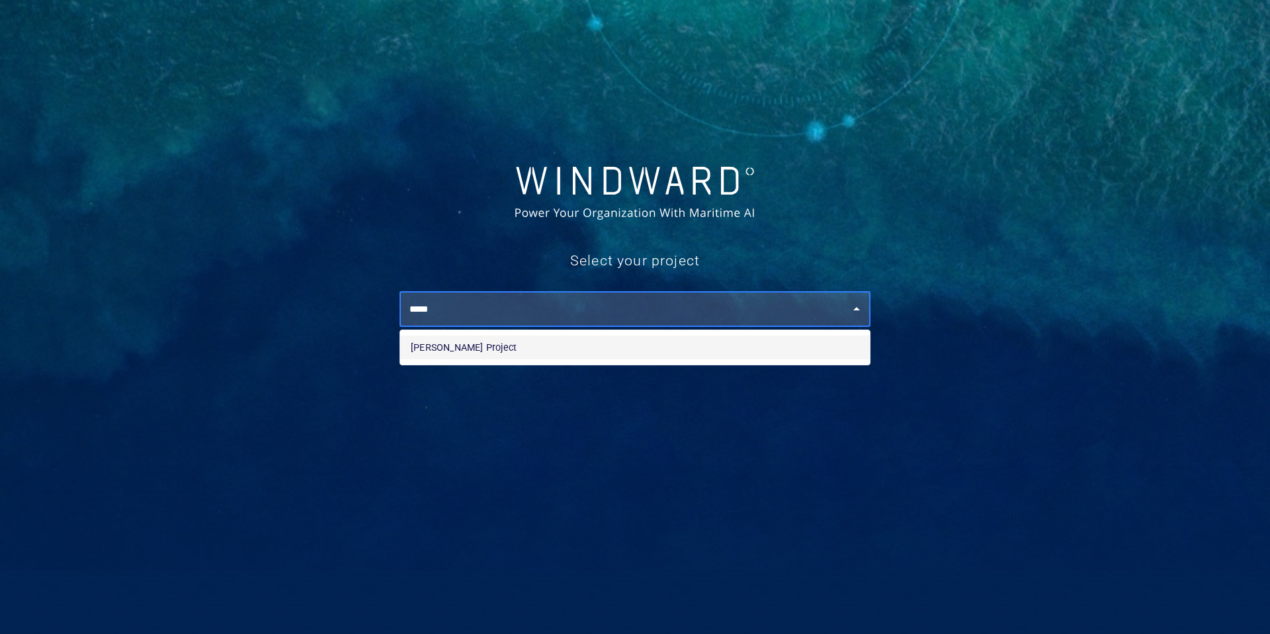
click at [481, 344] on li "[PERSON_NAME] Project" at bounding box center [635, 347] width 470 height 24
type input "**********"
